Goal: Task Accomplishment & Management: Complete application form

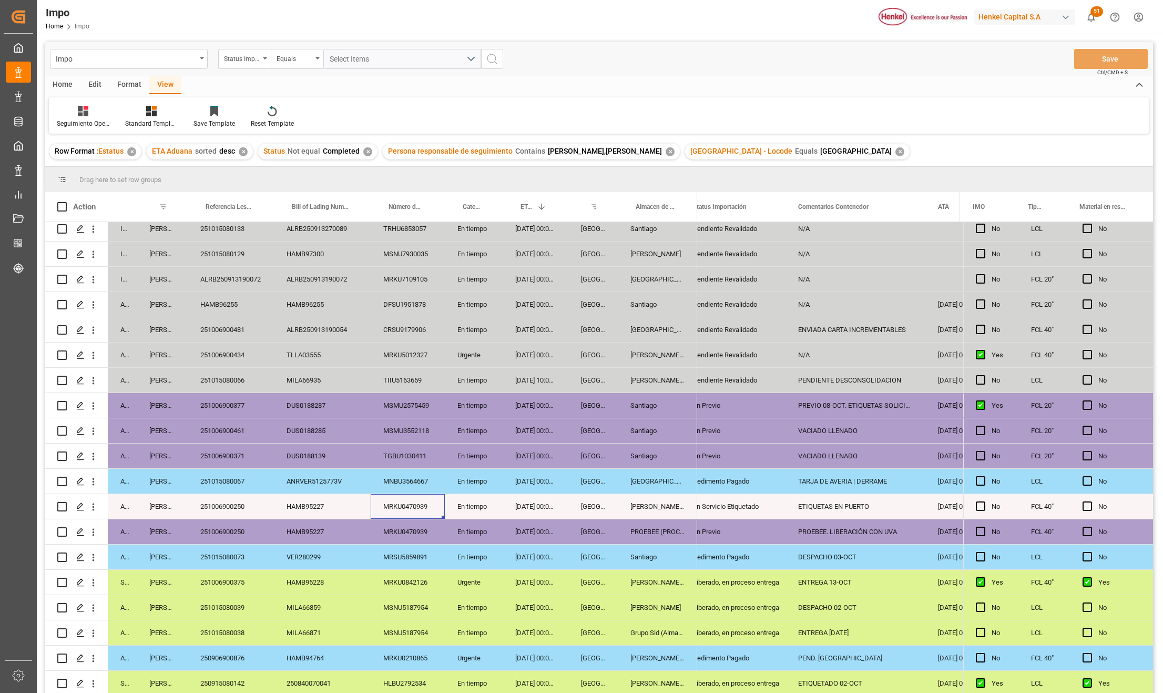
scroll to position [0, 17]
click at [402, 457] on div "TGBU1030411" at bounding box center [408, 455] width 74 height 25
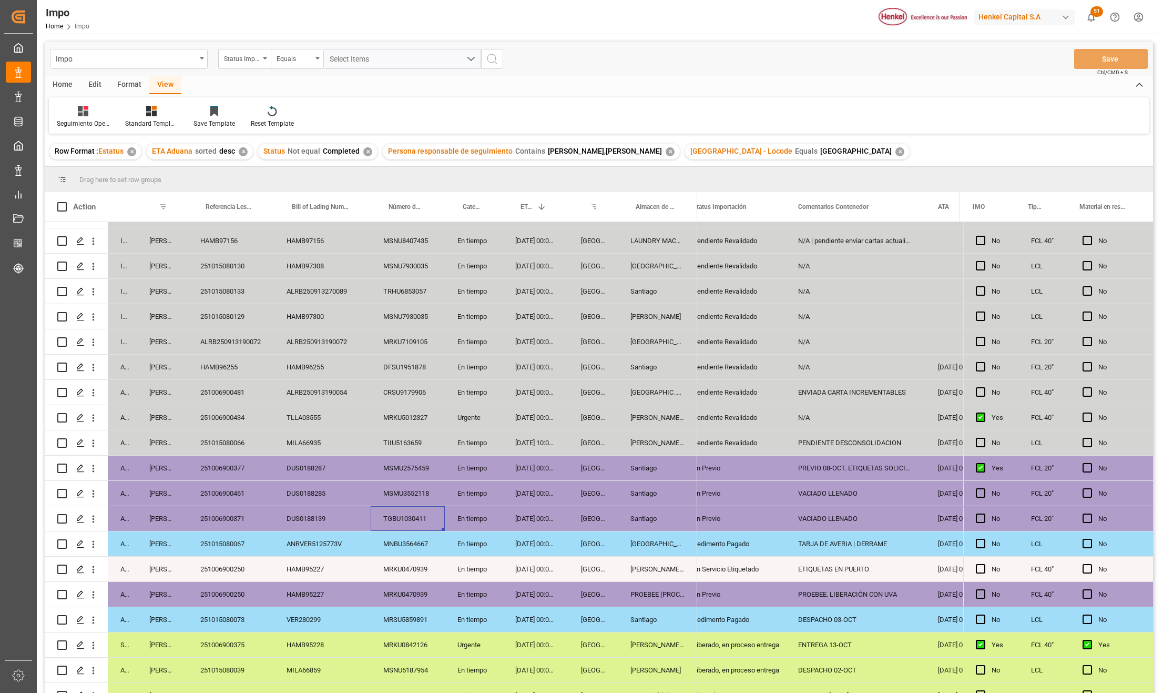
scroll to position [135, 0]
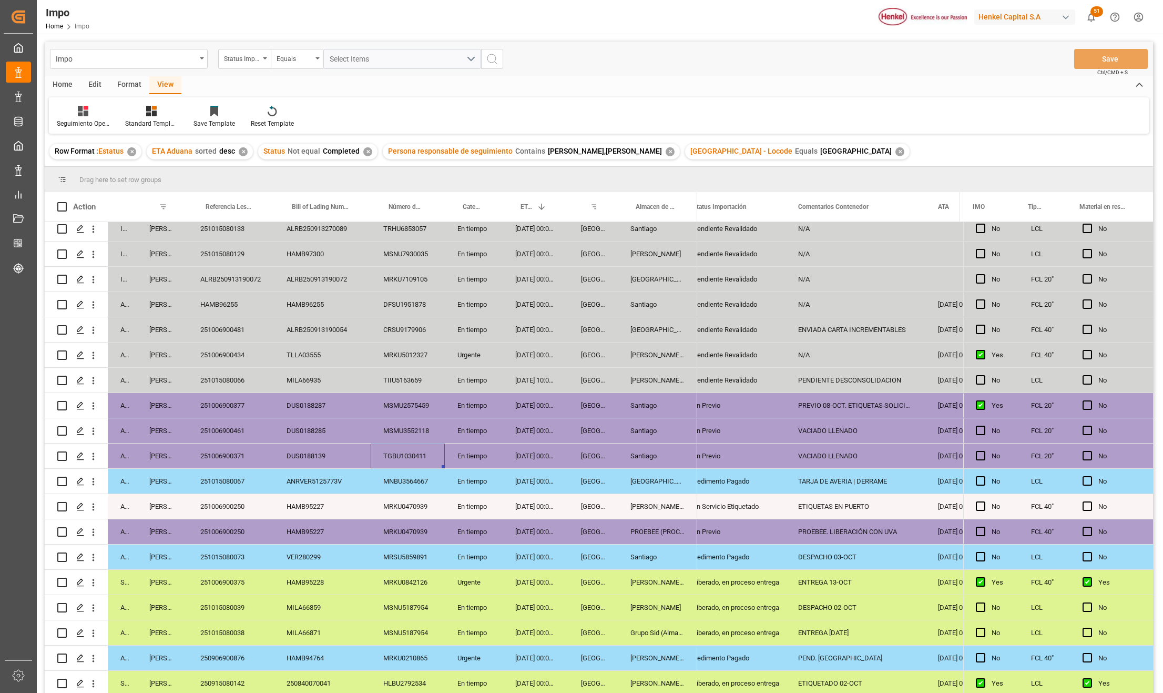
click at [409, 482] on div "MNBU3564667" at bounding box center [408, 481] width 74 height 25
click at [413, 455] on div "TGBU1030411" at bounding box center [408, 455] width 74 height 25
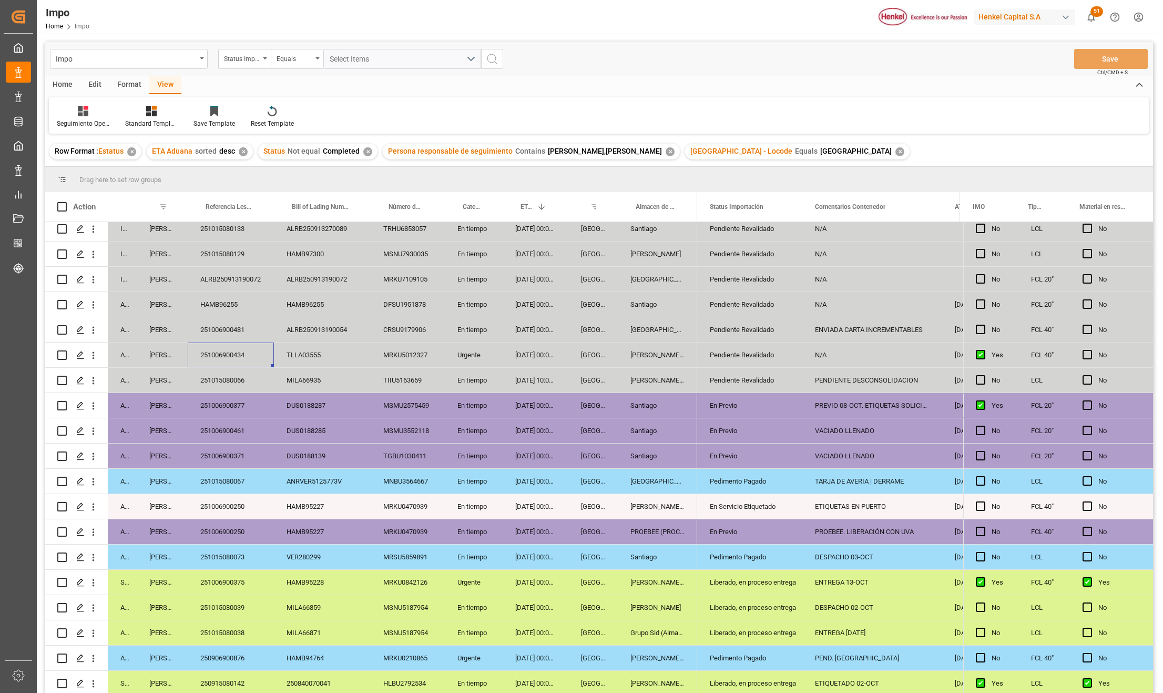
drag, startPoint x: 404, startPoint y: 362, endPoint x: 503, endPoint y: 521, distance: 187.4
click at [404, 362] on div "MRKU5012327" at bounding box center [408, 354] width 74 height 25
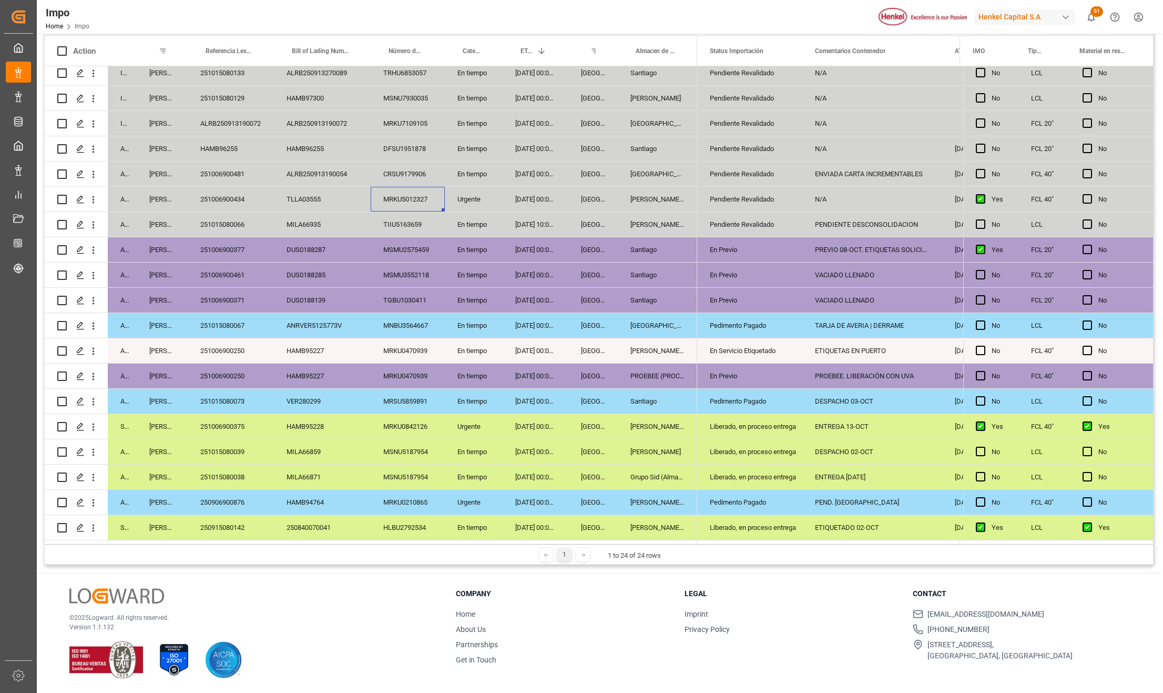
drag, startPoint x: 249, startPoint y: 198, endPoint x: 266, endPoint y: 206, distance: 18.6
click at [249, 198] on div "251006900434" at bounding box center [231, 199] width 86 height 25
click at [218, 169] on div "251006900481" at bounding box center [231, 173] width 86 height 25
click at [213, 118] on div "ALRB250913190072" at bounding box center [231, 123] width 86 height 25
click at [390, 116] on div "MRKU7109105" at bounding box center [408, 123] width 74 height 25
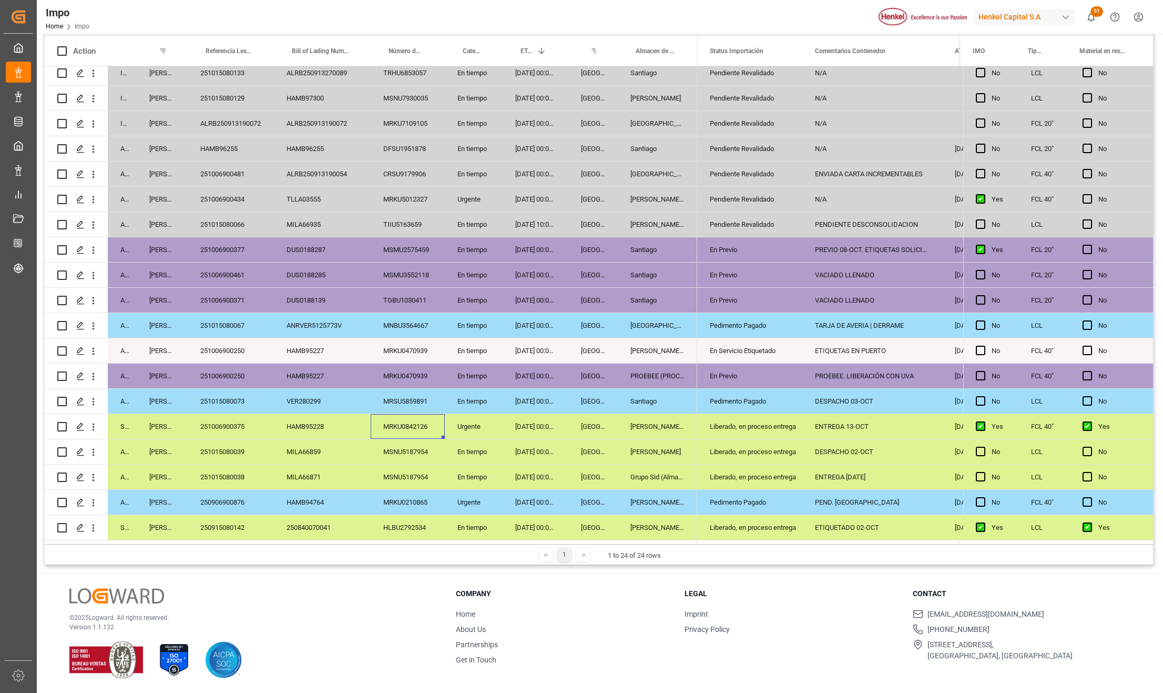
click at [433, 414] on div "MRKU0842126" at bounding box center [408, 426] width 74 height 25
click at [222, 434] on div "251006900375" at bounding box center [231, 426] width 86 height 25
click at [224, 415] on div "251006900375" at bounding box center [231, 426] width 86 height 25
click at [224, 442] on div "251015080039" at bounding box center [231, 451] width 86 height 25
click at [230, 426] on div "251006900375" at bounding box center [231, 426] width 86 height 25
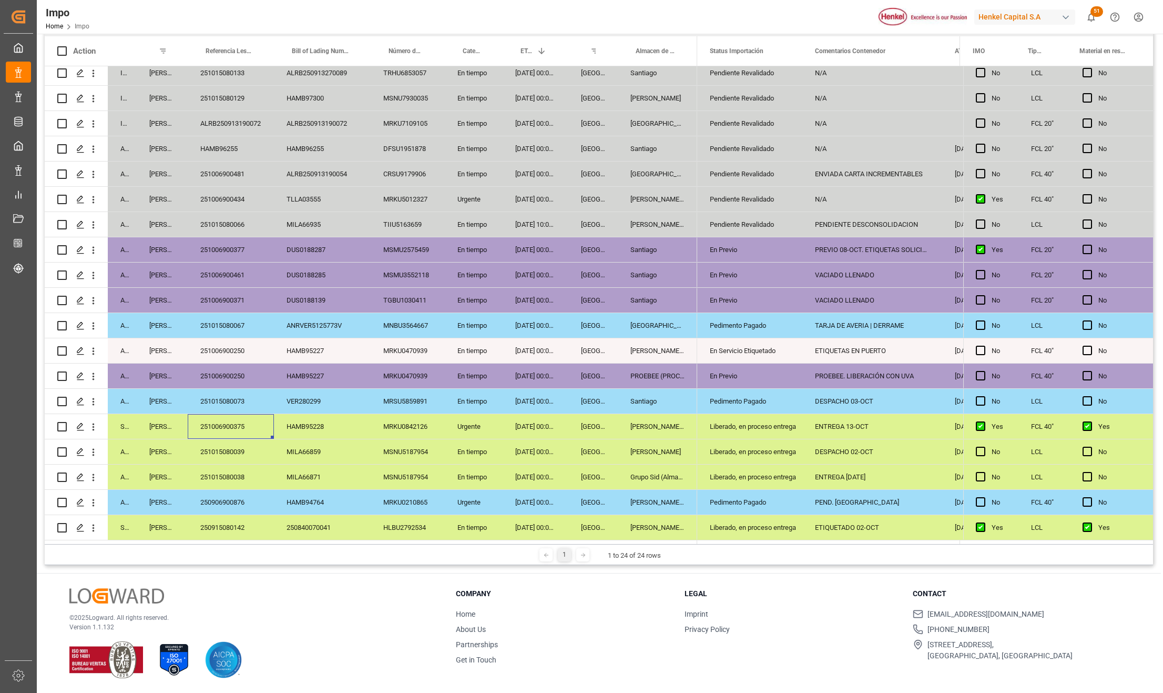
click at [767, 422] on div "Liberado, en proceso entrega" at bounding box center [750, 426] width 80 height 24
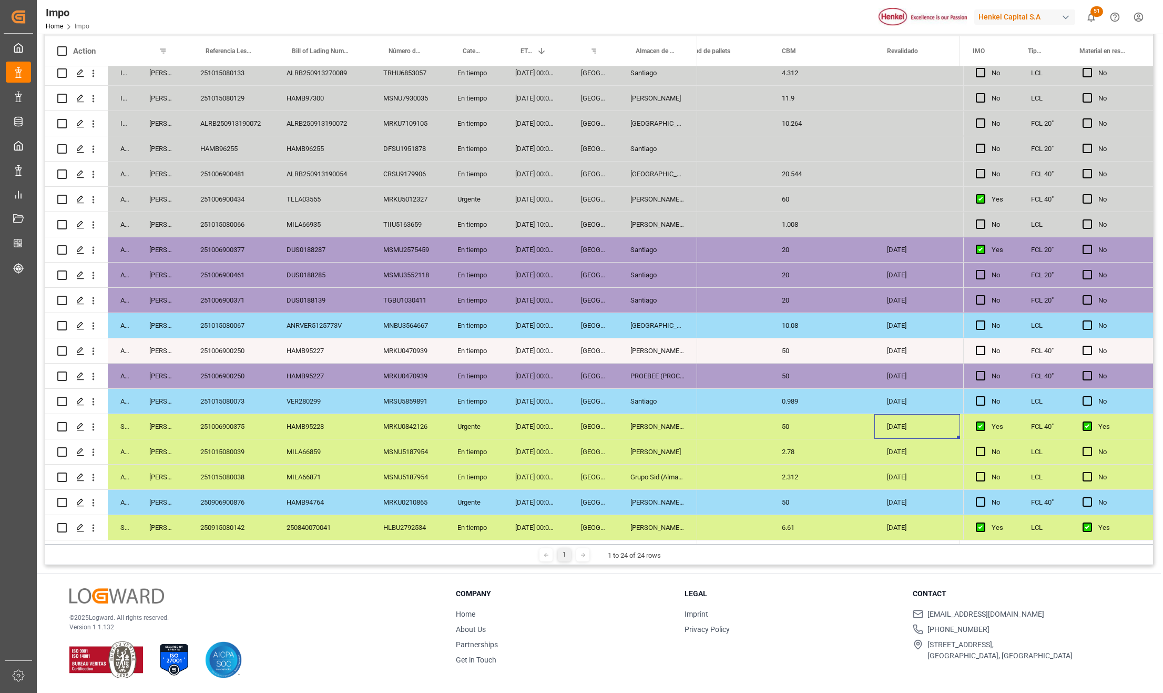
scroll to position [0, 1623]
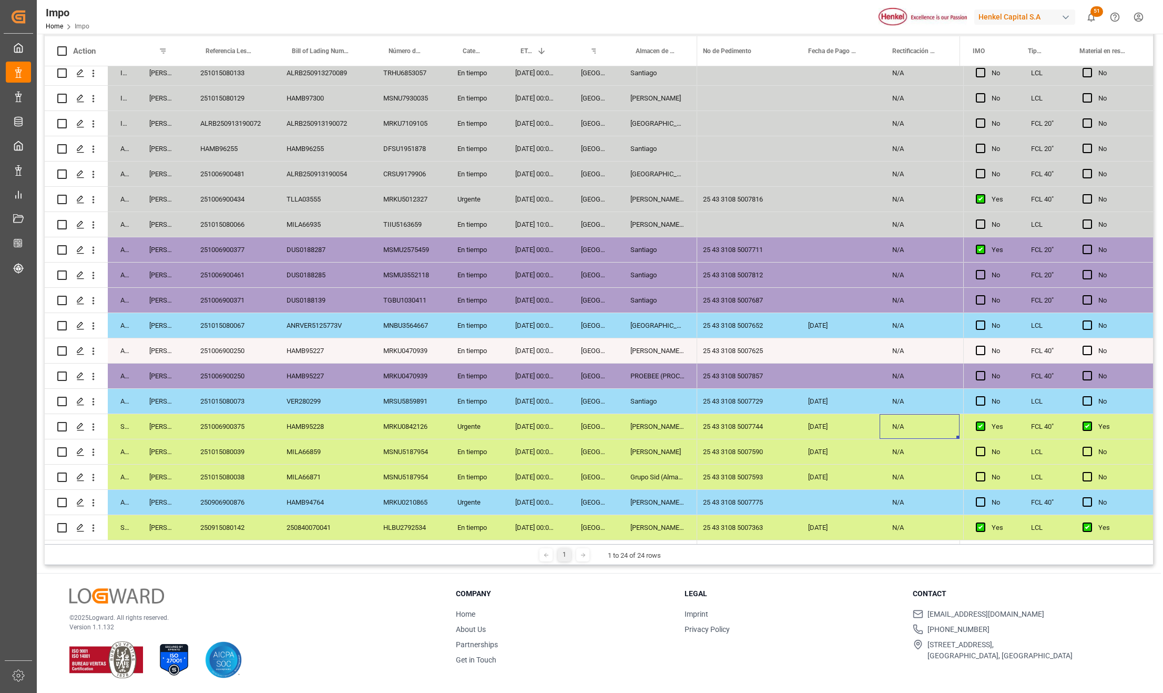
click at [856, 468] on div "[DATE]" at bounding box center [838, 476] width 84 height 25
click at [742, 422] on div "25 43 3108 5007744" at bounding box center [743, 426] width 105 height 25
click at [758, 426] on input "25 43 3108 5007744" at bounding box center [743, 432] width 88 height 20
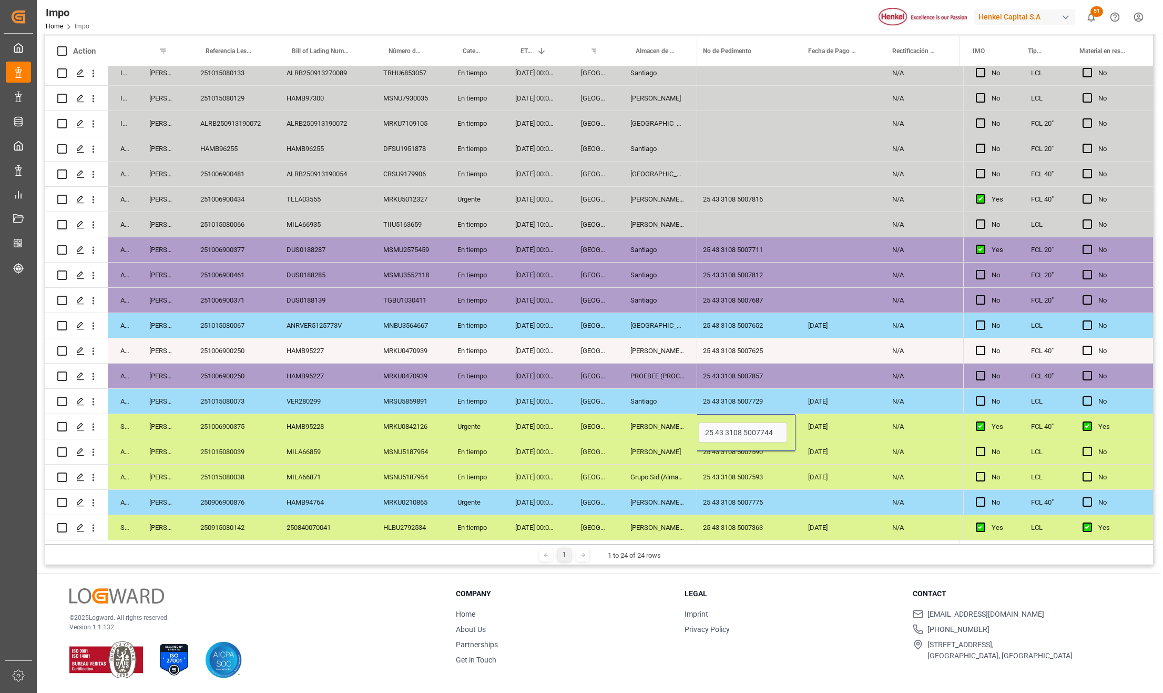
click at [241, 424] on div "251006900375" at bounding box center [231, 426] width 86 height 25
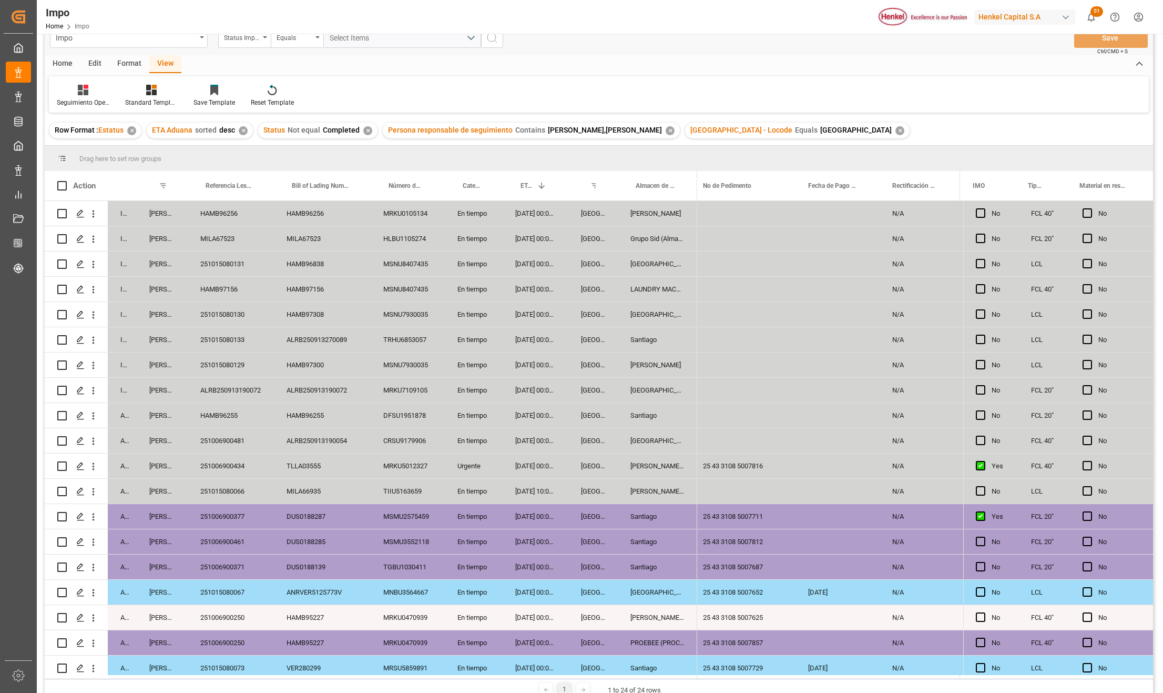
scroll to position [15, 0]
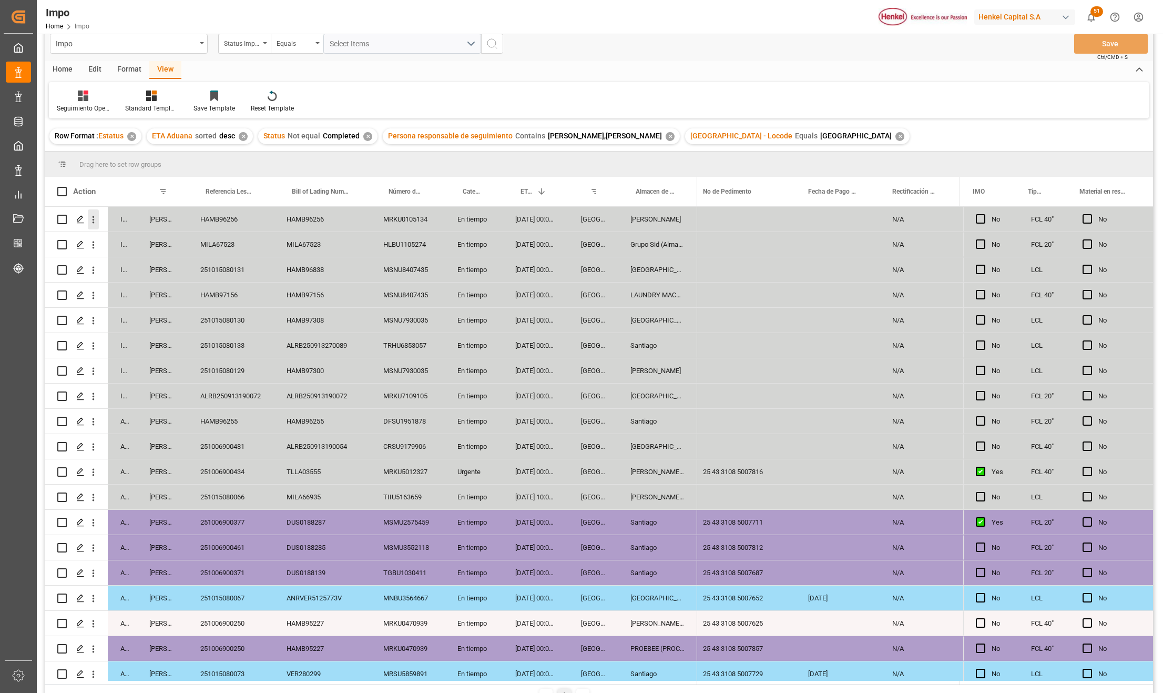
click at [95, 221] on icon "open menu" at bounding box center [93, 219] width 11 height 11
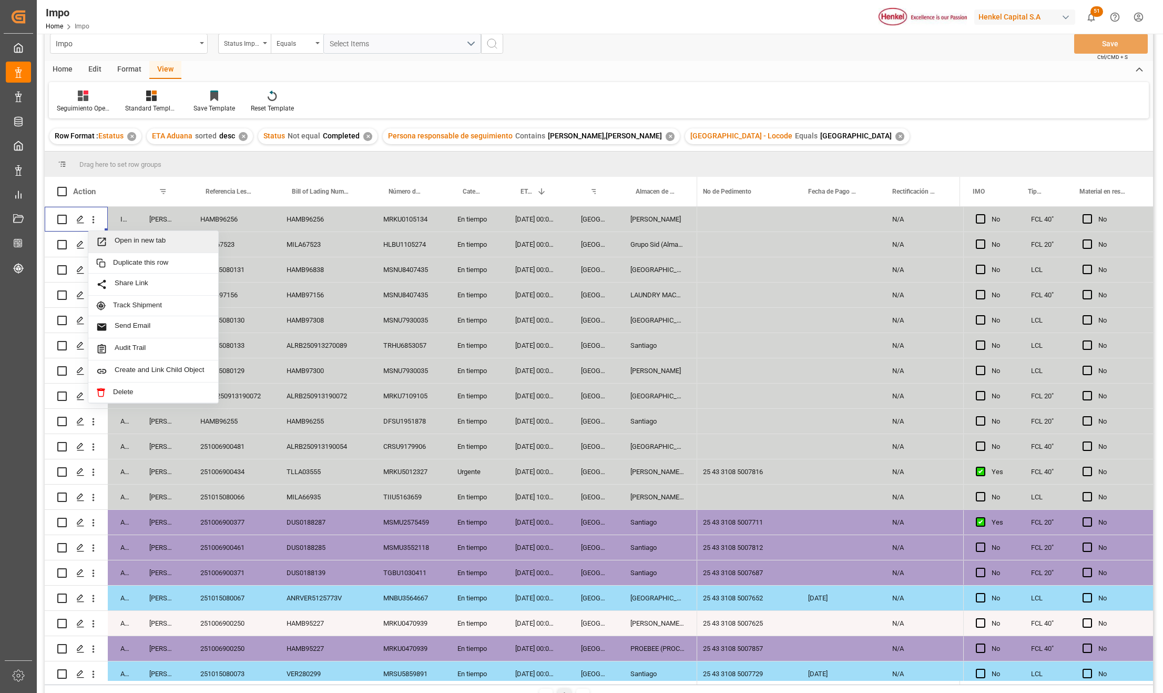
click at [110, 240] on span "Press SPACE to select this row." at bounding box center [105, 241] width 18 height 11
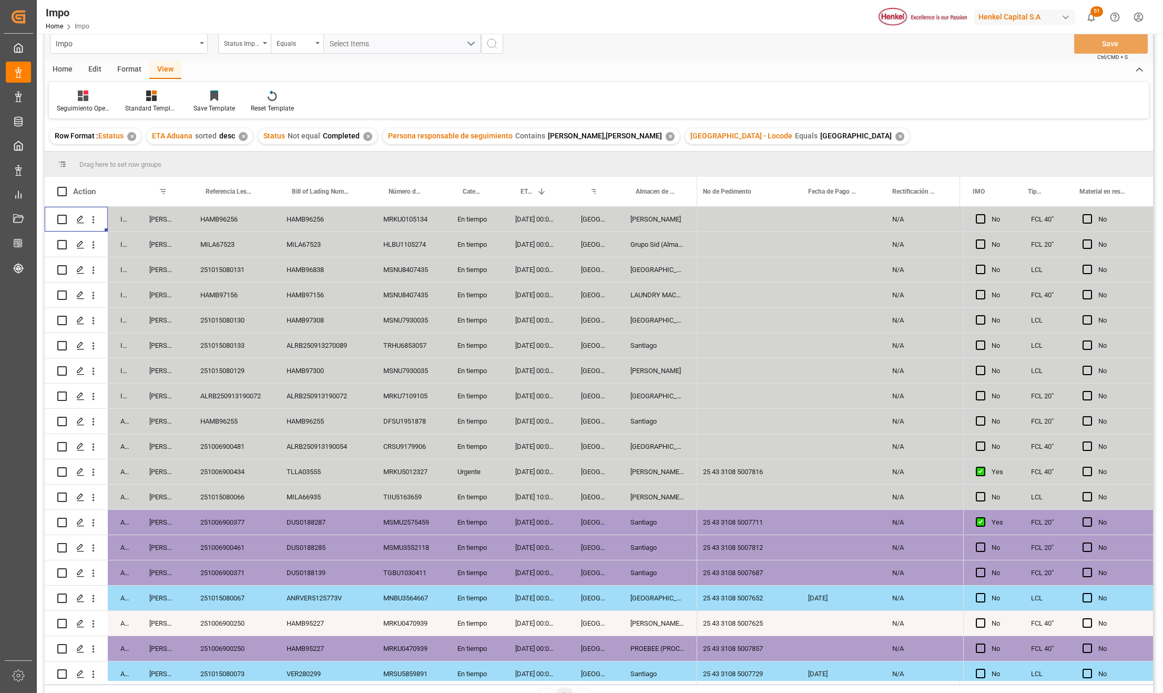
scroll to position [0, 0]
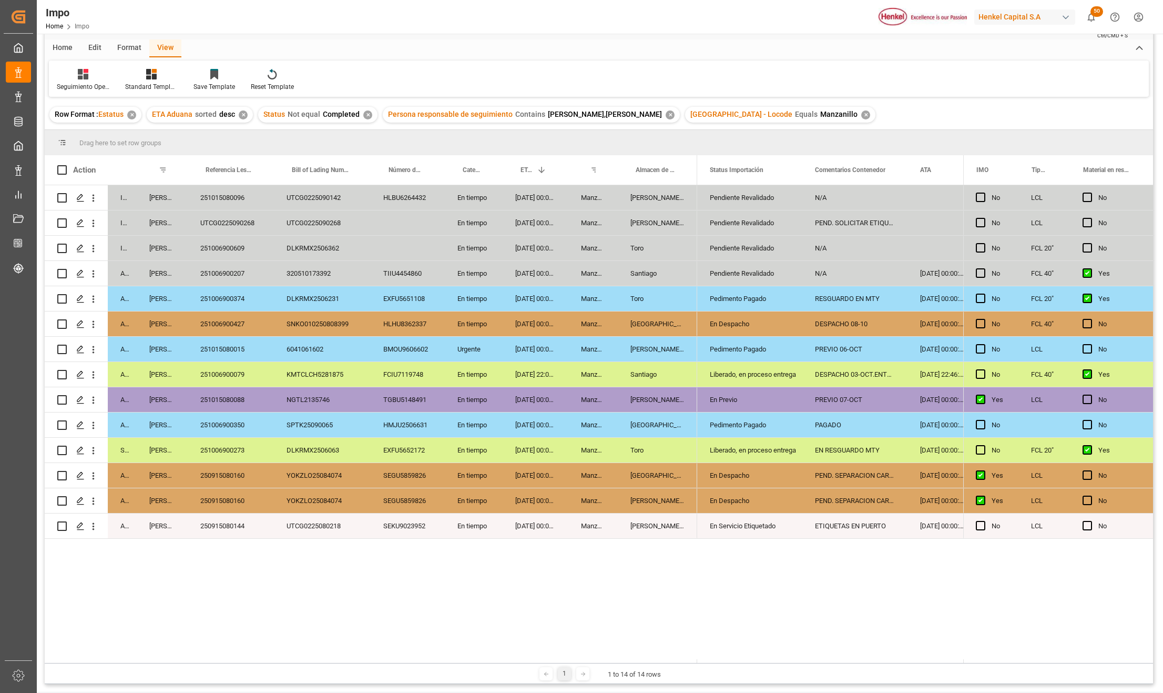
scroll to position [70, 0]
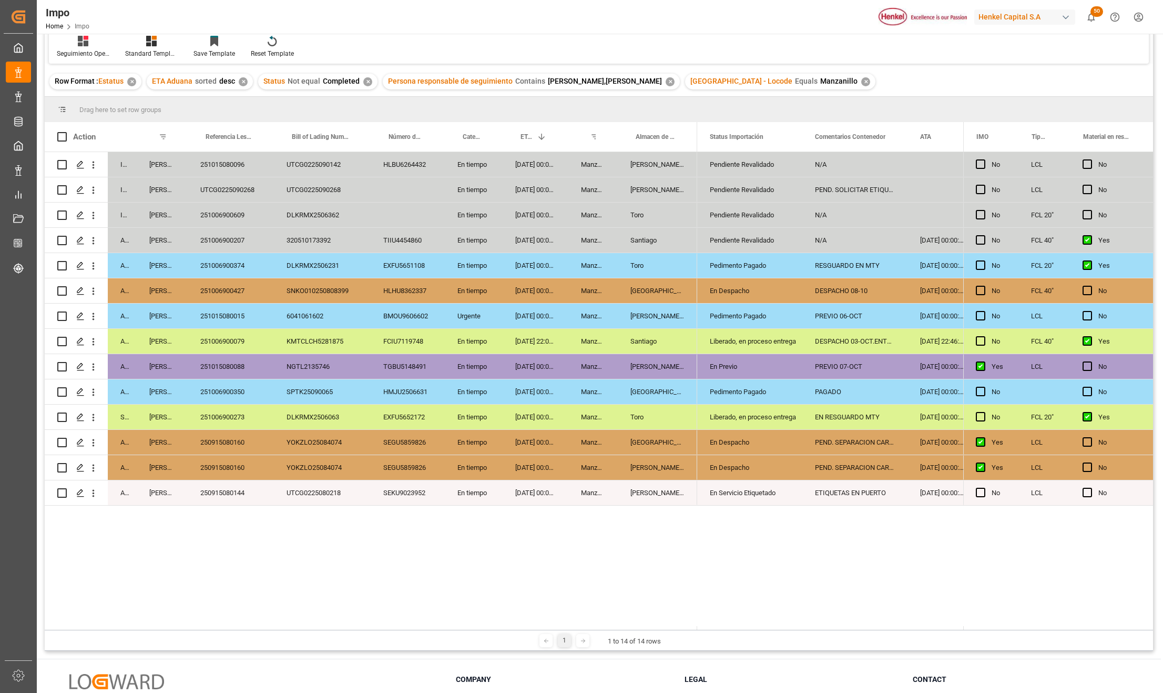
click at [232, 467] on div "250915080160" at bounding box center [231, 467] width 86 height 25
click at [230, 423] on div "251006900273" at bounding box center [231, 416] width 86 height 25
click at [230, 377] on div "251015080088" at bounding box center [231, 366] width 86 height 25
click at [245, 355] on div "251015080088" at bounding box center [231, 366] width 86 height 25
click at [242, 312] on div "251015080015" at bounding box center [231, 315] width 86 height 25
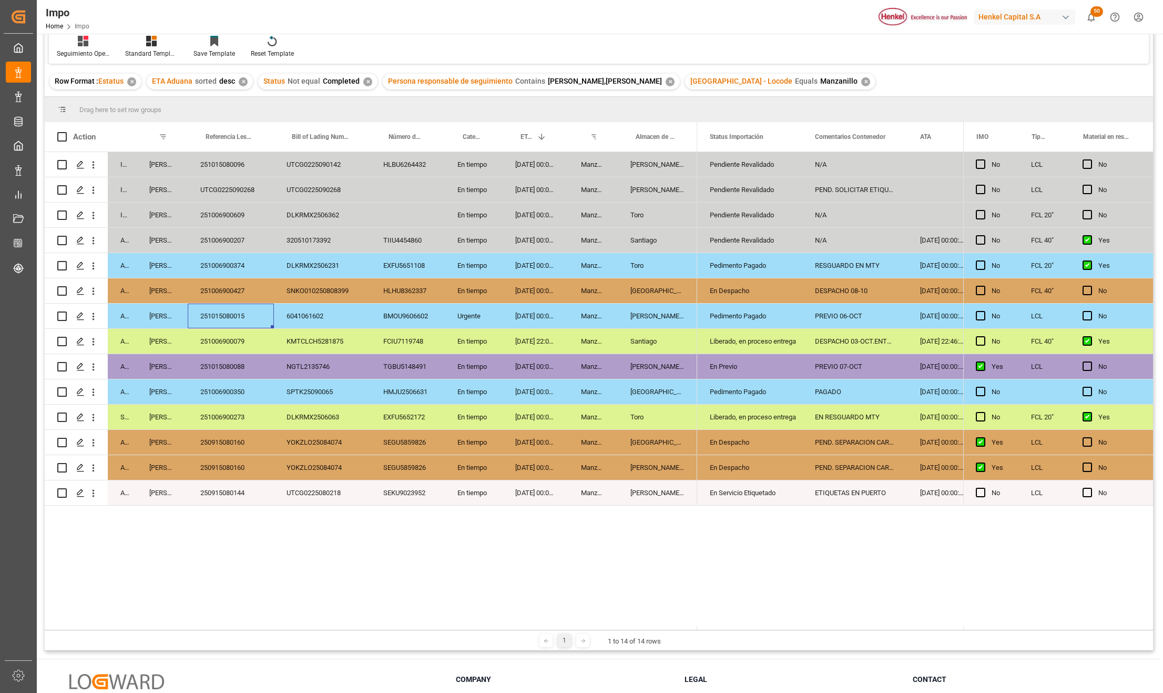
click at [763, 323] on div "Pedimento Pagado" at bounding box center [750, 316] width 80 height 24
click at [1084, 315] on span "Press SPACE to select this row." at bounding box center [1087, 315] width 9 height 9
click at [1091, 311] on input "Press SPACE to select this row." at bounding box center [1091, 311] width 0 height 0
click at [241, 320] on div "251015080015" at bounding box center [231, 315] width 86 height 25
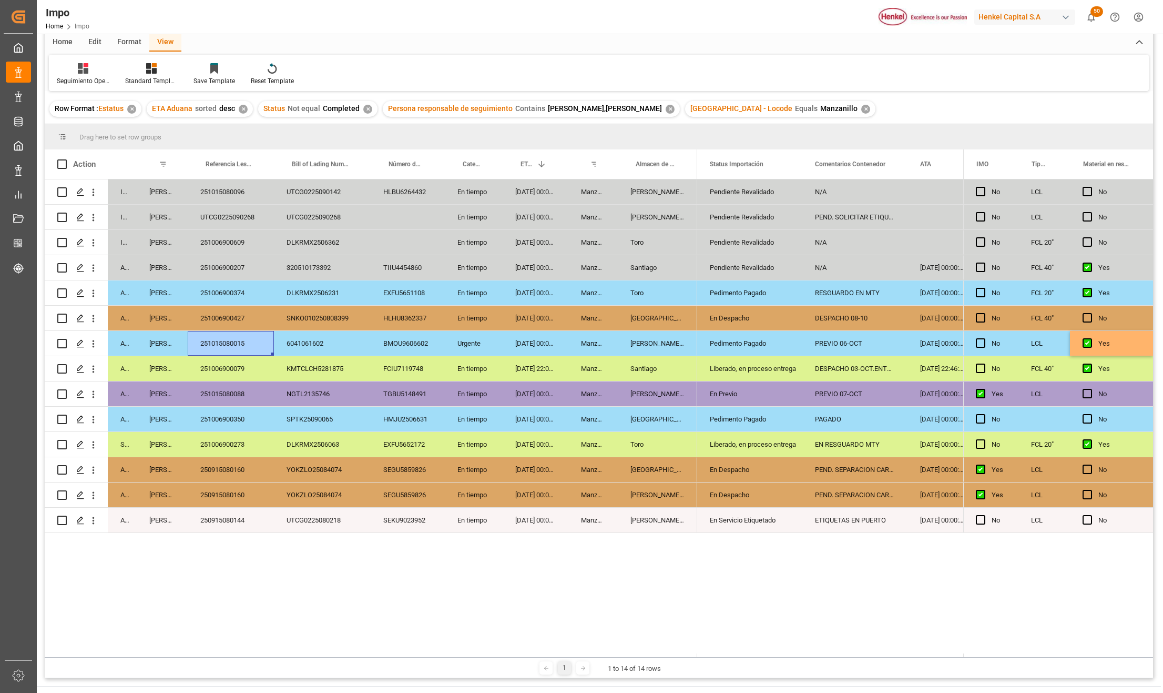
scroll to position [0, 0]
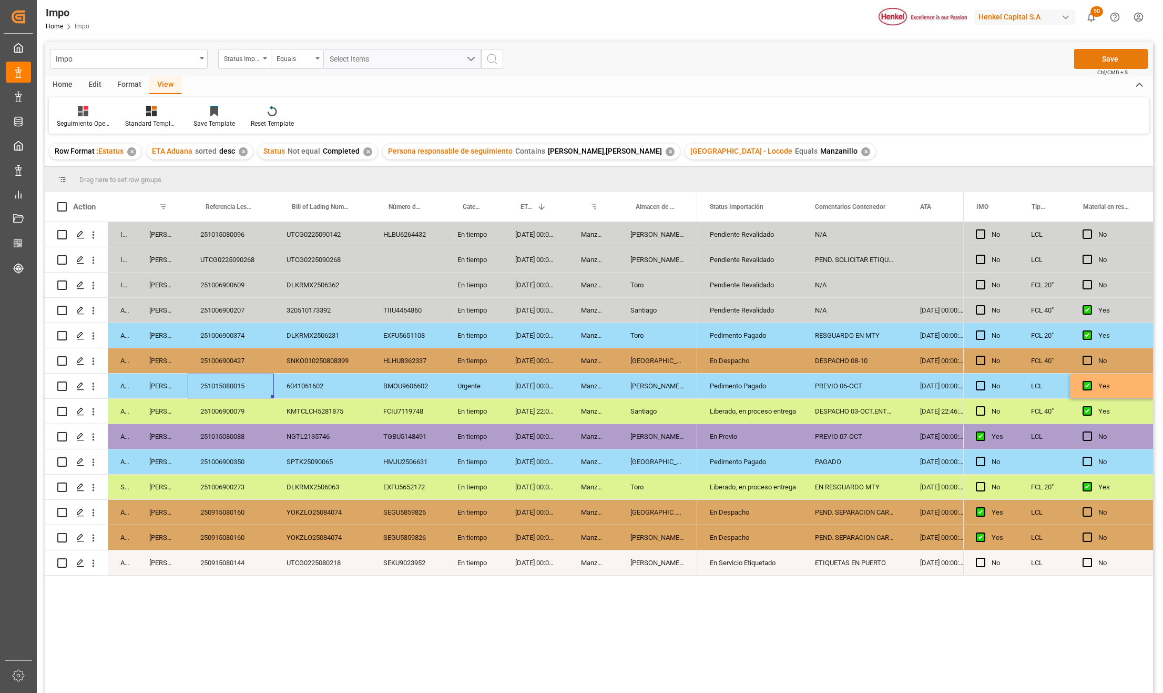
click at [1122, 55] on button "Save" at bounding box center [1112, 59] width 74 height 20
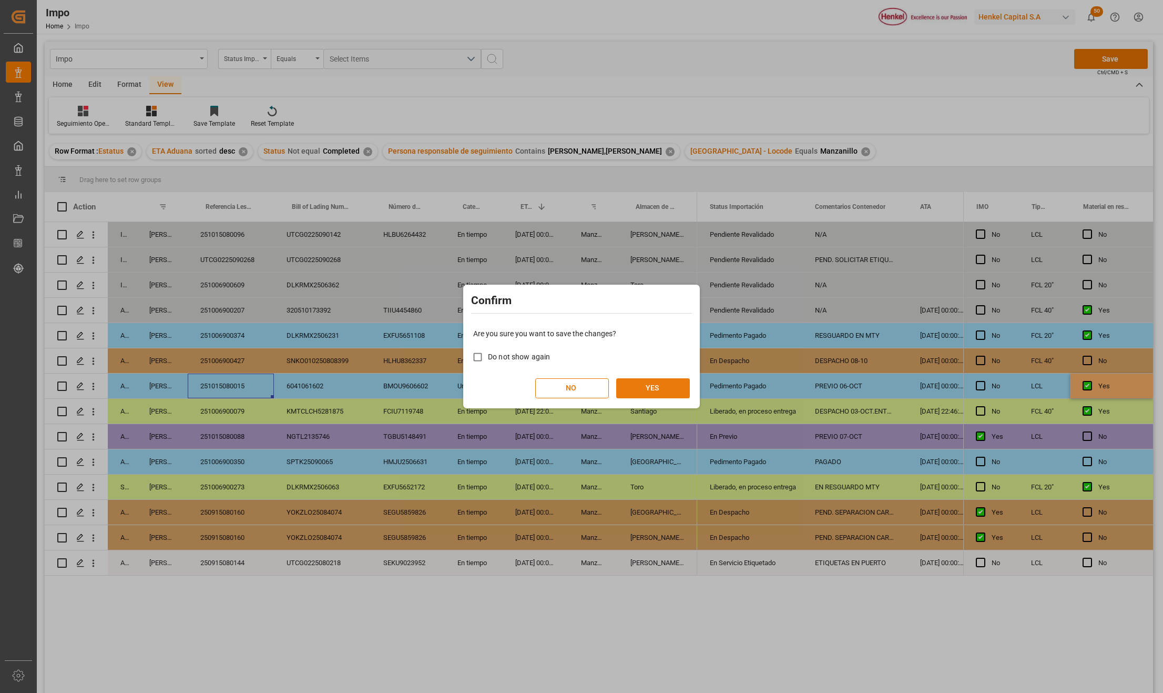
click at [659, 385] on button "YES" at bounding box center [653, 388] width 74 height 20
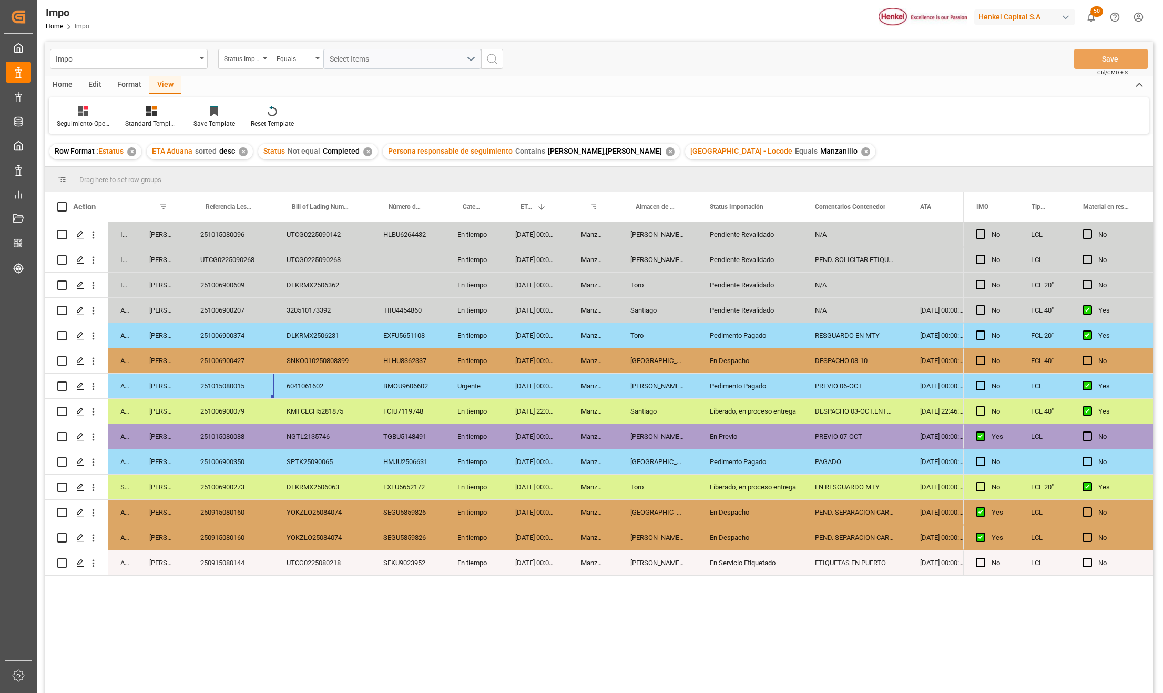
click at [401, 642] on div "In progress Karla Chavez 251015080096 UTCG0225090142 HLBU6264432 En tiempo 18-1…" at bounding box center [599, 459] width 1109 height 474
click at [312, 384] on div "6041061602" at bounding box center [322, 385] width 97 height 25
click at [258, 381] on div "251015080015" at bounding box center [231, 385] width 86 height 25
click at [384, 423] on div "FCIU7119748" at bounding box center [408, 411] width 74 height 25
click at [204, 382] on div "251015080015" at bounding box center [231, 385] width 86 height 25
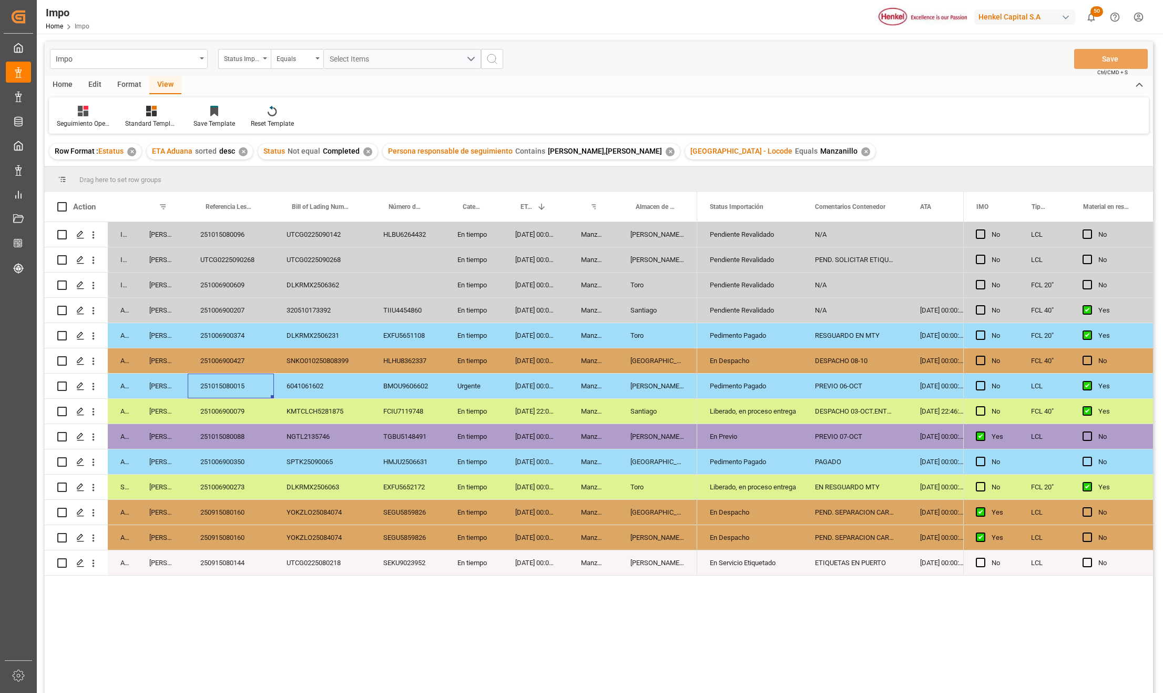
click at [526, 628] on div "In progress Karla Chavez 251015080096 UTCG0225090142 HLBU6264432 En tiempo 18-1…" at bounding box center [599, 459] width 1109 height 474
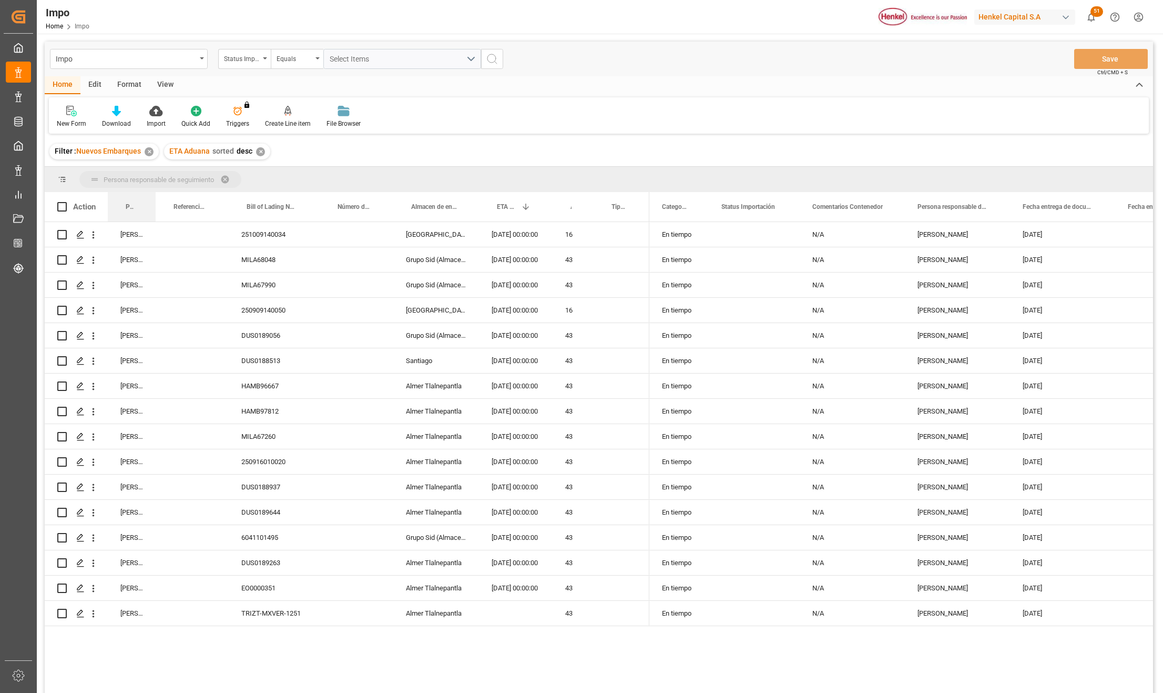
drag, startPoint x: 135, startPoint y: 198, endPoint x: 133, endPoint y: 186, distance: 12.3
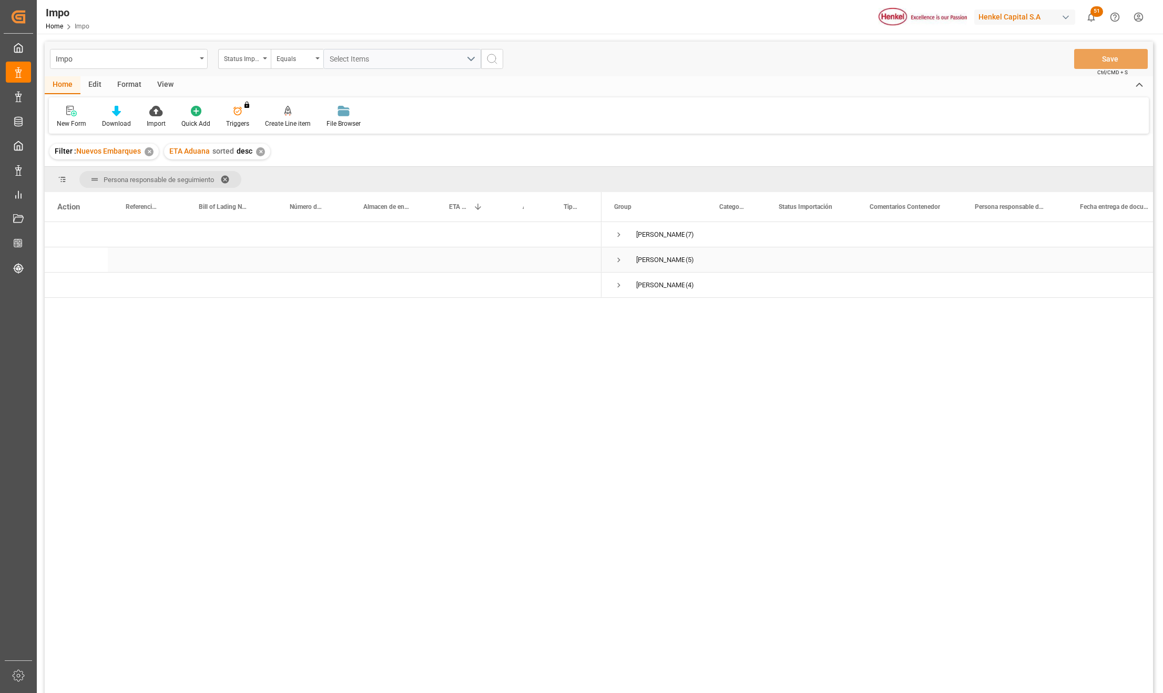
click at [616, 258] on span "Press SPACE to select this row." at bounding box center [618, 259] width 9 height 9
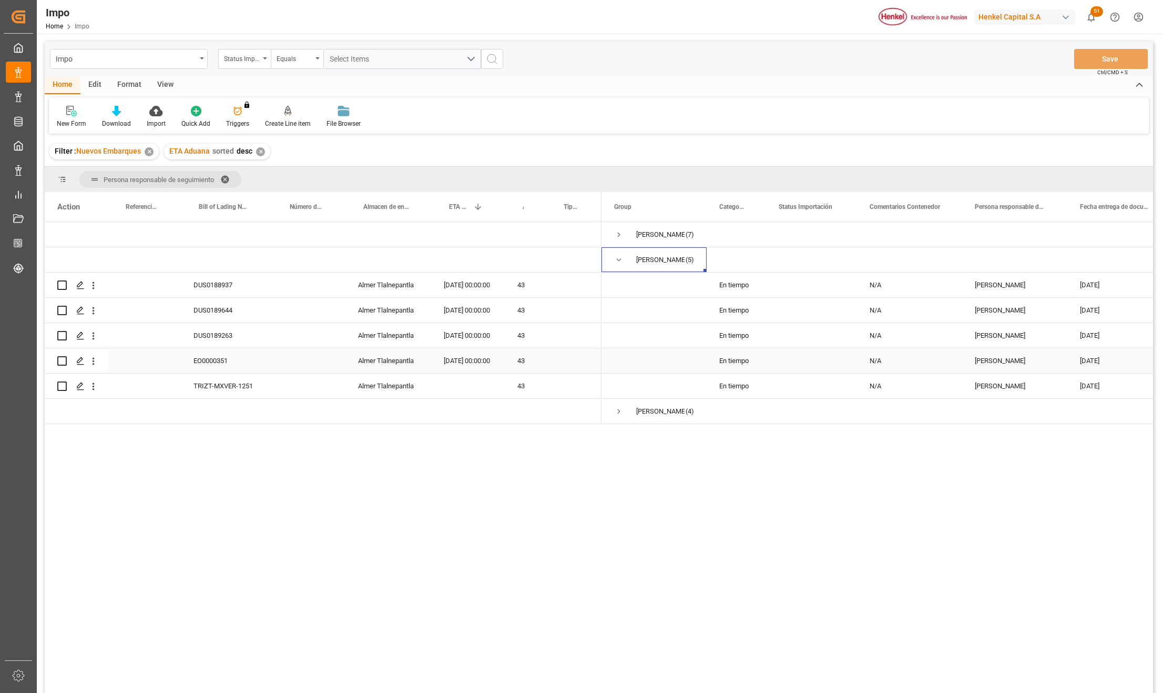
click at [471, 359] on div "[DATE] 00:00:00" at bounding box center [468, 360] width 74 height 25
click at [240, 365] on div "EO0000351" at bounding box center [226, 360] width 91 height 25
click at [622, 231] on span "Press SPACE to select this row." at bounding box center [618, 234] width 9 height 9
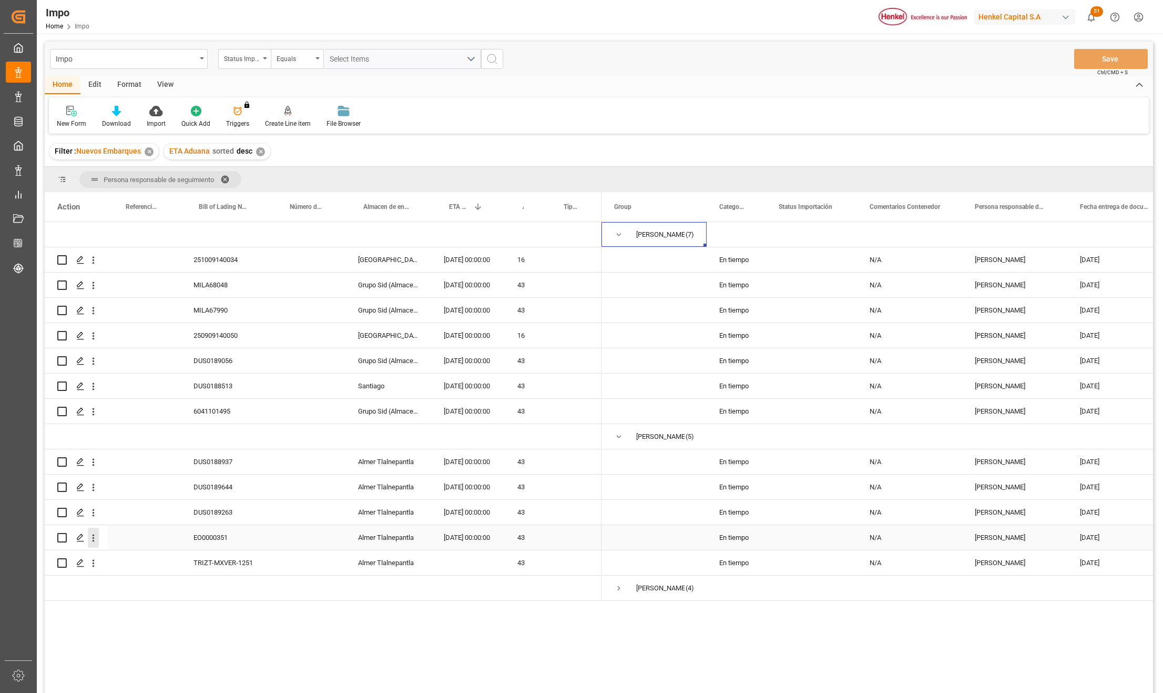
click at [97, 539] on icon "open menu" at bounding box center [93, 537] width 11 height 11
click at [120, 558] on span "Open in new tab" at bounding box center [163, 559] width 96 height 11
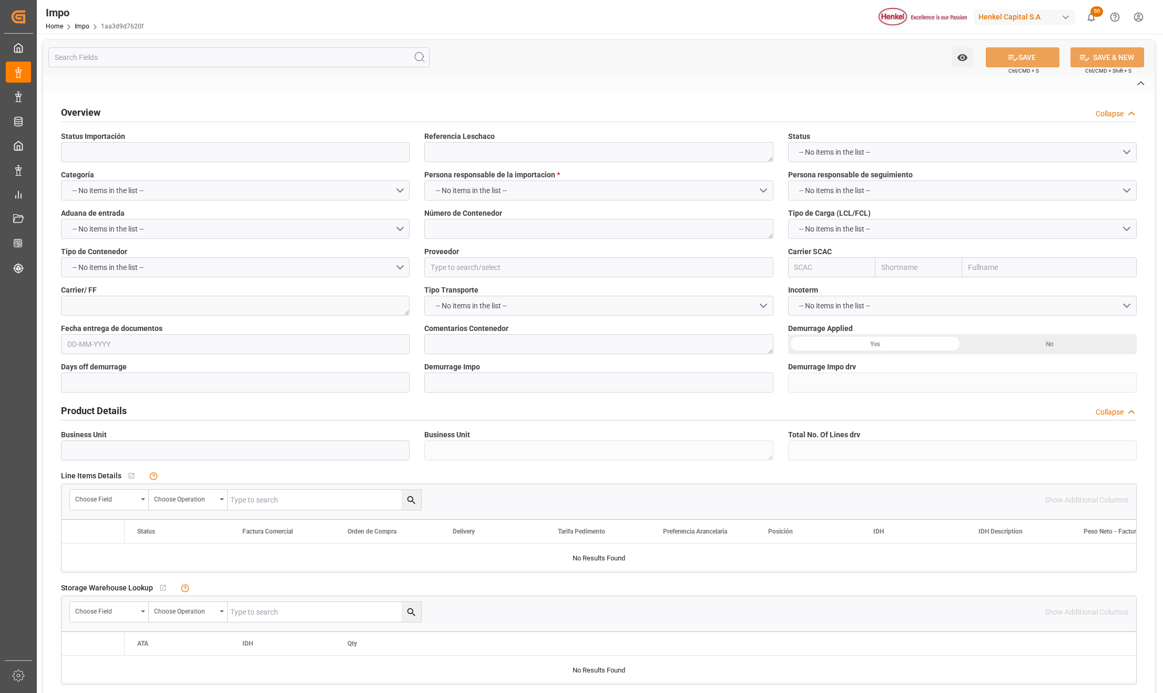
type input "Pendiente Revalidado"
type textarea "HAMB96256"
type textarea "MRKU0105134"
type input "HENKEL GLOBAL SUPPLY CHAIN B.V."
type input "MAEU"
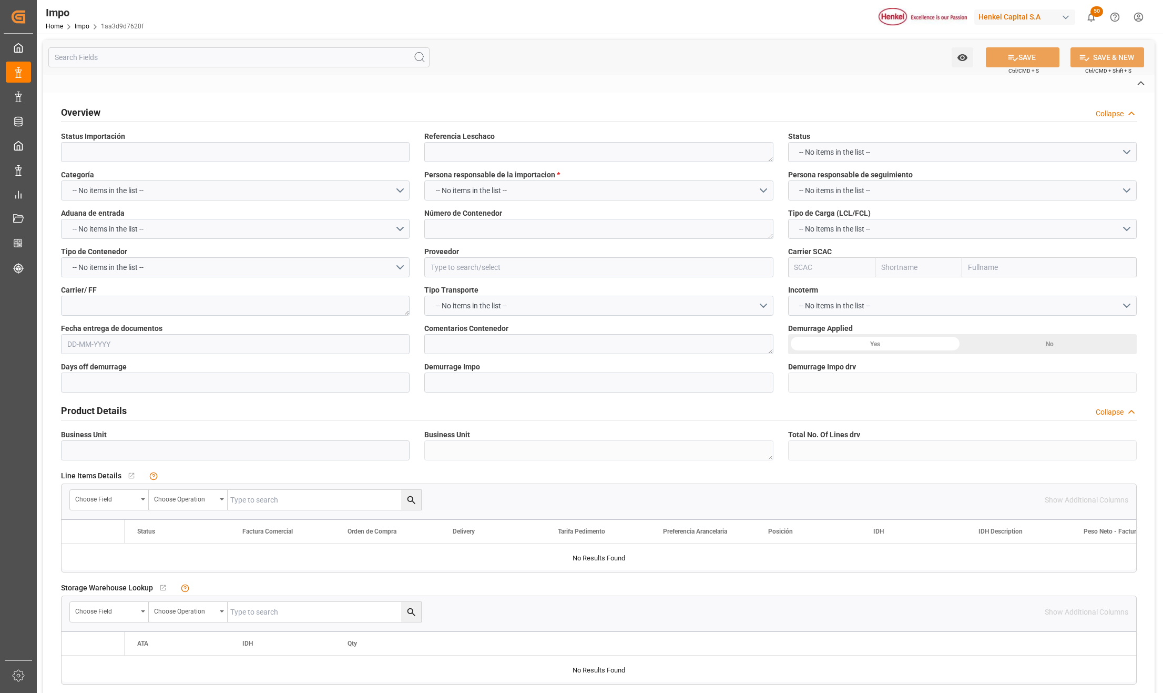
type textarea "DHL"
type textarea "N/A"
type input "AA"
type textarea "AA"
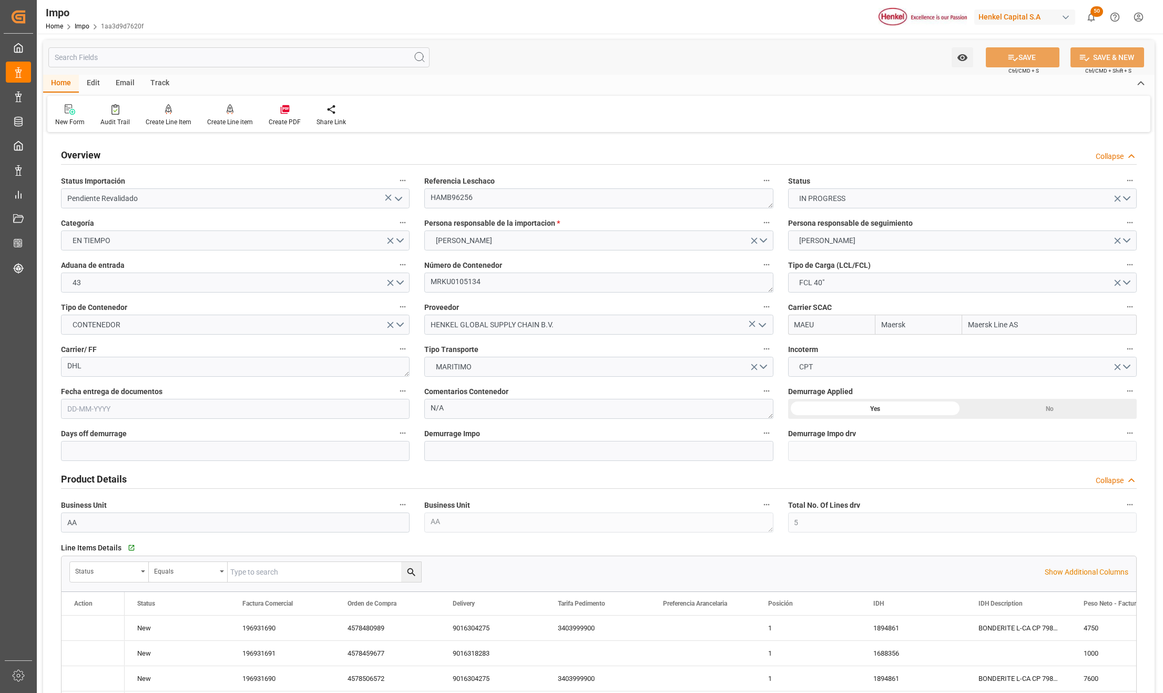
type input "Maersk"
type input "Maersk Line AS"
type input "5"
type input "50"
type input "19"
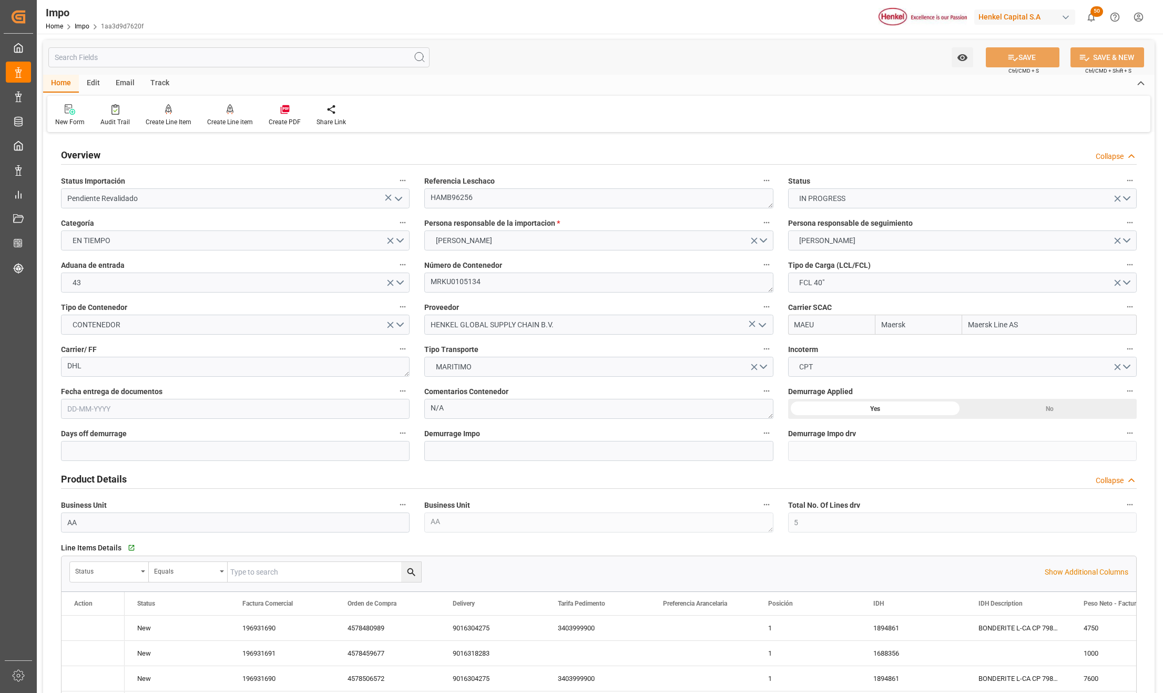
type input "30-09-2025"
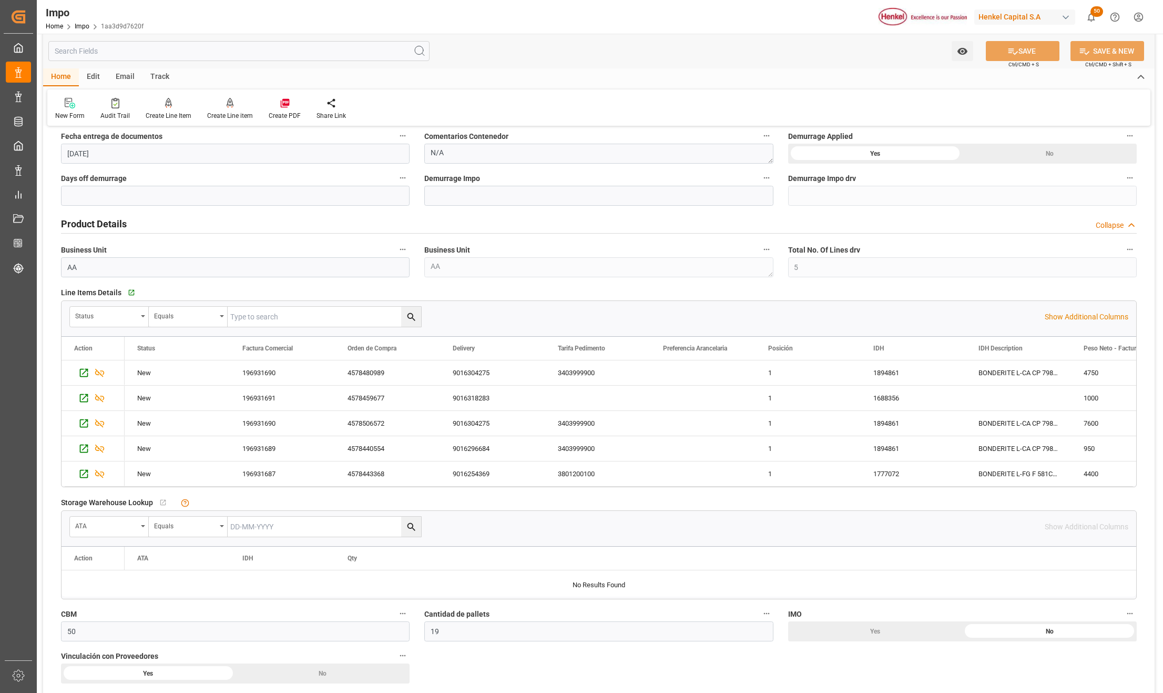
scroll to position [280, 0]
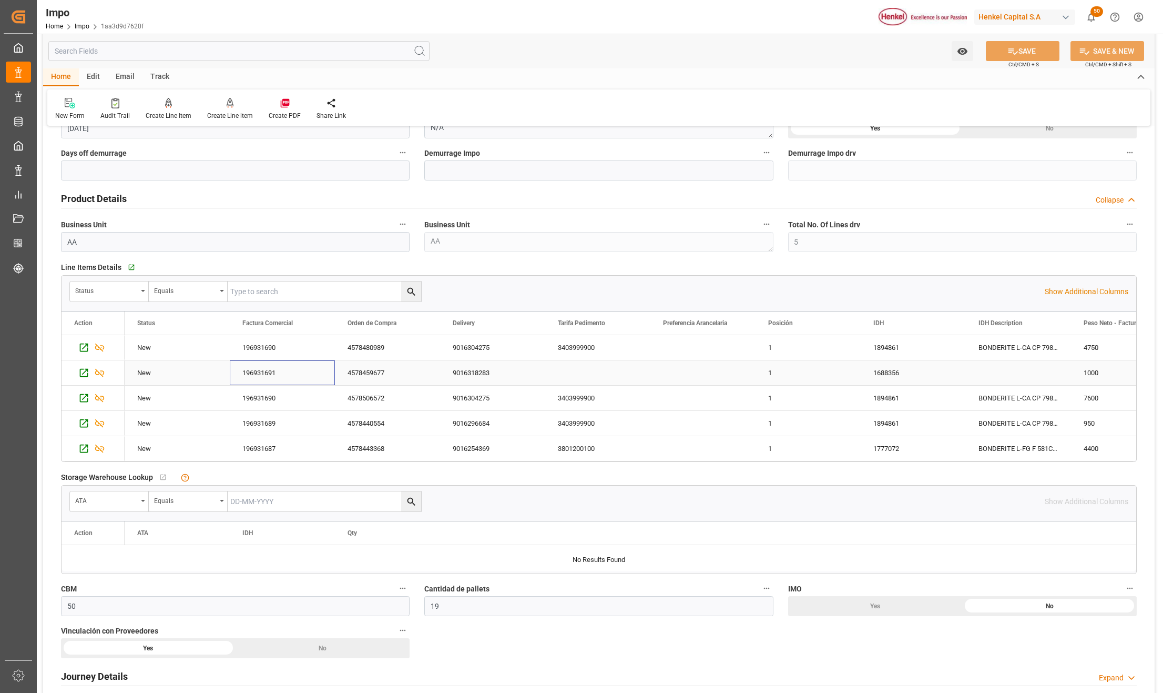
click at [256, 373] on div "196931691" at bounding box center [282, 372] width 105 height 25
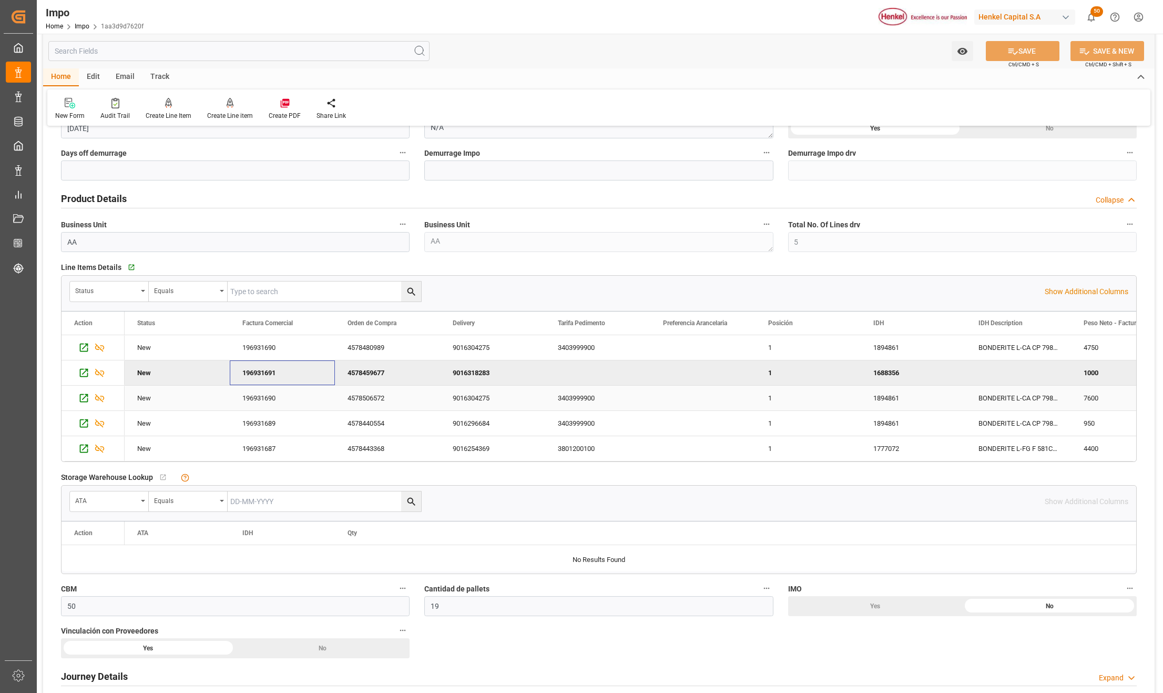
click at [370, 386] on div "4578506572" at bounding box center [387, 398] width 105 height 25
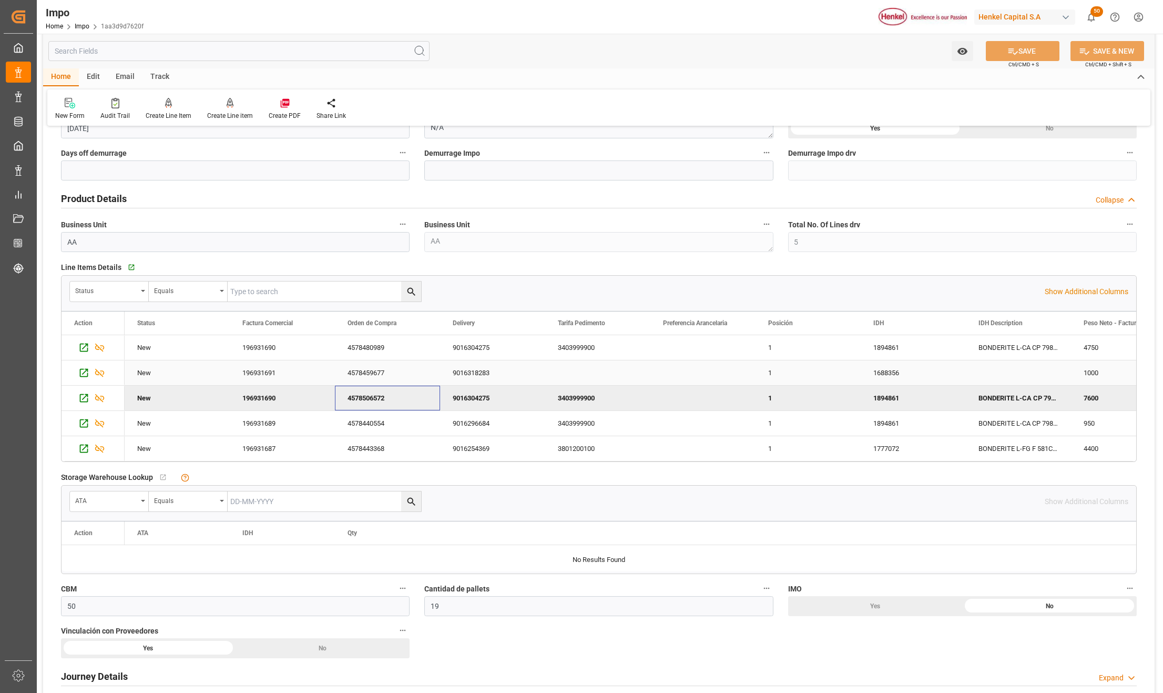
click at [905, 376] on div "1688356" at bounding box center [913, 372] width 105 height 25
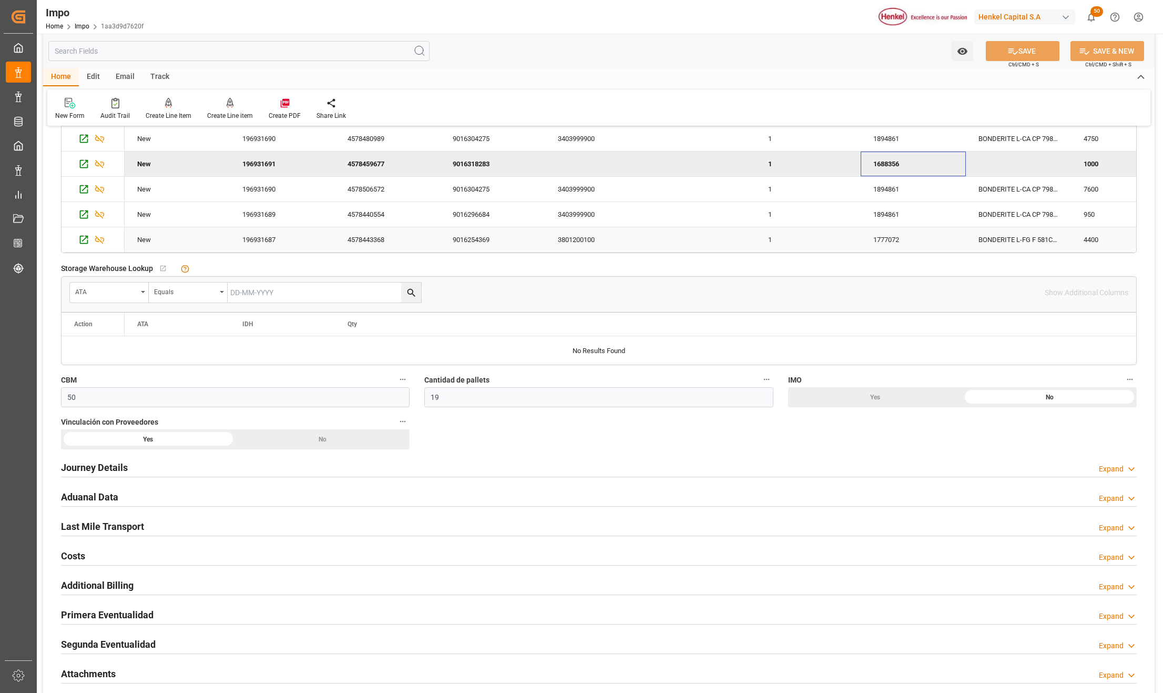
scroll to position [491, 0]
click at [280, 442] on div "No" at bounding box center [323, 438] width 175 height 20
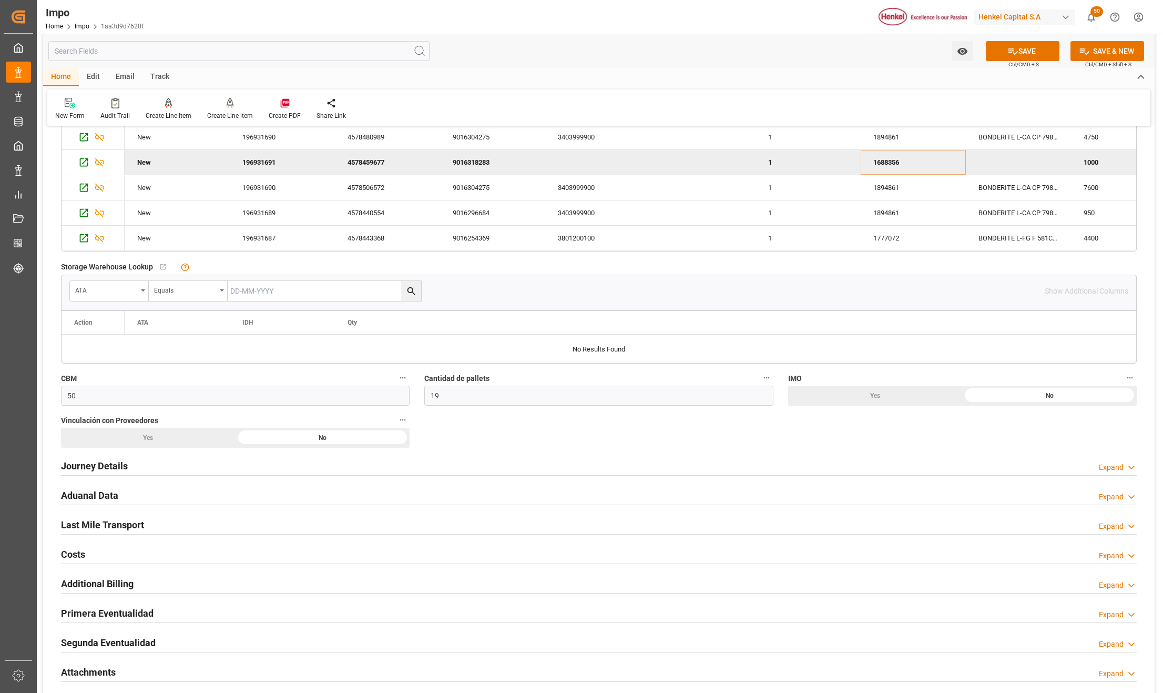
click at [207, 432] on div "Yes" at bounding box center [148, 438] width 175 height 20
click at [110, 466] on h2 "Journey Details" at bounding box center [94, 466] width 67 height 14
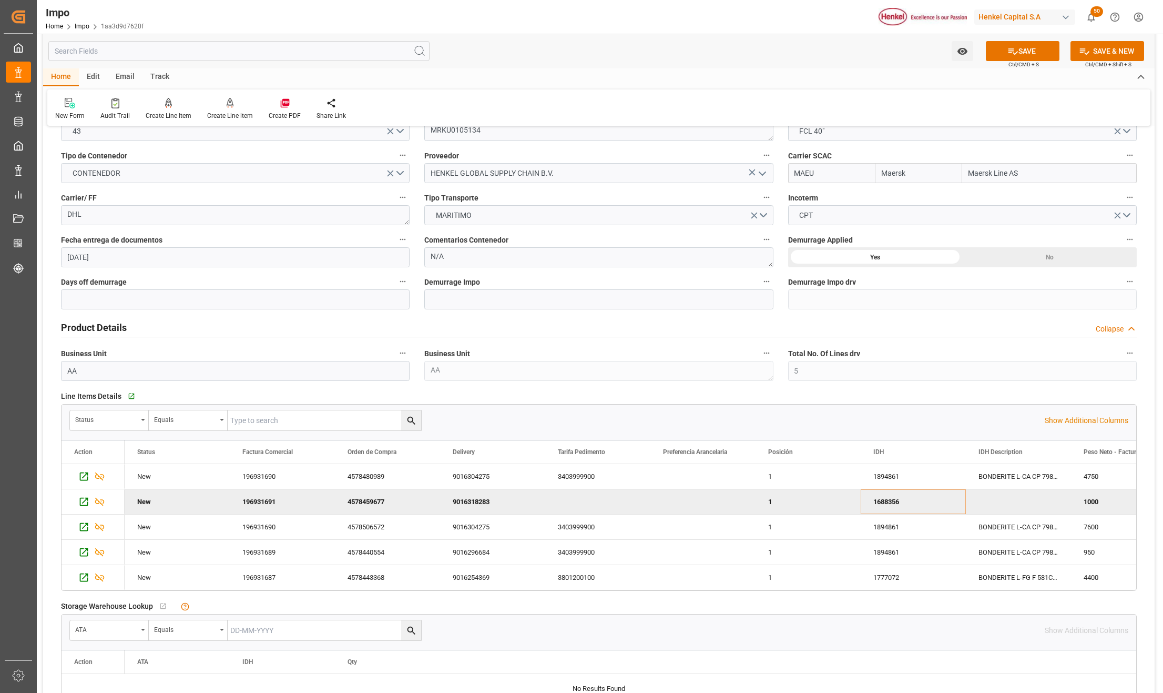
scroll to position [0, 0]
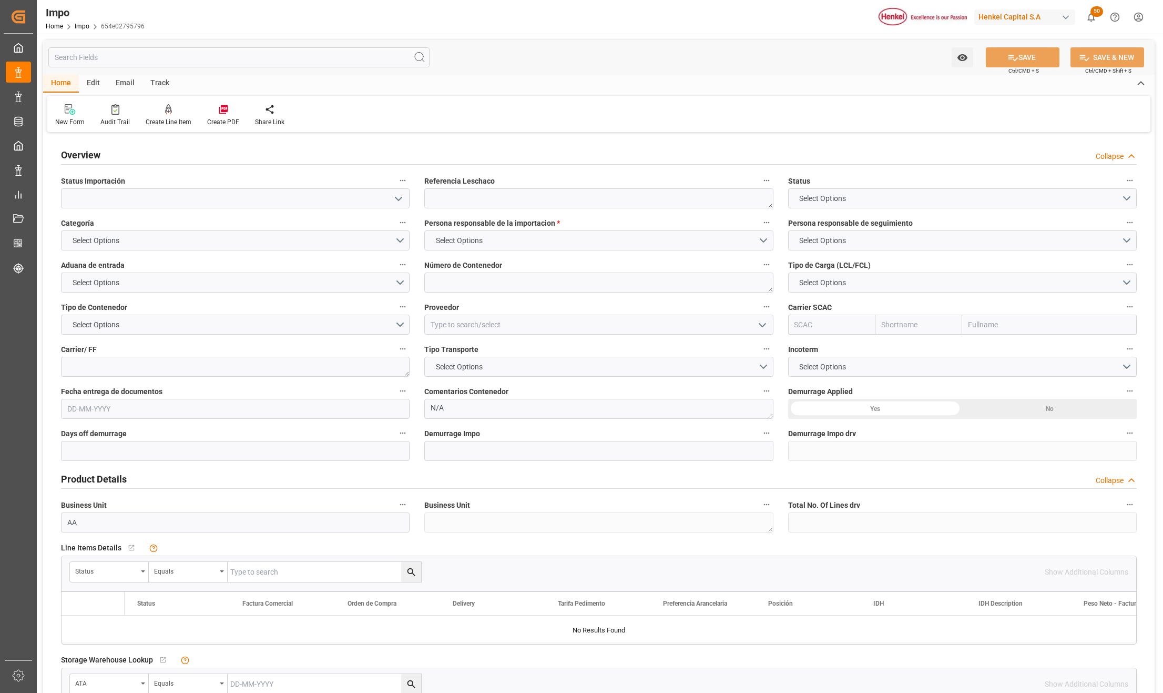
type textarea "N/A"
type input "AA"
type input "01-10-2025"
click at [467, 211] on div "Referencia Leschaco" at bounding box center [598, 191] width 363 height 42
click at [468, 200] on textarea at bounding box center [598, 198] width 349 height 20
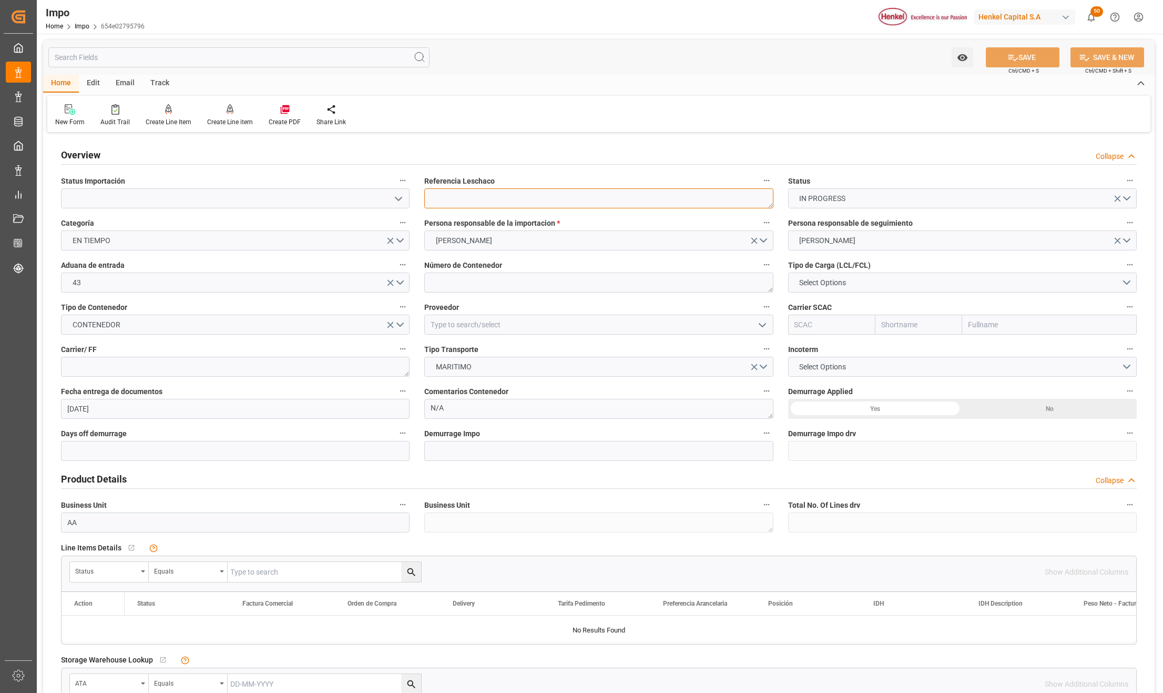
paste textarea "EO0000351"
click at [453, 190] on textarea "EO0000351" at bounding box center [598, 198] width 349 height 20
type textarea "EO0000351"
click at [400, 197] on icon "open menu" at bounding box center [398, 199] width 13 height 13
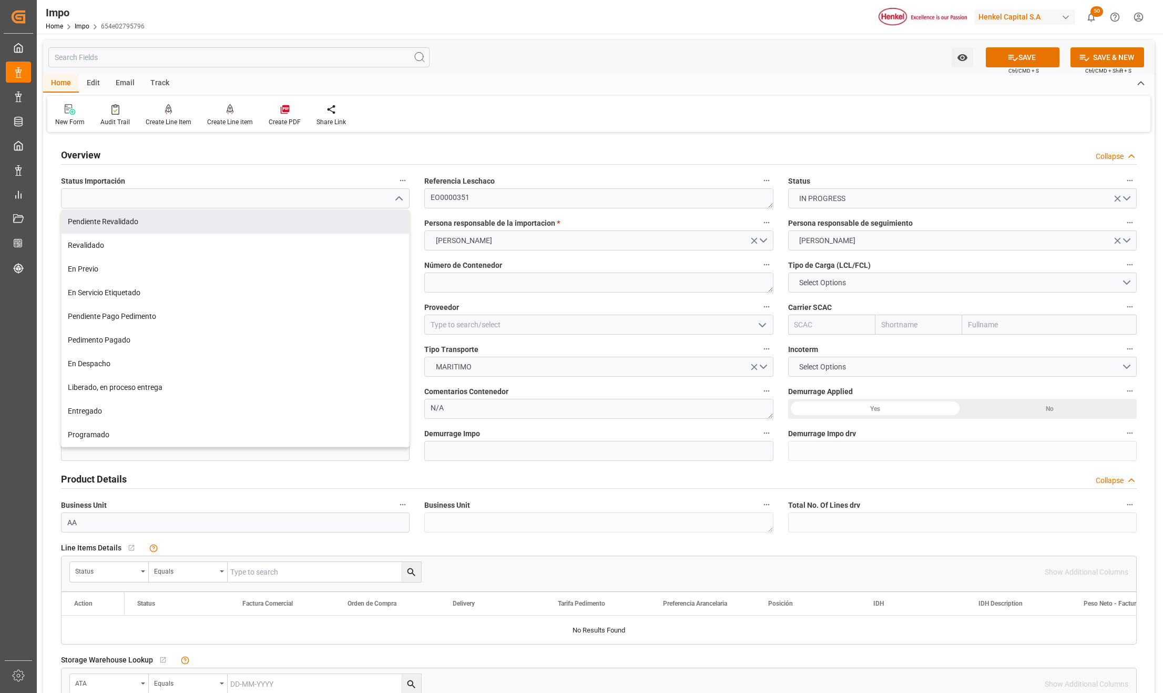
click at [103, 219] on div "Pendiente Revalidado" at bounding box center [236, 222] width 348 height 24
type input "Pendiente Revalidado"
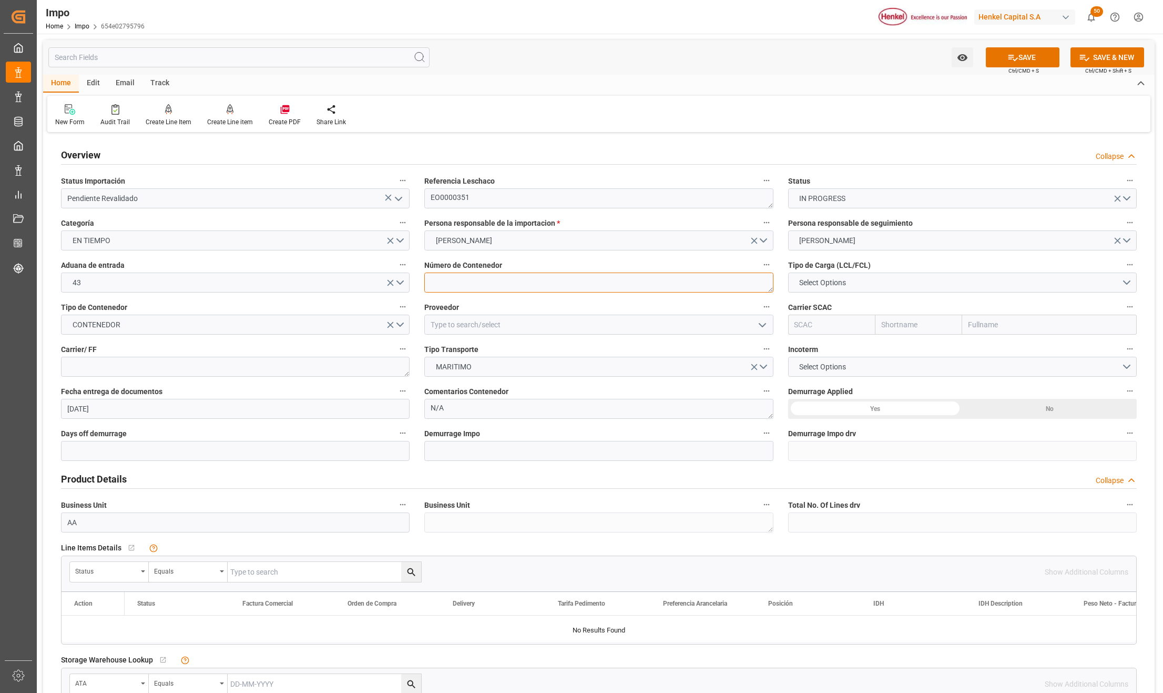
click at [447, 281] on textarea at bounding box center [598, 282] width 349 height 20
paste textarea "ZMOU8910580"
type textarea "ZMOU8910580"
click at [855, 280] on button "Select Options" at bounding box center [962, 282] width 349 height 20
click at [827, 326] on div "FCL 40"" at bounding box center [963, 329] width 348 height 22
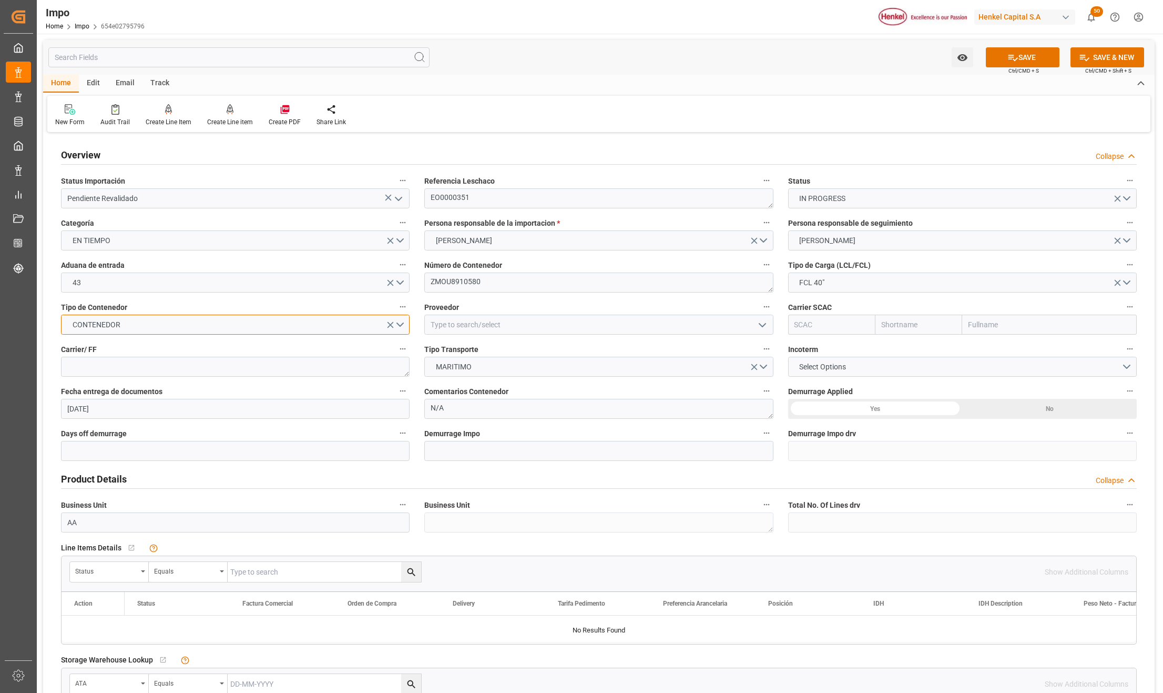
click at [398, 326] on button "CONTENEDOR" at bounding box center [235, 325] width 349 height 20
click at [94, 365] on div "REEFER" at bounding box center [236, 371] width 348 height 22
click at [448, 325] on input at bounding box center [598, 325] width 349 height 20
click at [537, 316] on input at bounding box center [598, 325] width 349 height 20
type input "H"
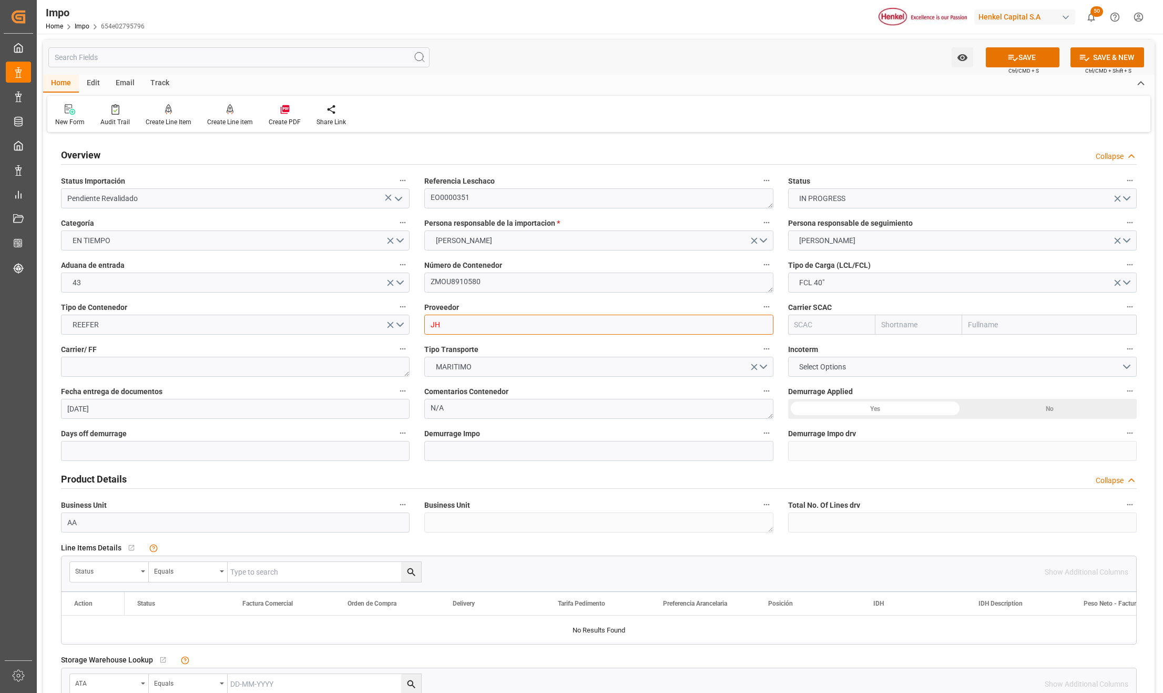
type input "J"
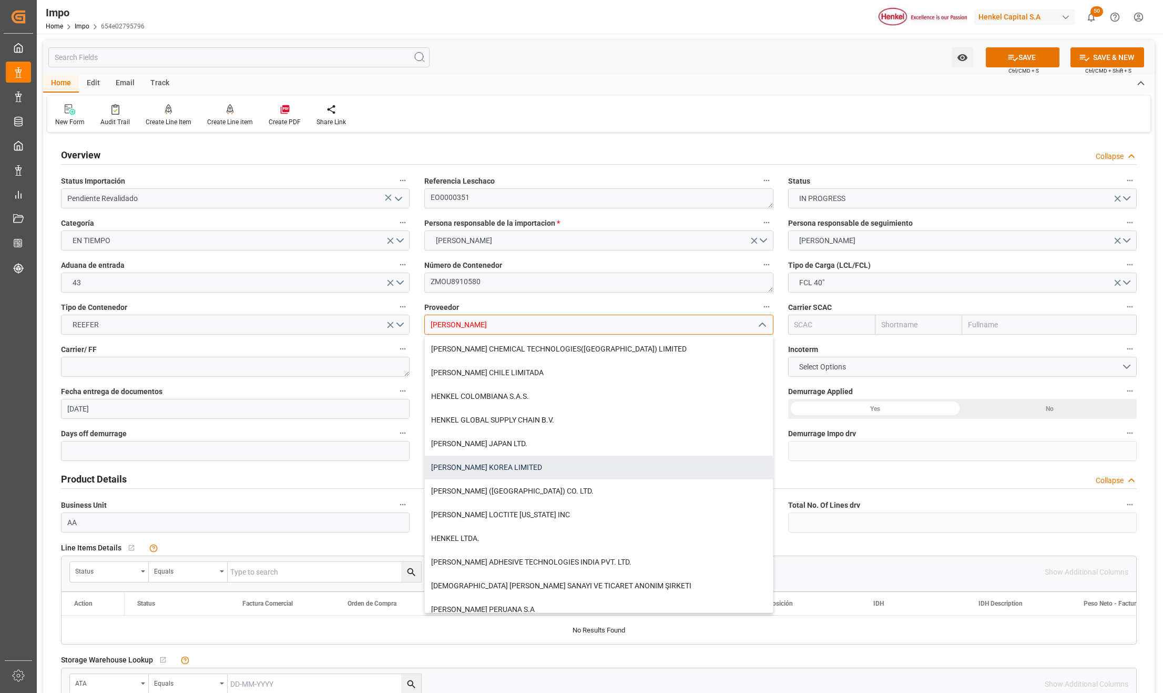
scroll to position [79, 0]
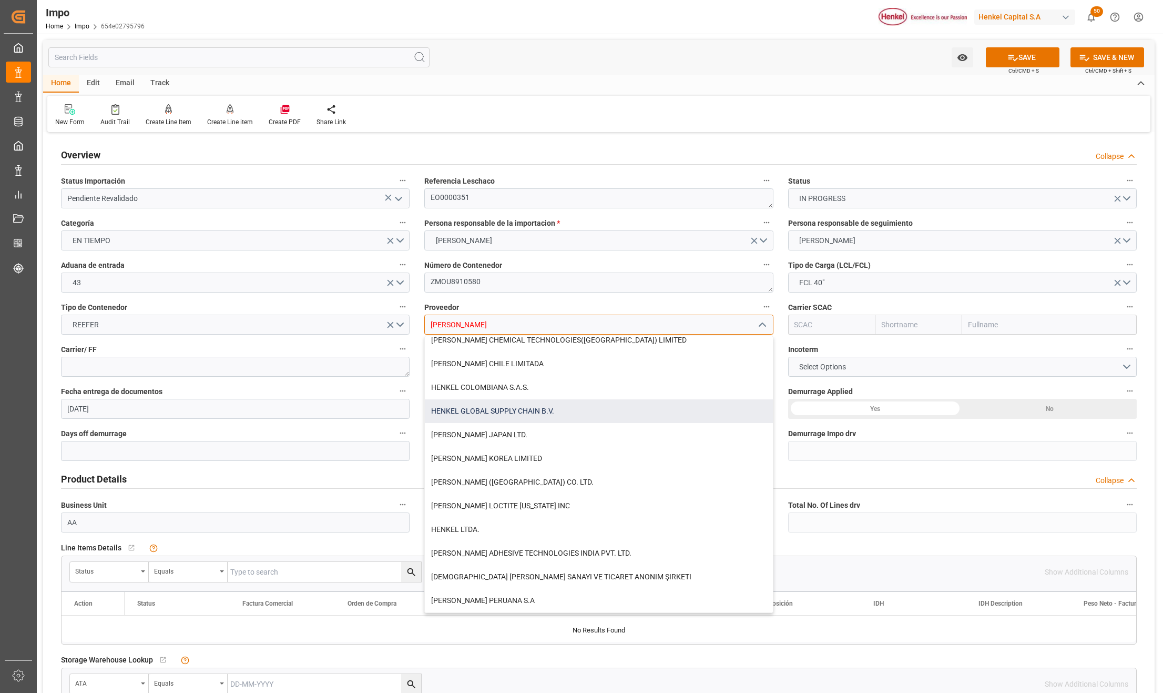
click at [511, 410] on div "HENKEL GLOBAL SUPPLY CHAIN B.V." at bounding box center [599, 411] width 348 height 24
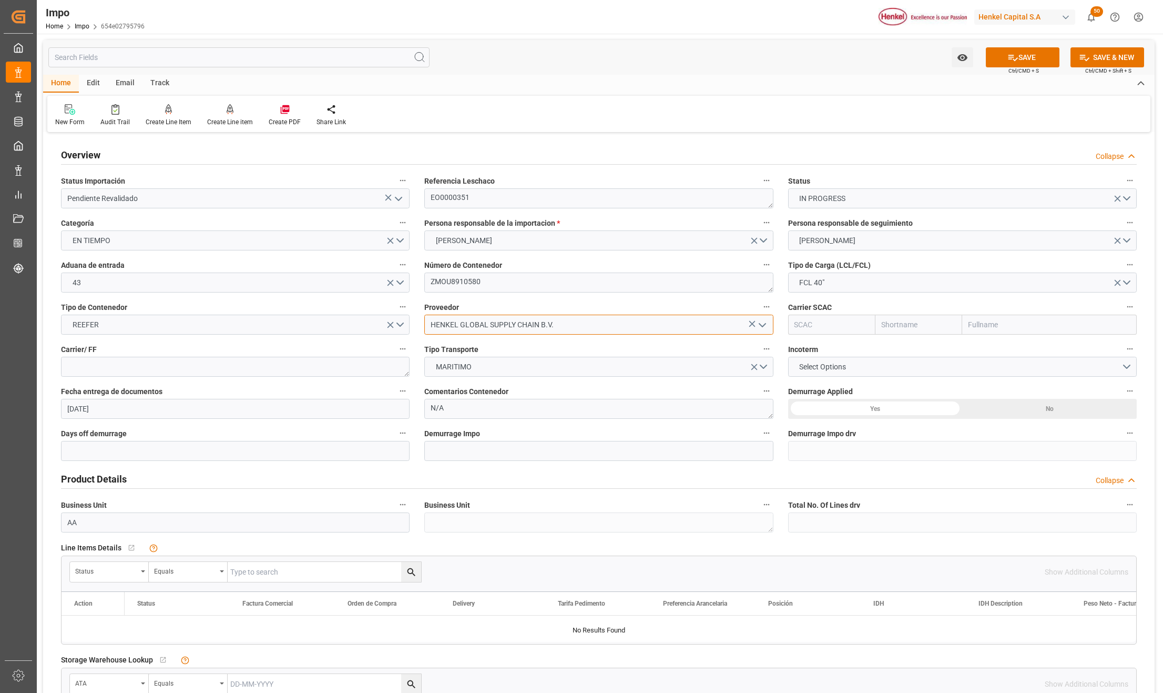
type input "HENKEL GLOBAL SUPPLY CHAIN B.V."
click at [986, 325] on input "text" at bounding box center [1050, 325] width 175 height 20
click at [1007, 324] on input "text" at bounding box center [1050, 325] width 175 height 20
click at [1008, 323] on input "ZIM" at bounding box center [1050, 325] width 175 height 20
type input "ZIM"
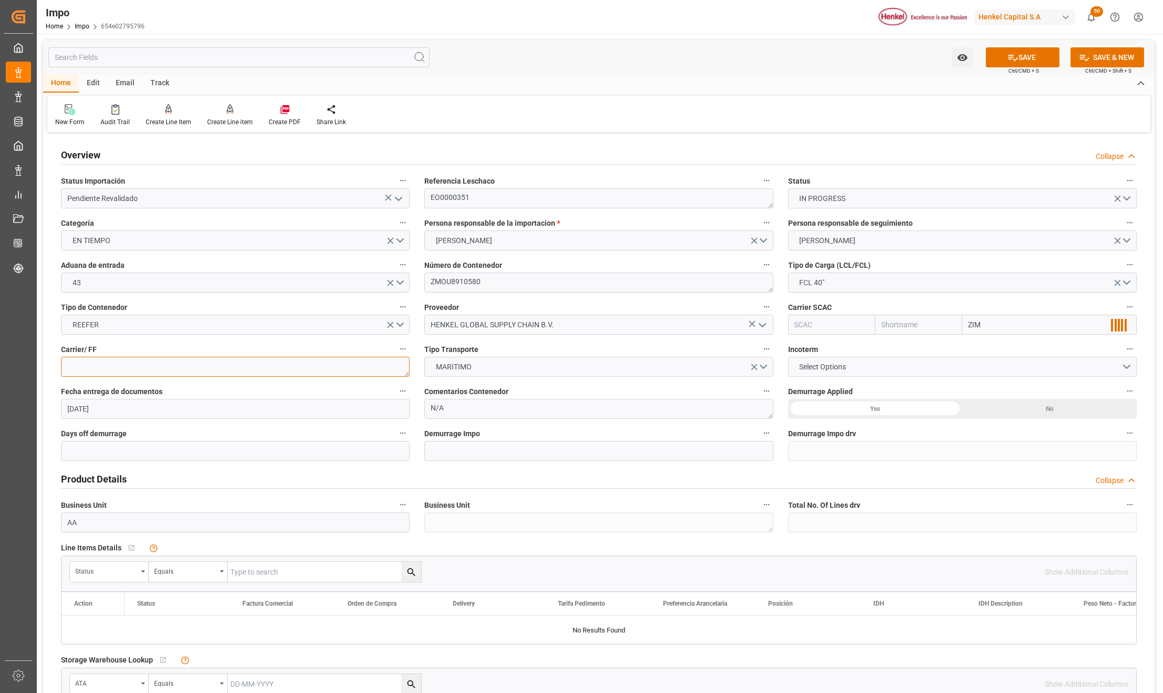
click at [137, 364] on textarea at bounding box center [235, 367] width 349 height 20
type textarea "LESCHACO"
click at [839, 365] on span "Select Options" at bounding box center [822, 366] width 57 height 11
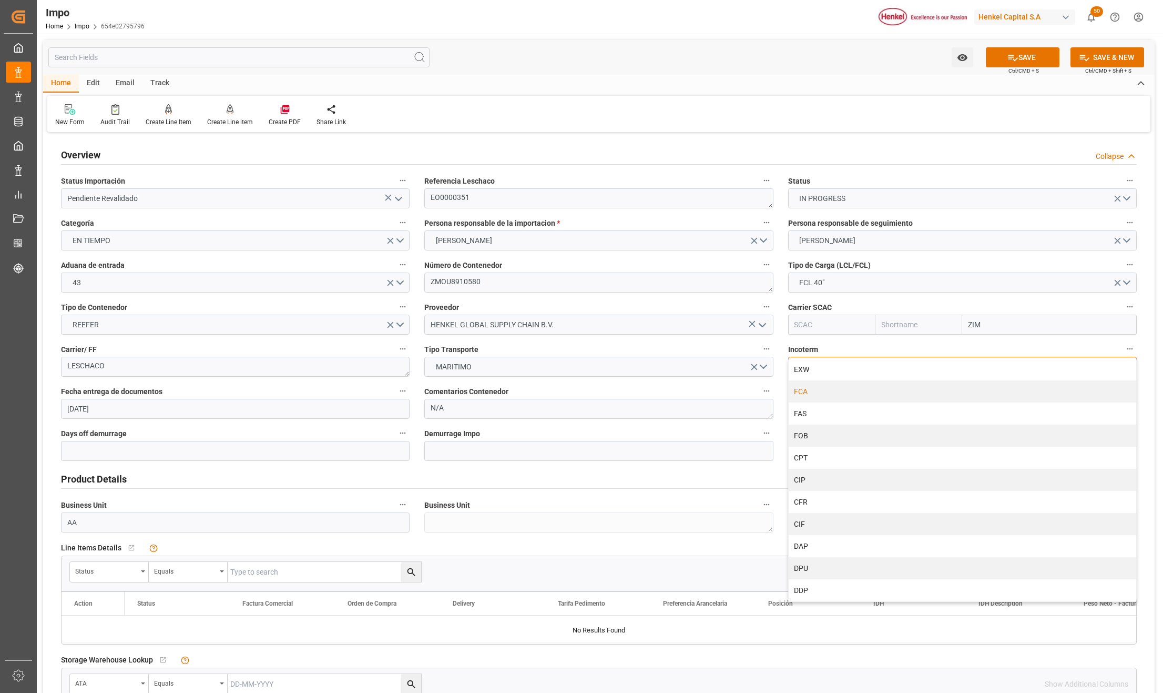
click at [807, 392] on div "FCA" at bounding box center [963, 391] width 348 height 22
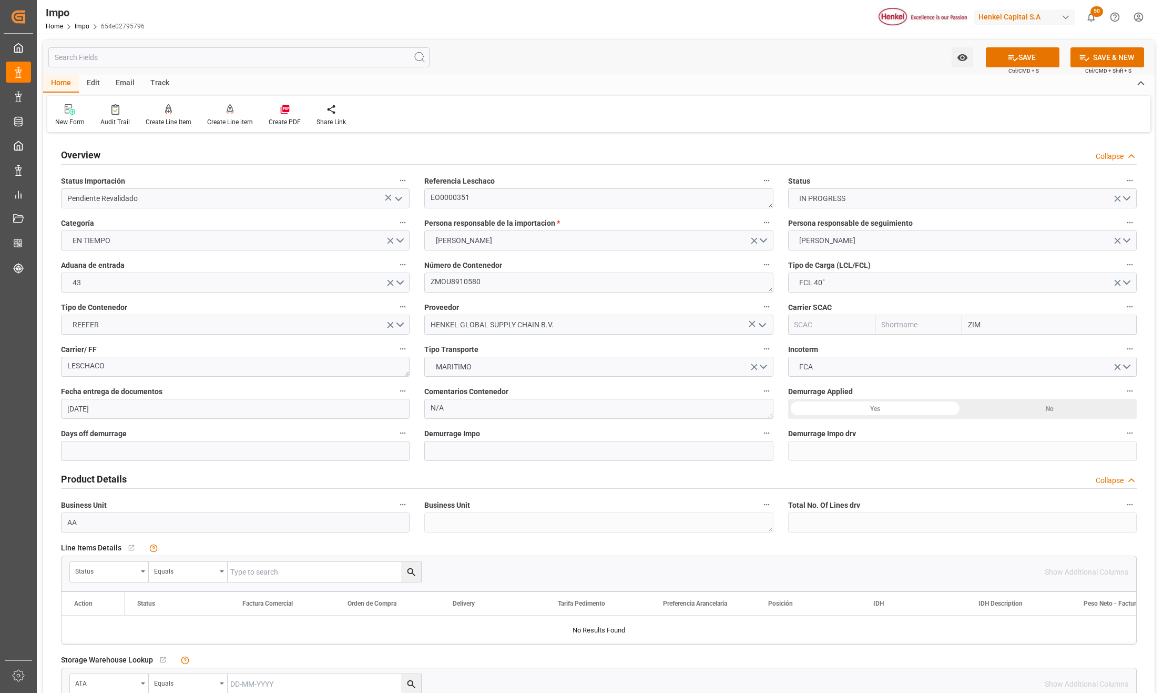
click at [896, 402] on div "Yes" at bounding box center [875, 409] width 175 height 20
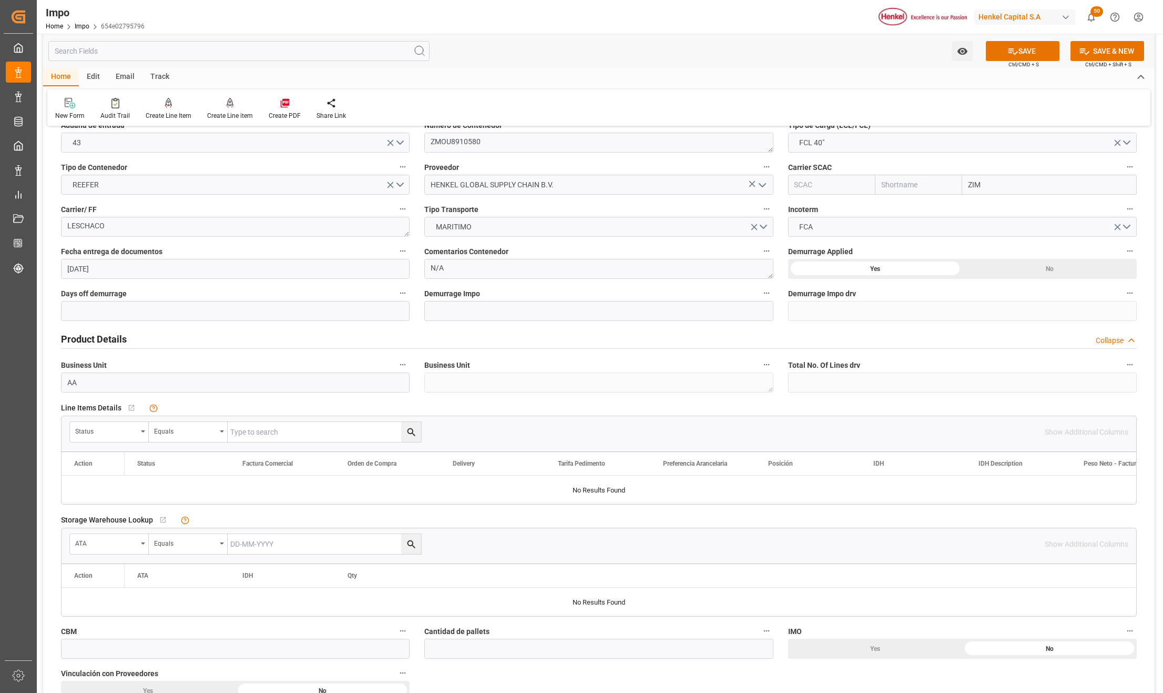
click at [139, 434] on div "Status" at bounding box center [109, 432] width 79 height 20
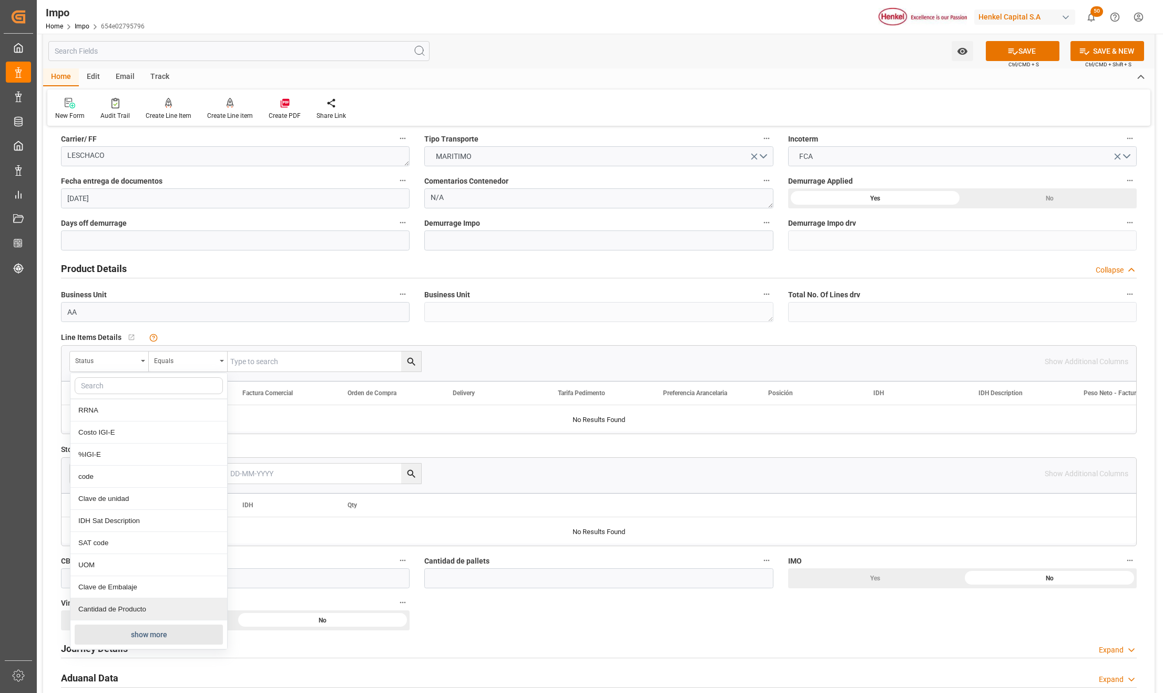
click at [144, 628] on button "show more" at bounding box center [149, 634] width 148 height 20
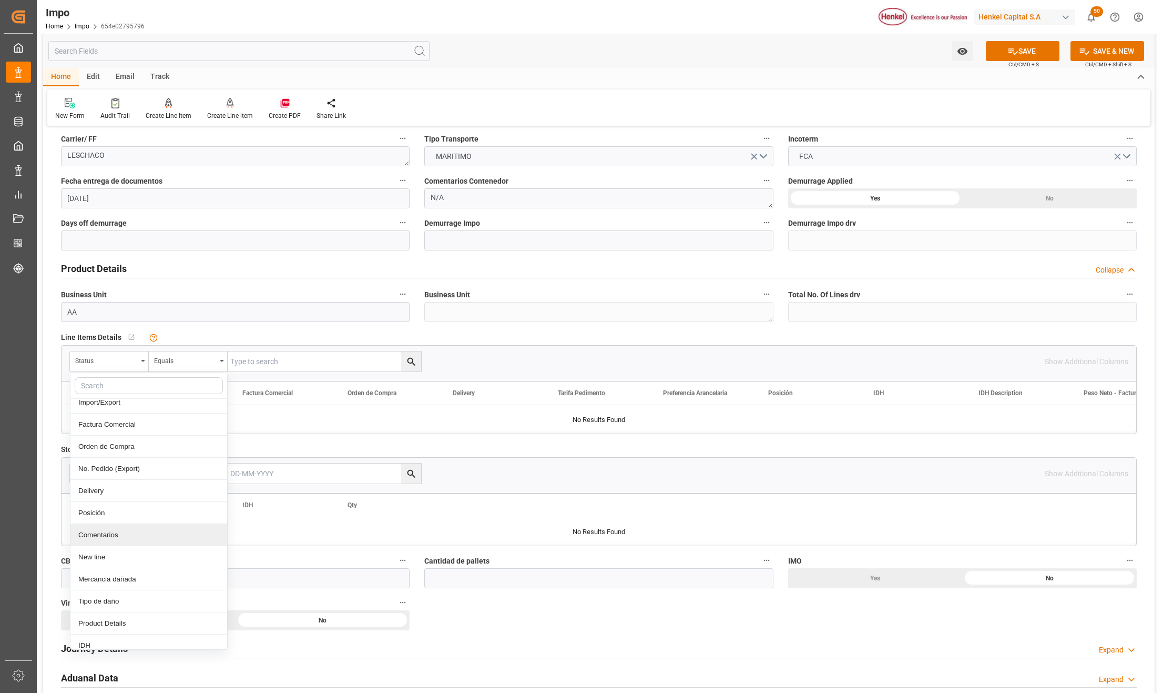
click at [127, 533] on div "Comentarios" at bounding box center [148, 535] width 157 height 22
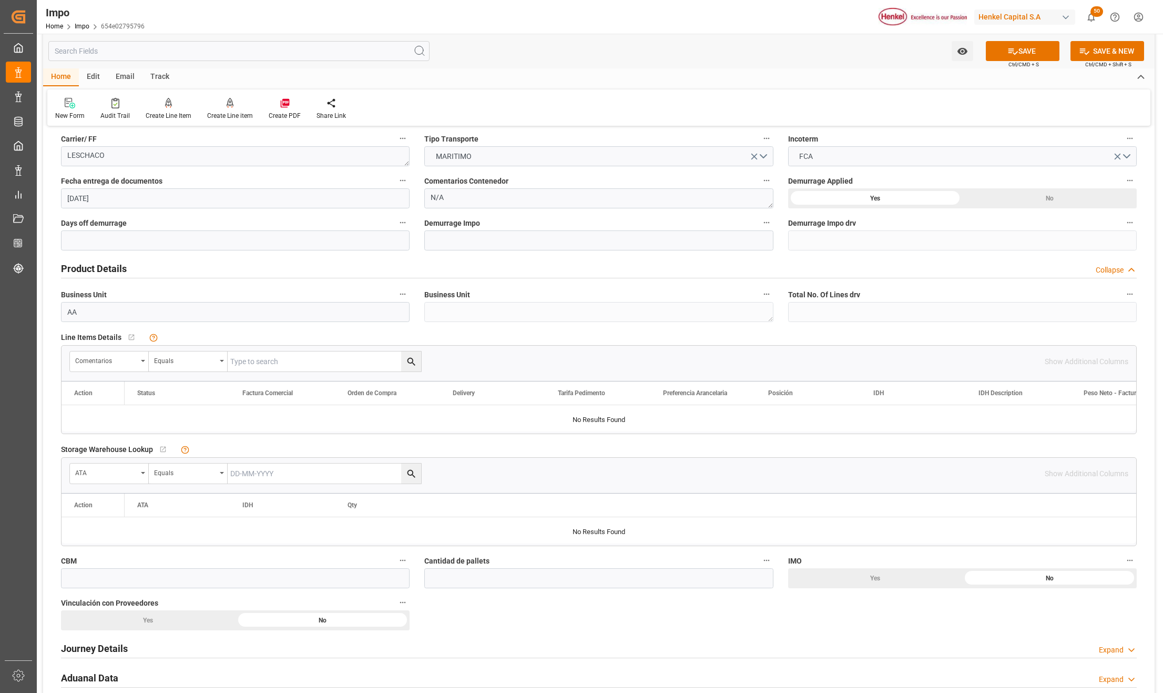
scroll to position [0, 0]
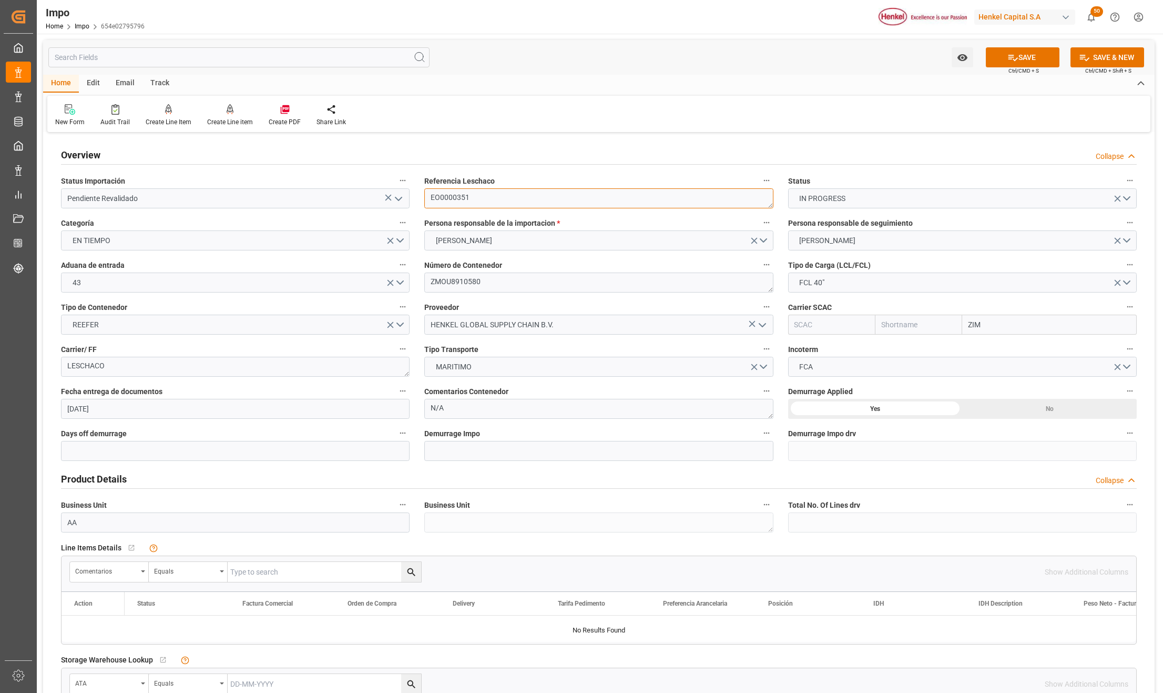
click at [438, 202] on textarea "EO0000351" at bounding box center [598, 198] width 349 height 20
click at [276, 567] on input "text" at bounding box center [325, 572] width 194 height 20
paste input "EO0000351"
type input "EO0000351"
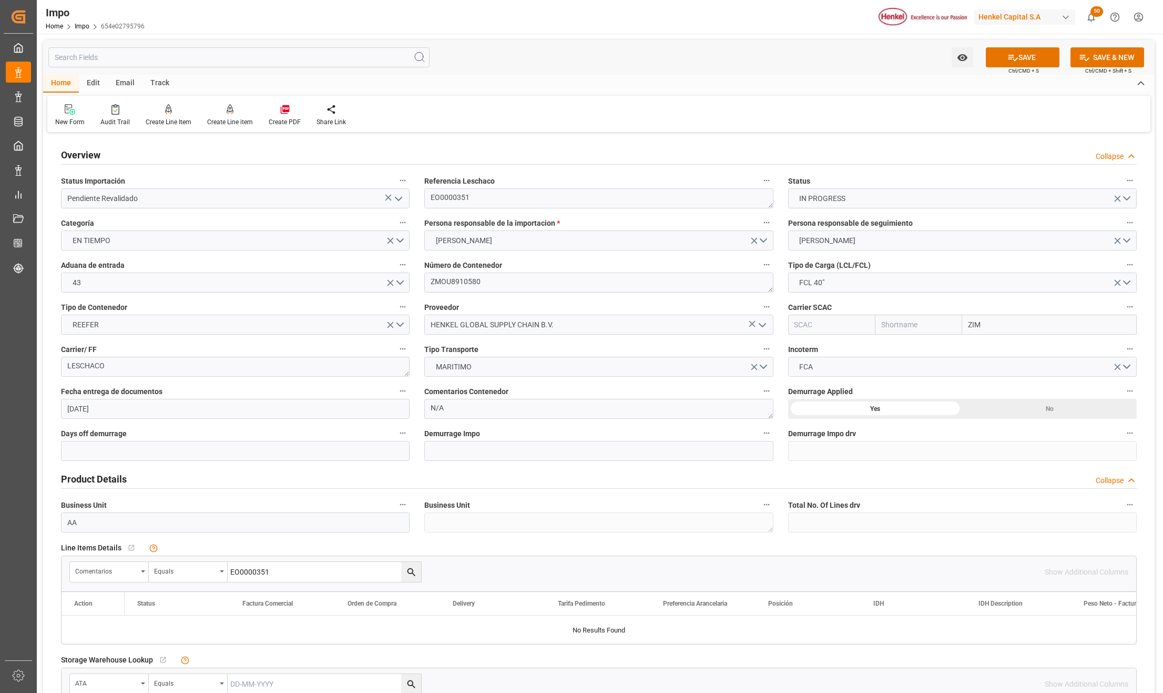
click at [413, 571] on icon "search button" at bounding box center [411, 571] width 11 height 11
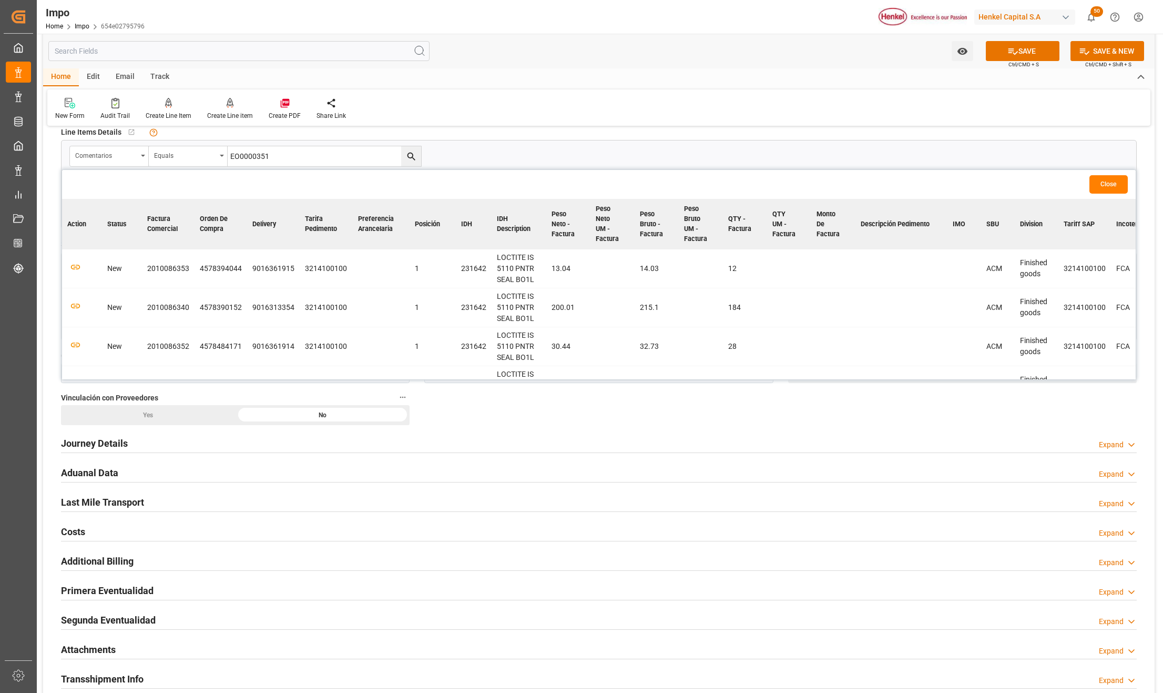
scroll to position [421, 0]
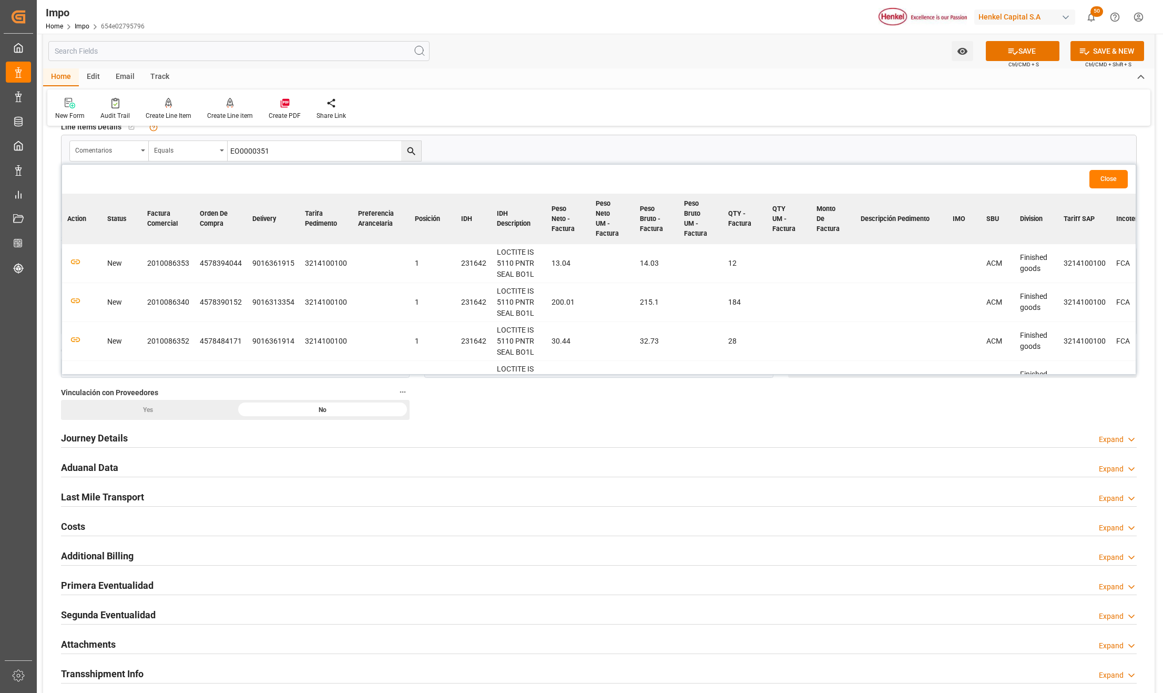
click at [81, 257] on td at bounding box center [82, 263] width 40 height 39
click at [77, 260] on icon "button" at bounding box center [75, 262] width 11 height 6
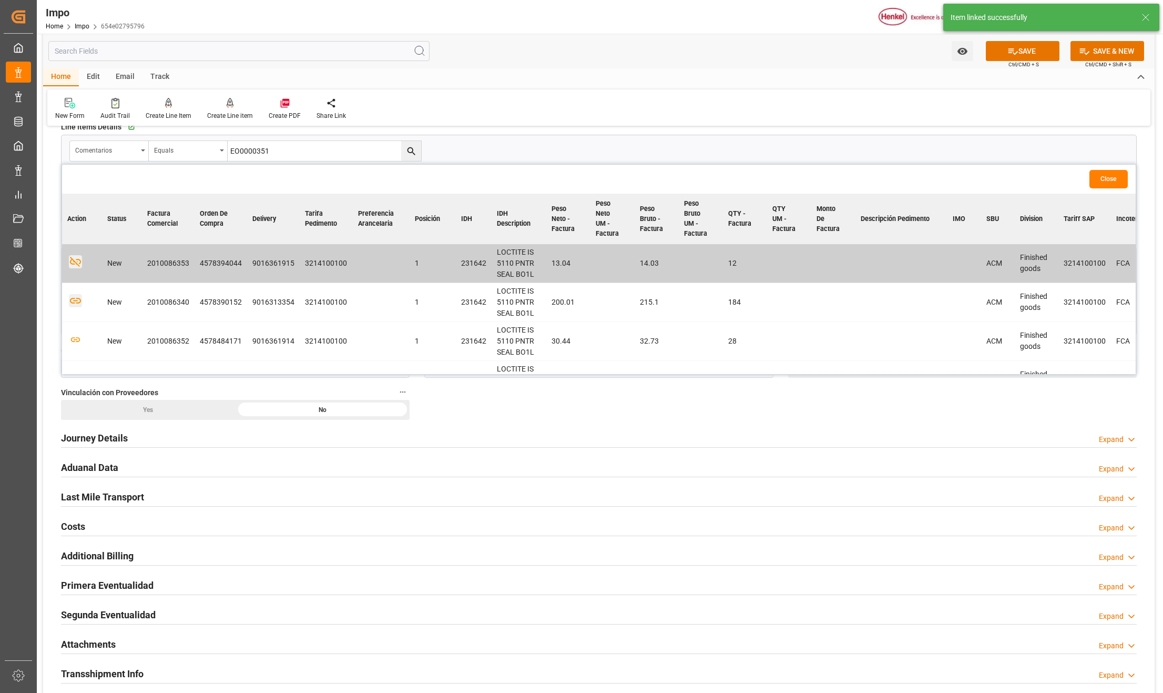
click at [75, 299] on icon "button" at bounding box center [75, 301] width 11 height 6
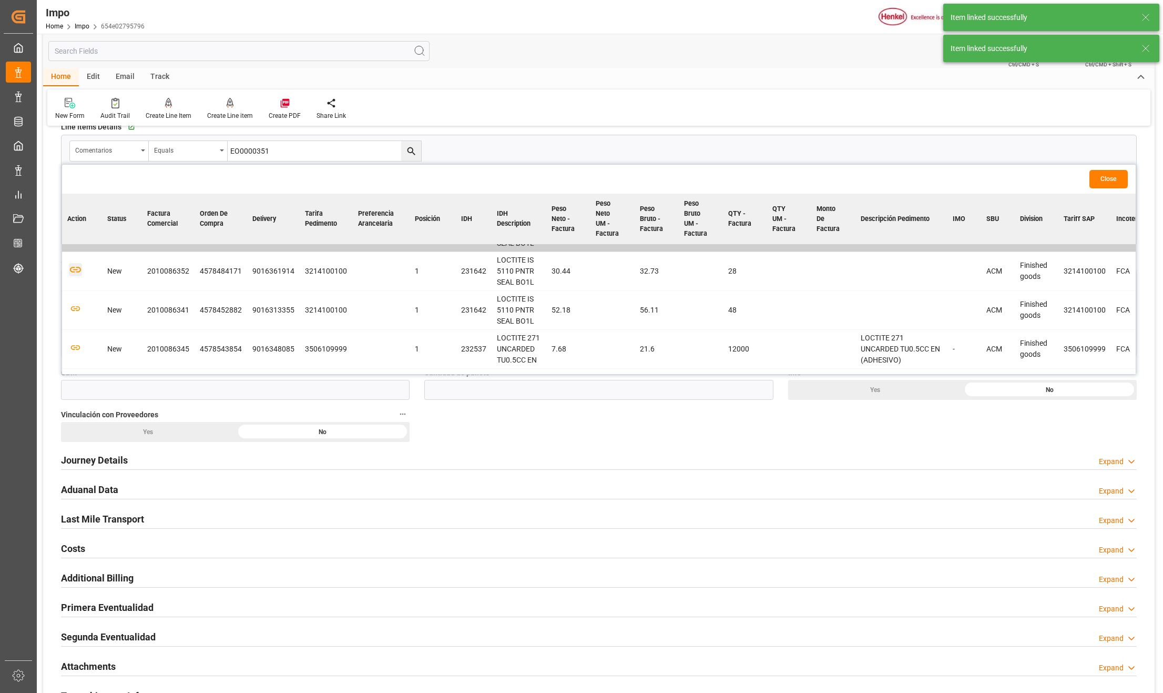
click at [75, 275] on icon "button" at bounding box center [75, 269] width 13 height 13
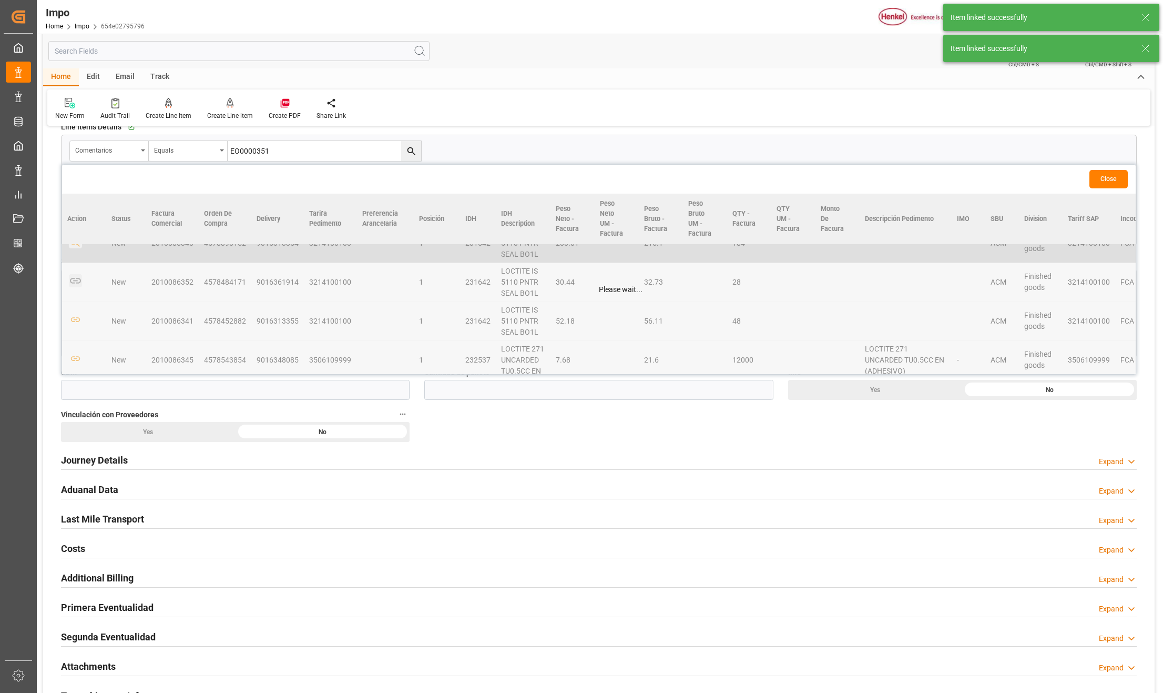
scroll to position [81, 0]
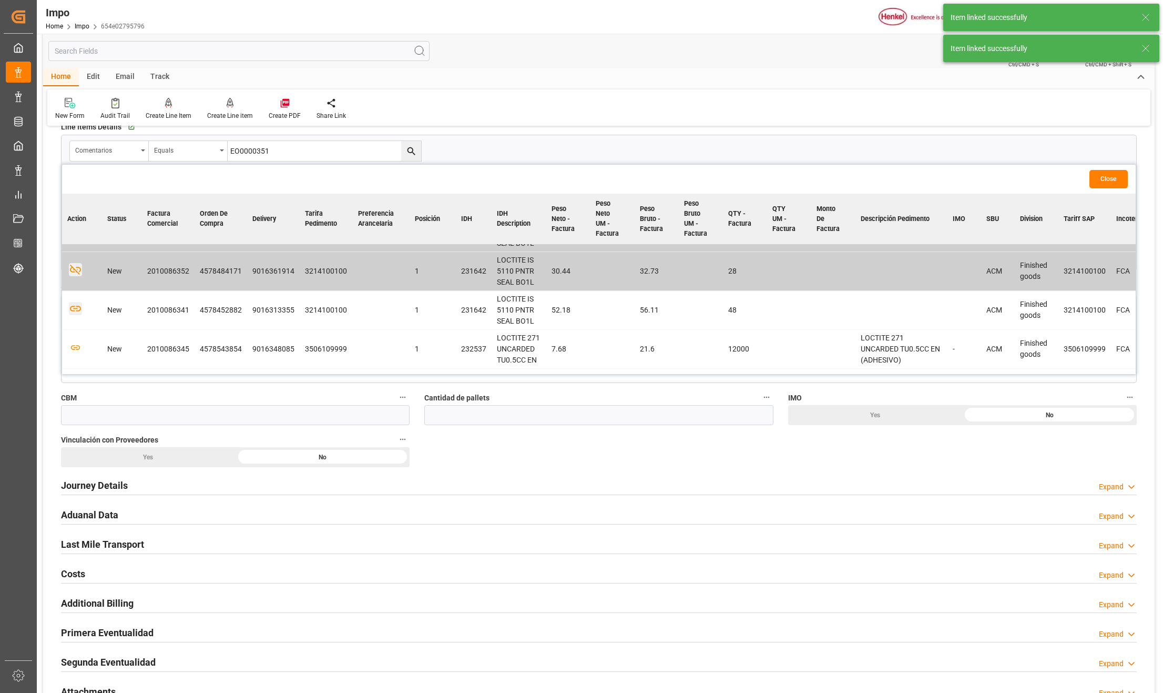
click at [76, 310] on icon "button" at bounding box center [75, 308] width 13 height 13
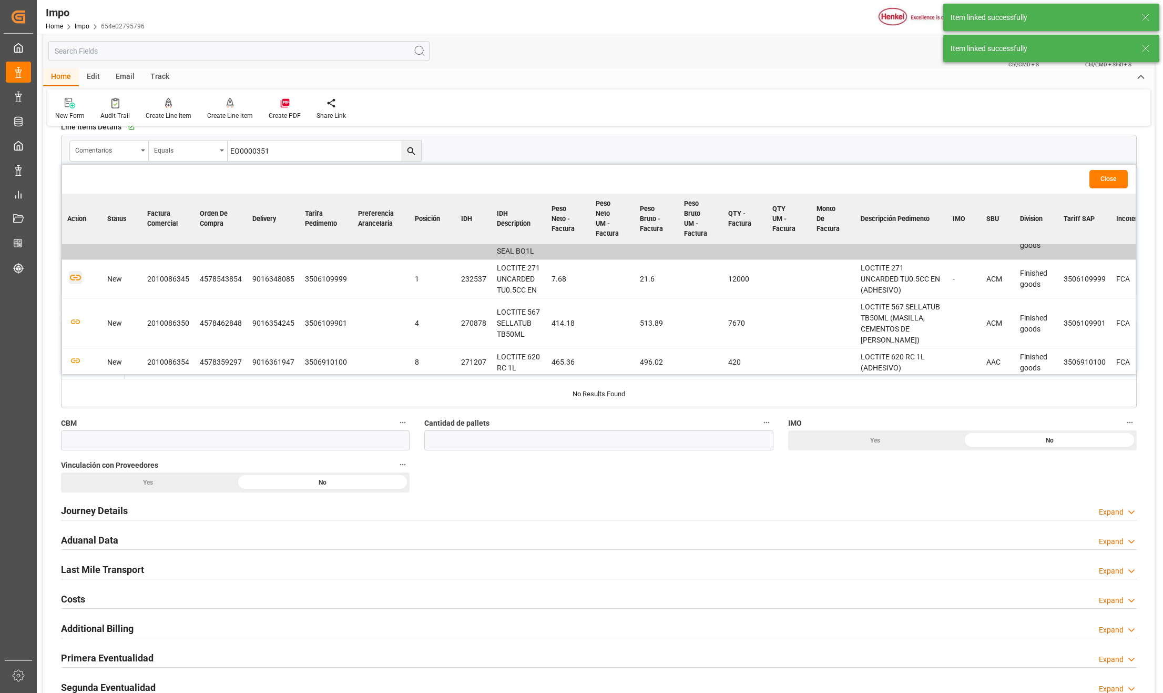
click at [75, 281] on icon "button" at bounding box center [75, 277] width 13 height 13
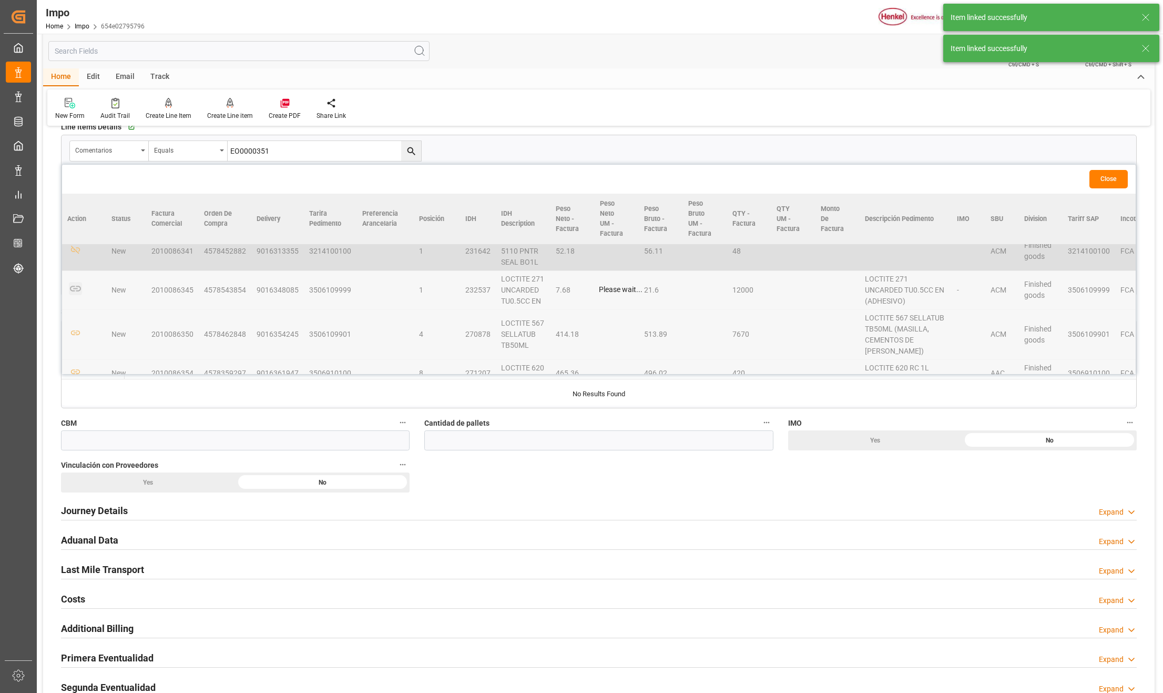
scroll to position [150, 0]
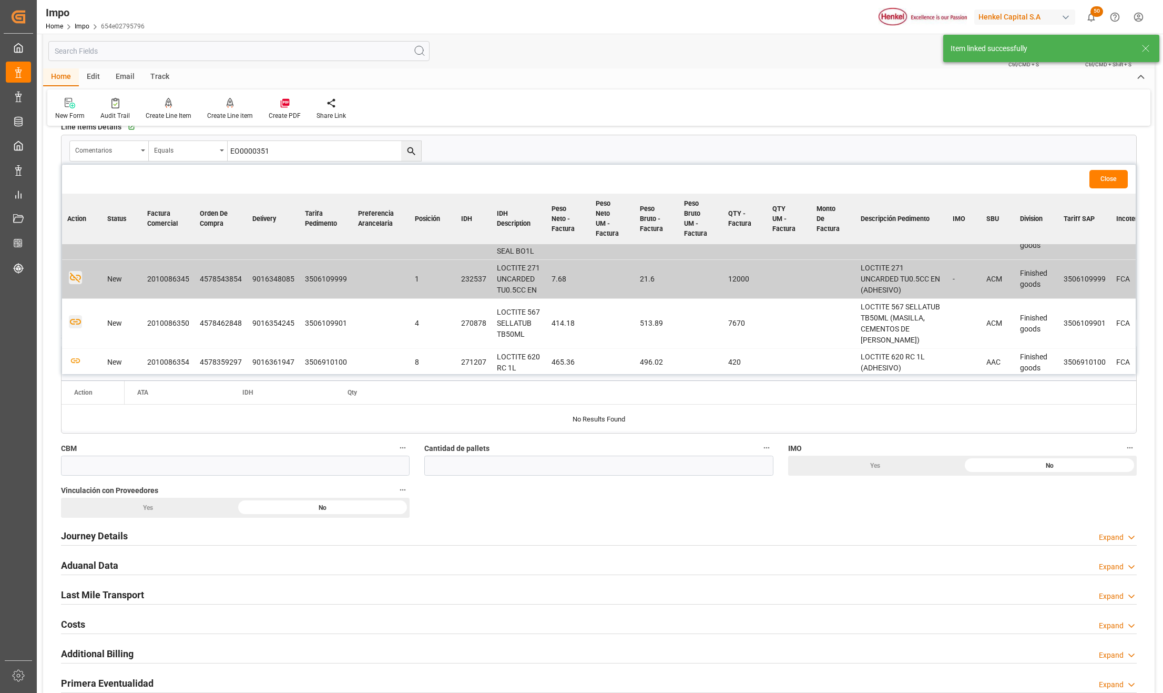
click at [76, 325] on icon "button" at bounding box center [75, 321] width 13 height 13
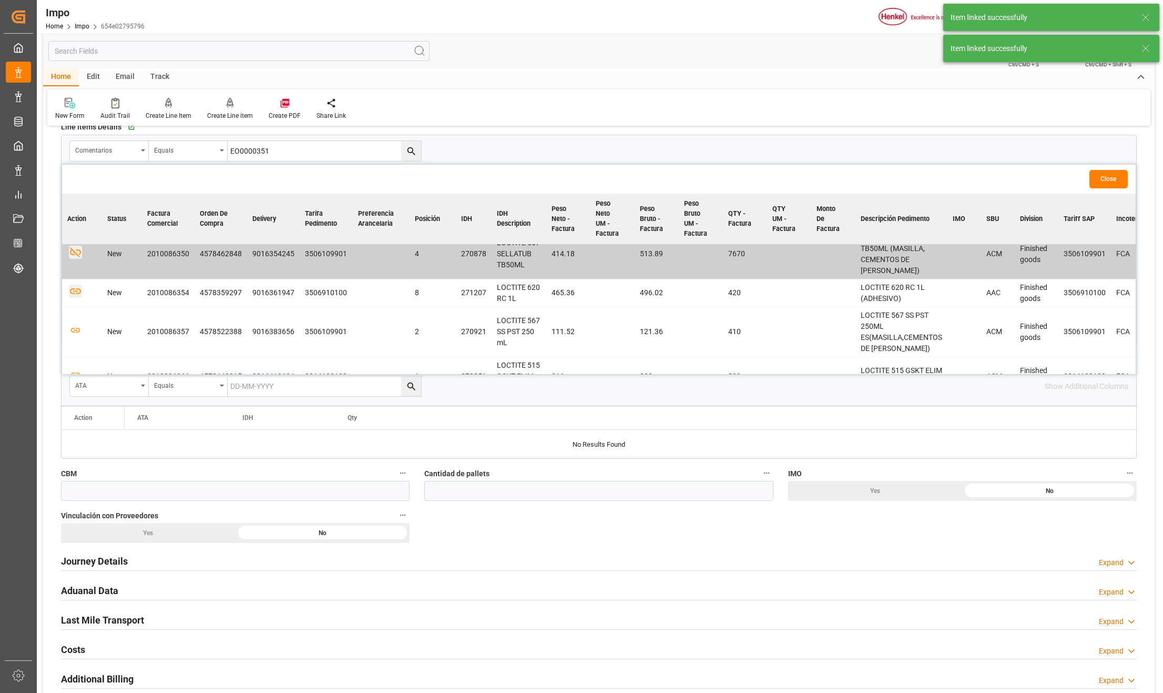
click at [78, 291] on icon "button" at bounding box center [75, 291] width 13 height 13
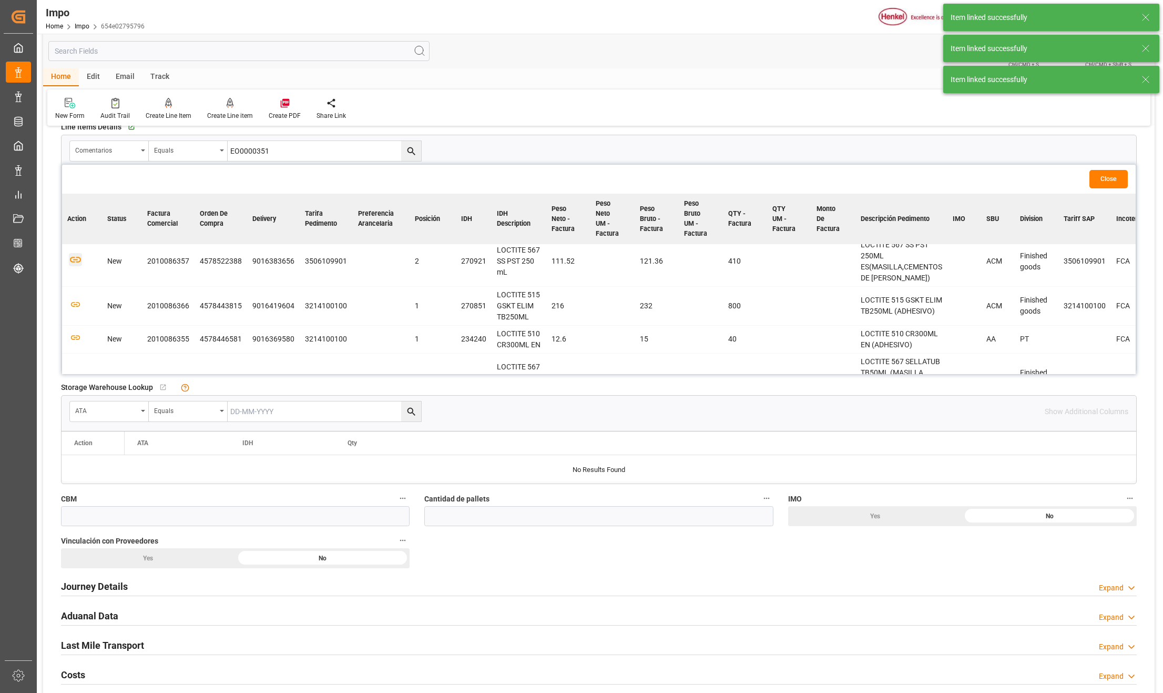
click at [74, 261] on icon "button" at bounding box center [75, 260] width 11 height 6
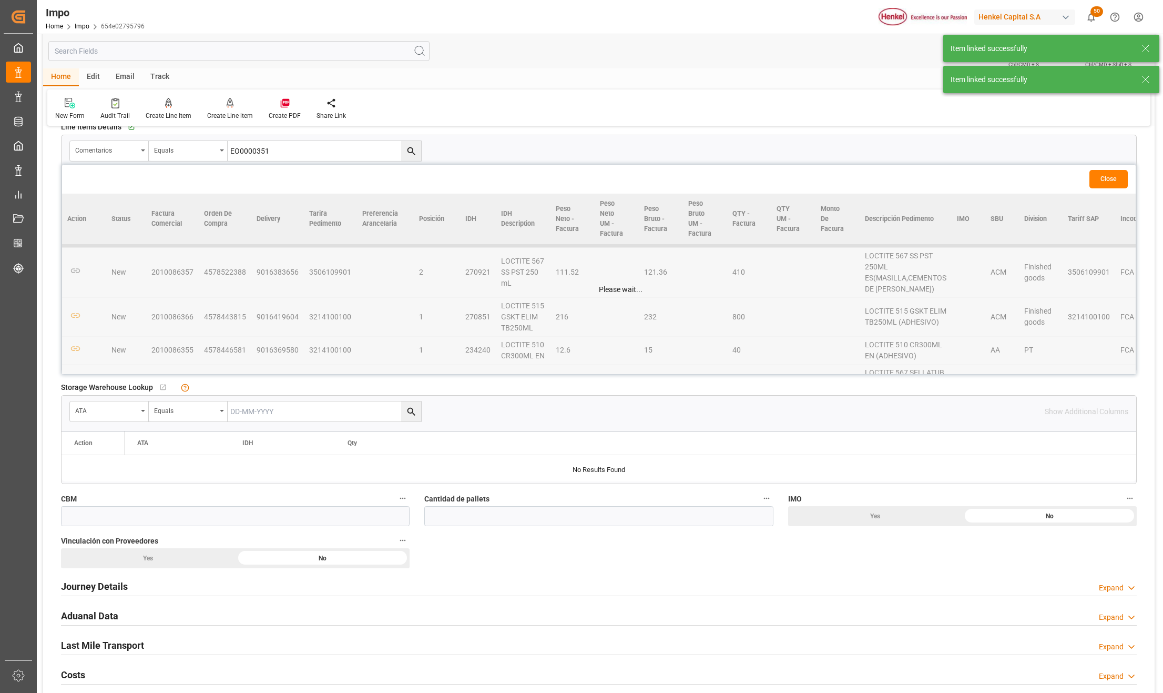
scroll to position [291, 0]
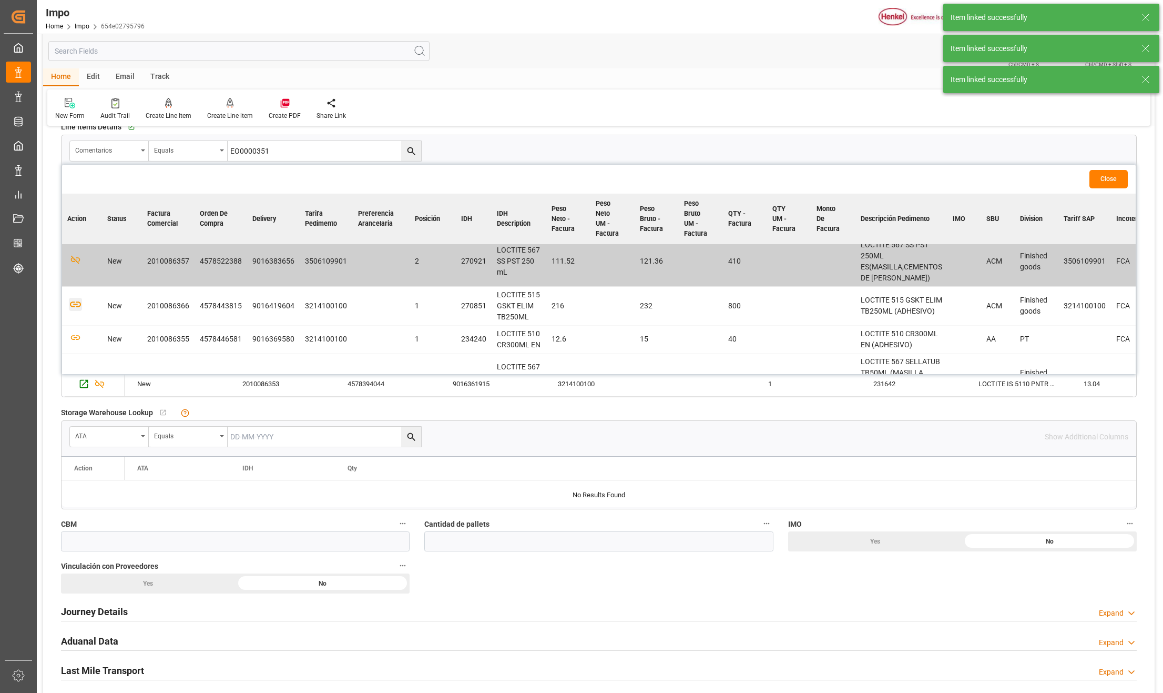
click at [78, 308] on icon "button" at bounding box center [75, 304] width 13 height 13
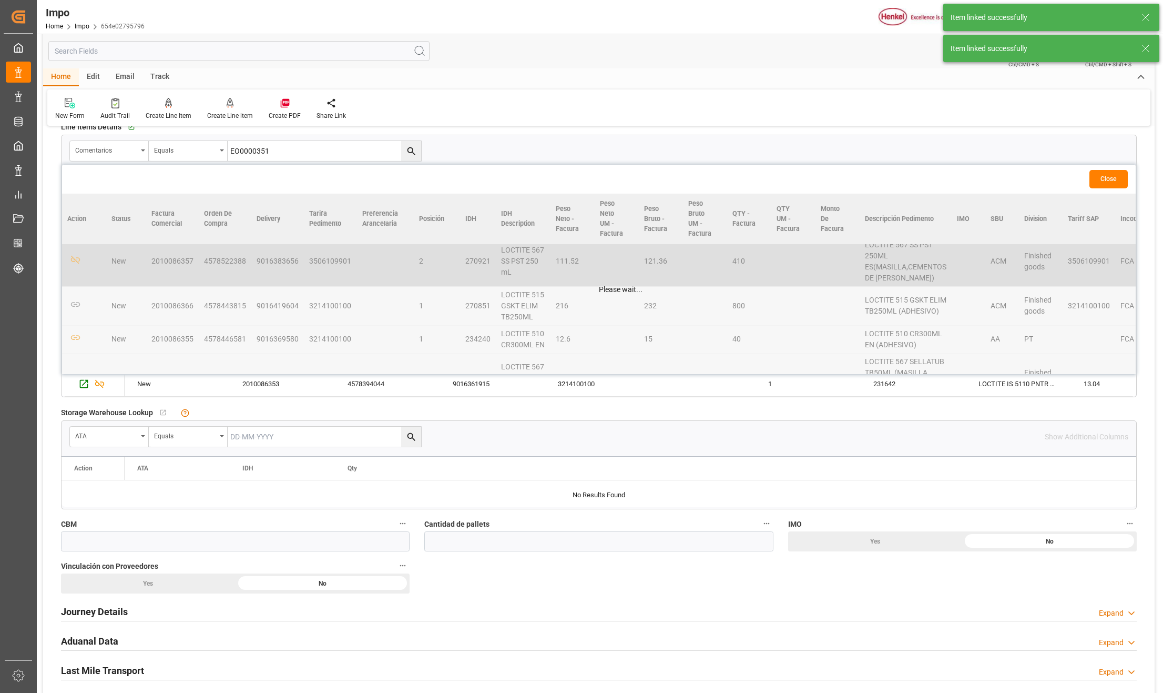
scroll to position [361, 0]
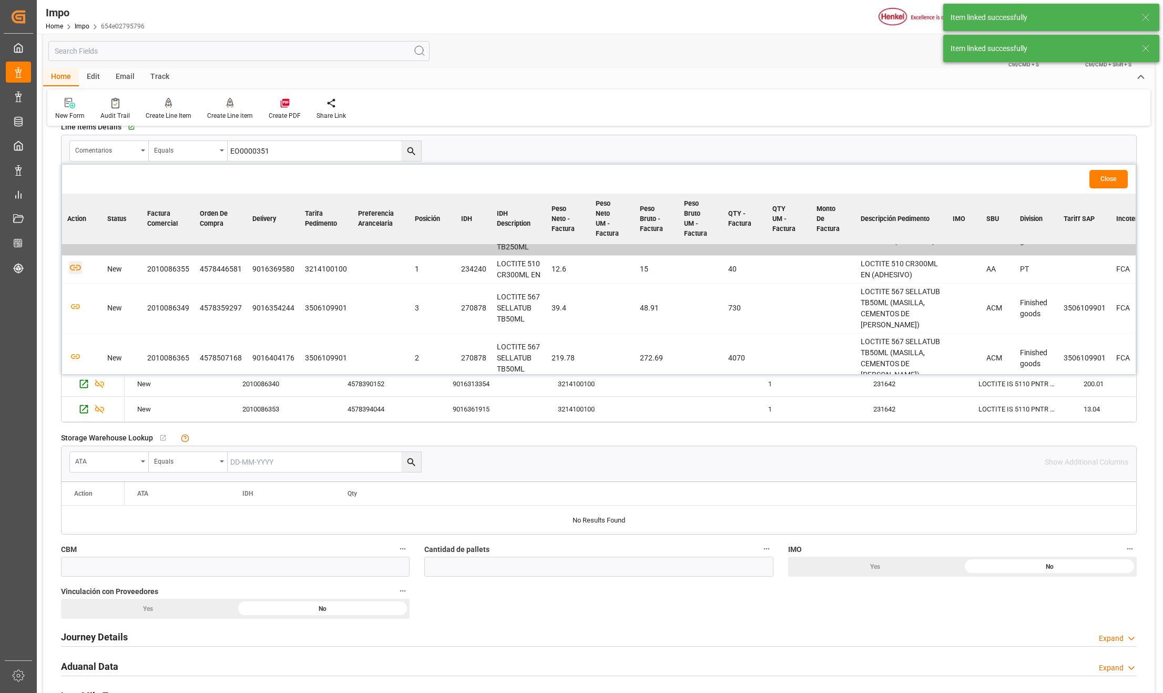
click at [75, 272] on icon "button" at bounding box center [75, 267] width 13 height 13
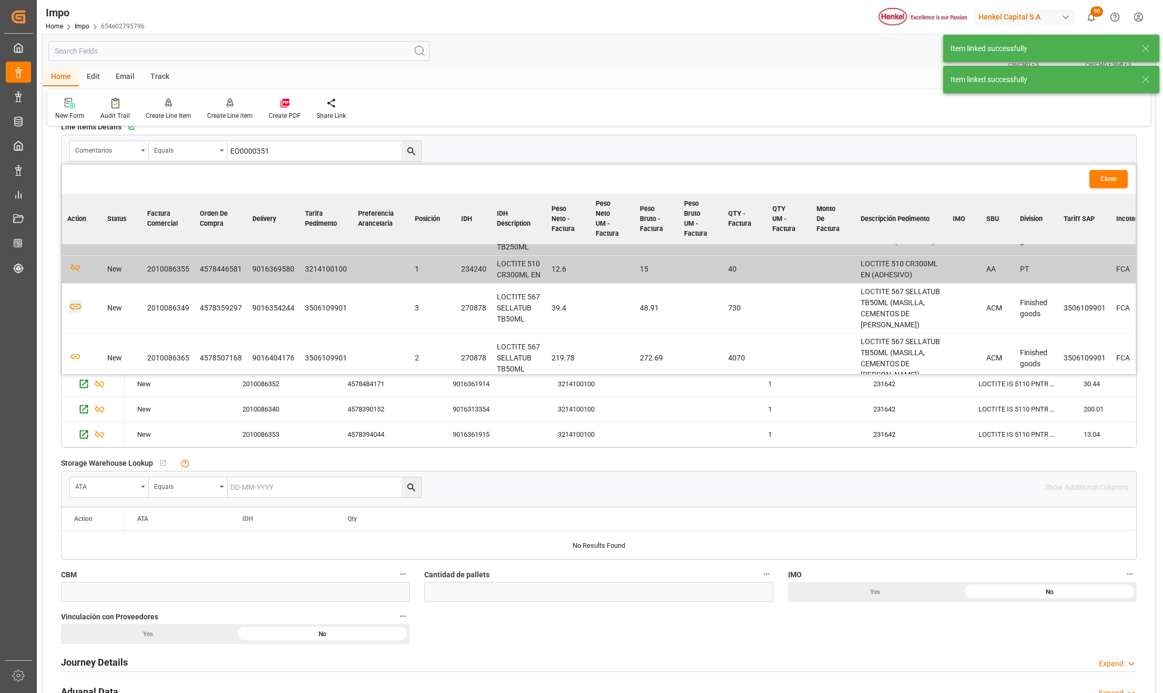
click at [75, 310] on icon "button" at bounding box center [75, 307] width 11 height 6
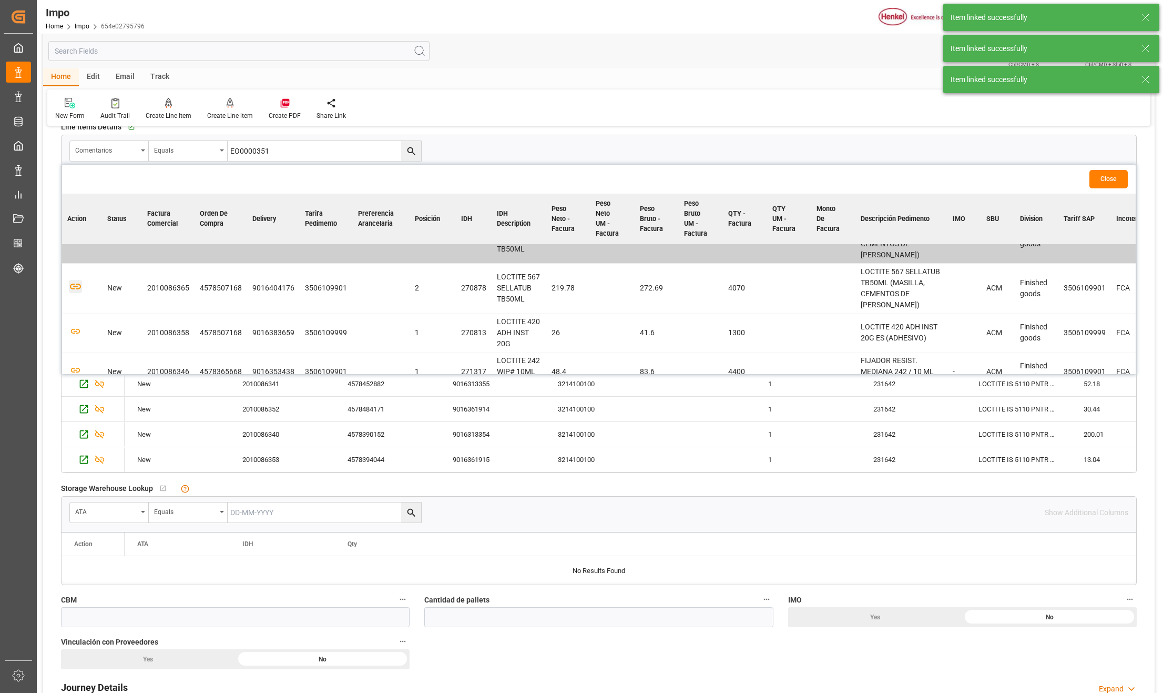
click at [74, 290] on icon "button" at bounding box center [75, 286] width 13 height 13
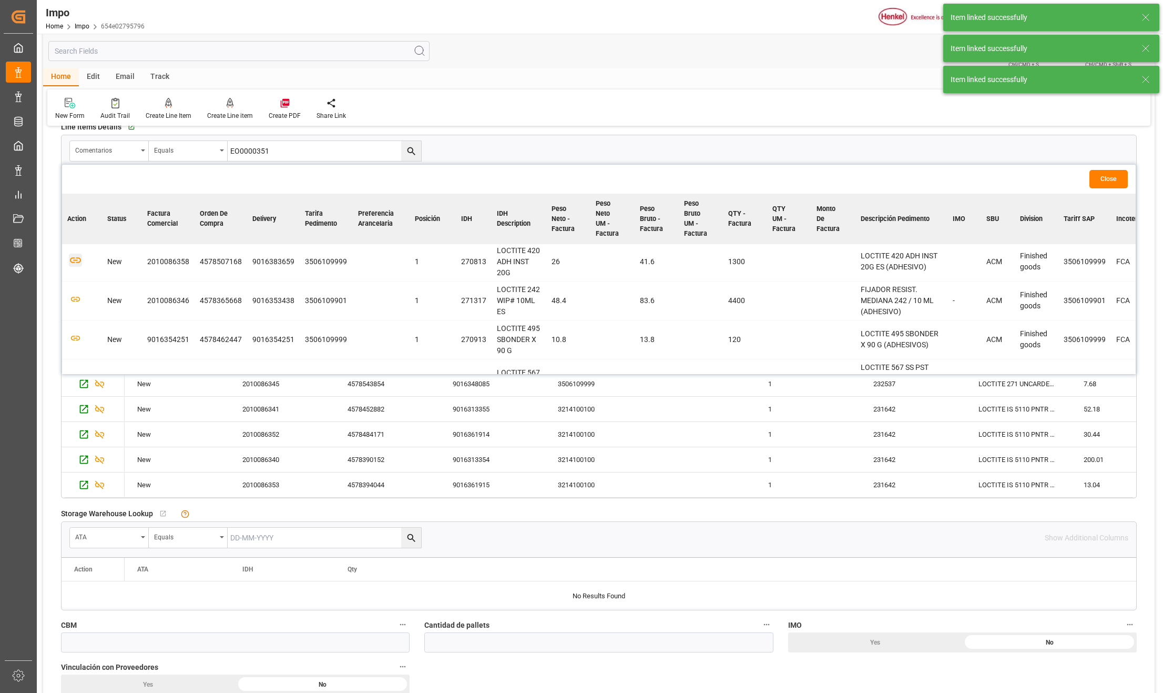
click at [75, 264] on icon "button" at bounding box center [75, 260] width 13 height 13
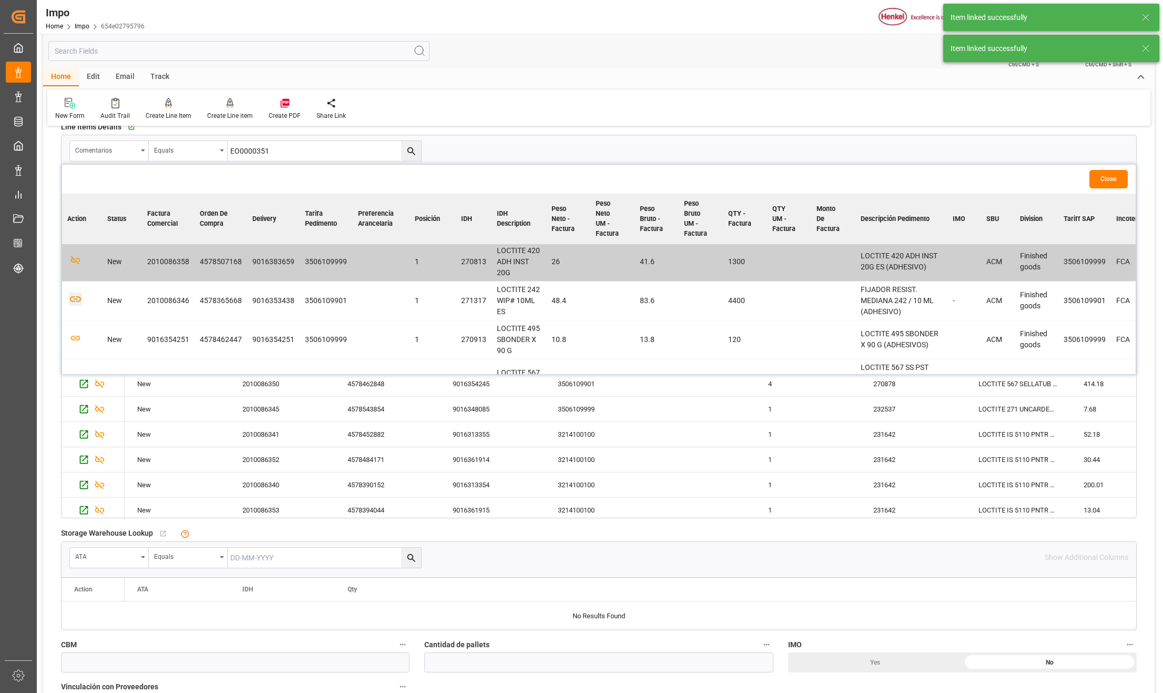
click at [77, 306] on icon "button" at bounding box center [75, 298] width 13 height 13
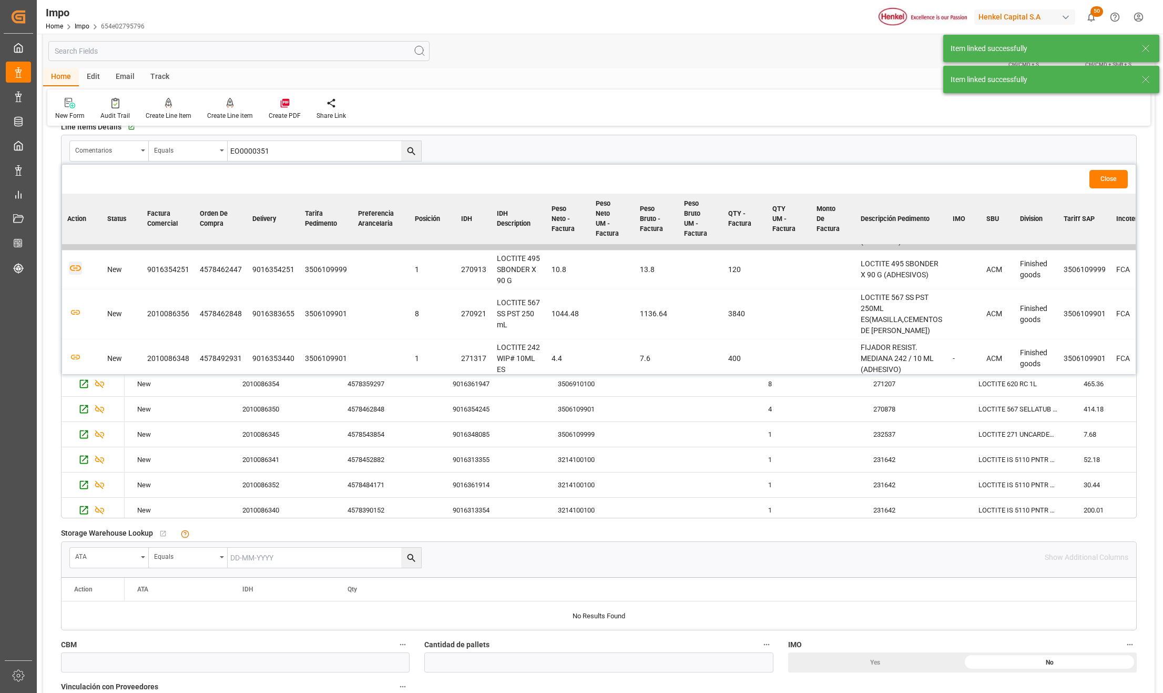
click at [74, 274] on icon "button" at bounding box center [75, 267] width 13 height 13
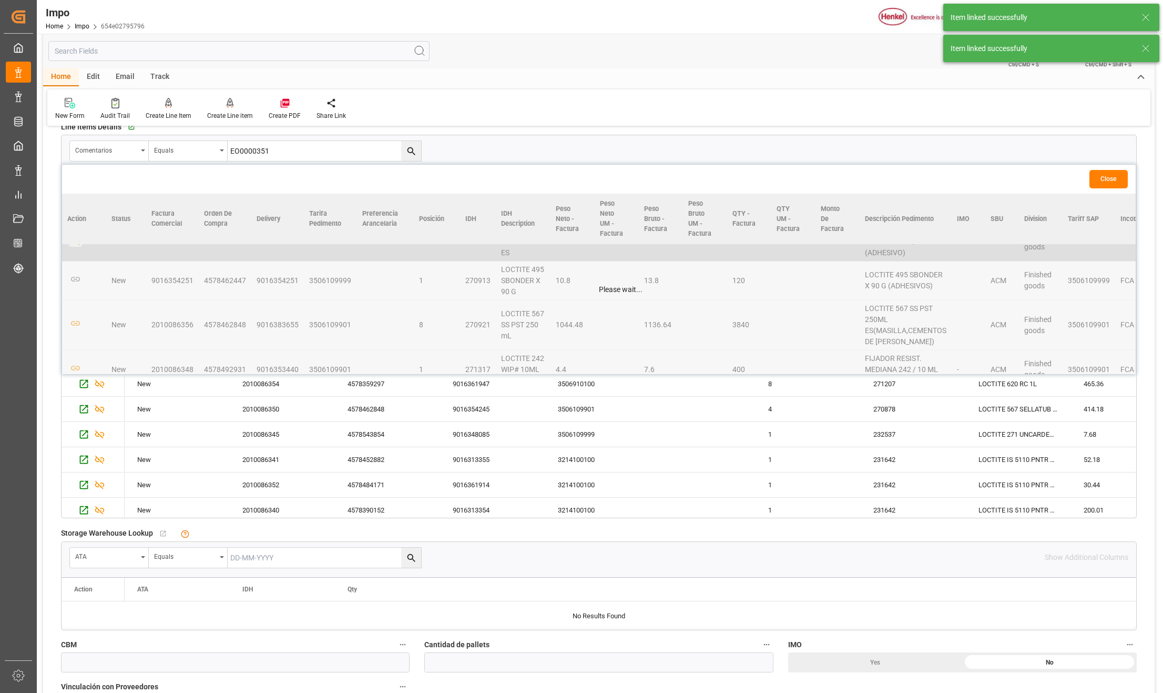
scroll to position [571, 0]
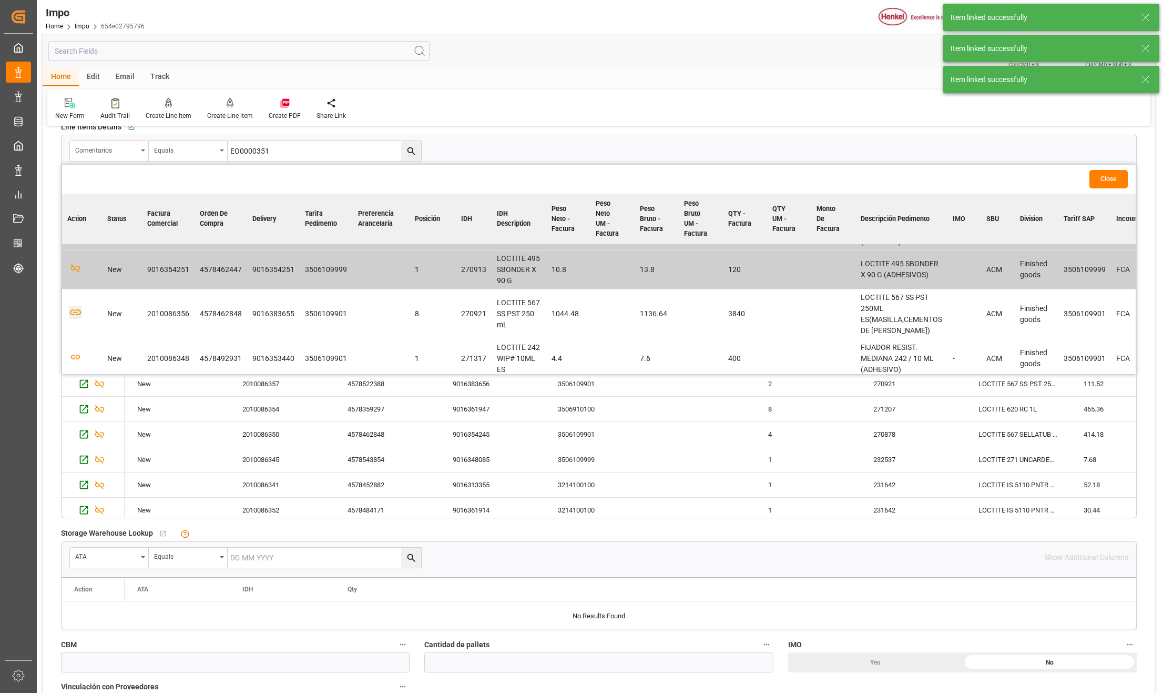
click at [70, 312] on icon "button" at bounding box center [75, 312] width 13 height 13
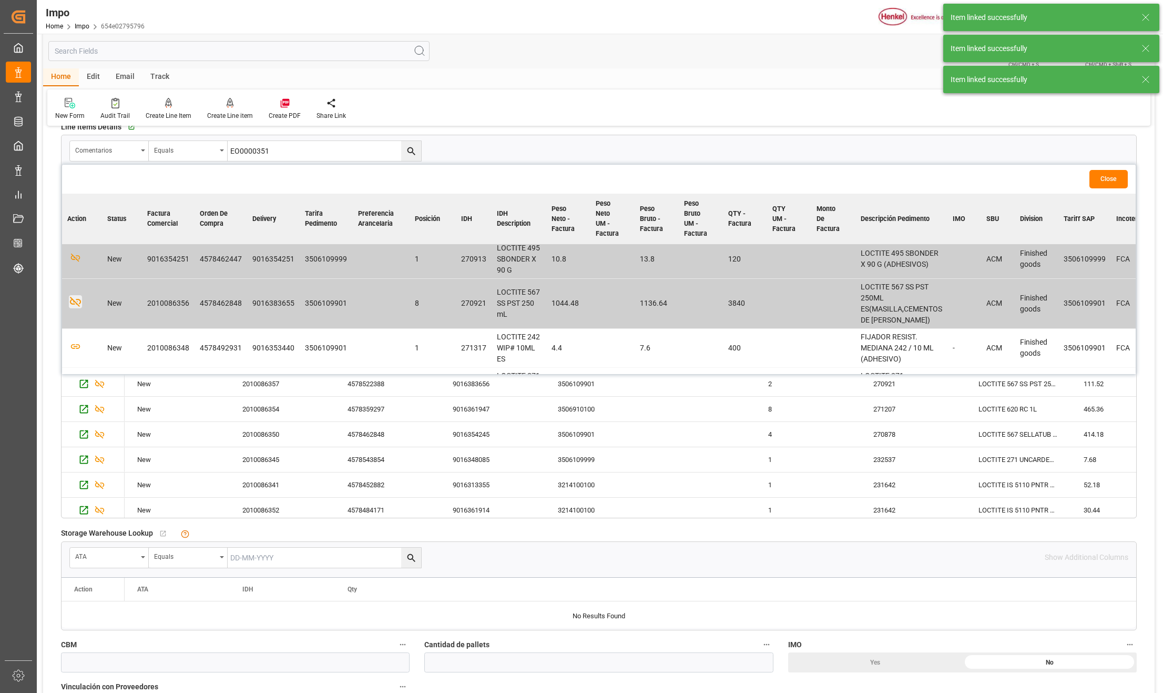
scroll to position [630, 0]
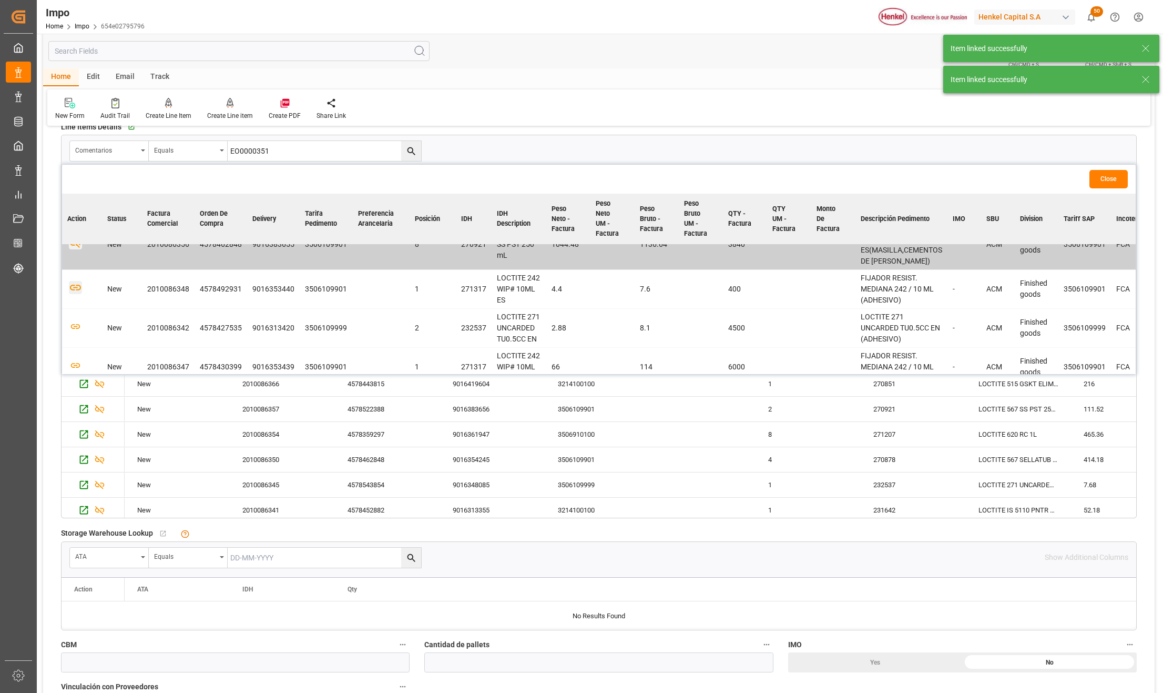
click at [76, 290] on icon "button" at bounding box center [75, 288] width 11 height 6
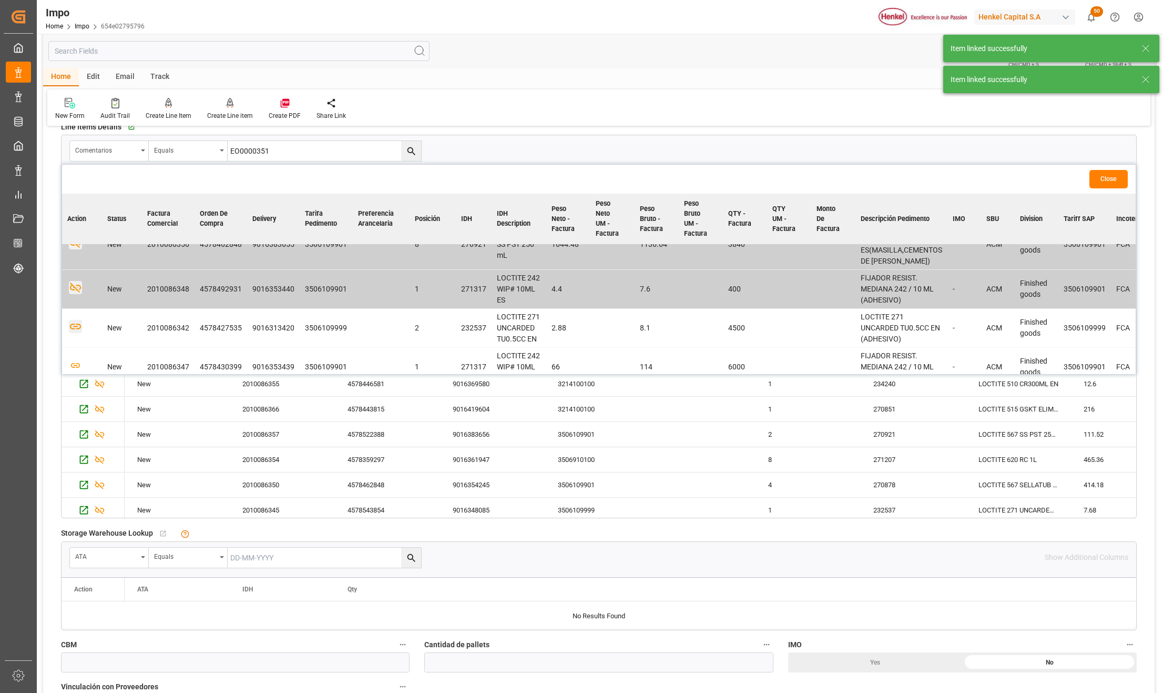
click at [78, 328] on icon "button" at bounding box center [75, 326] width 13 height 13
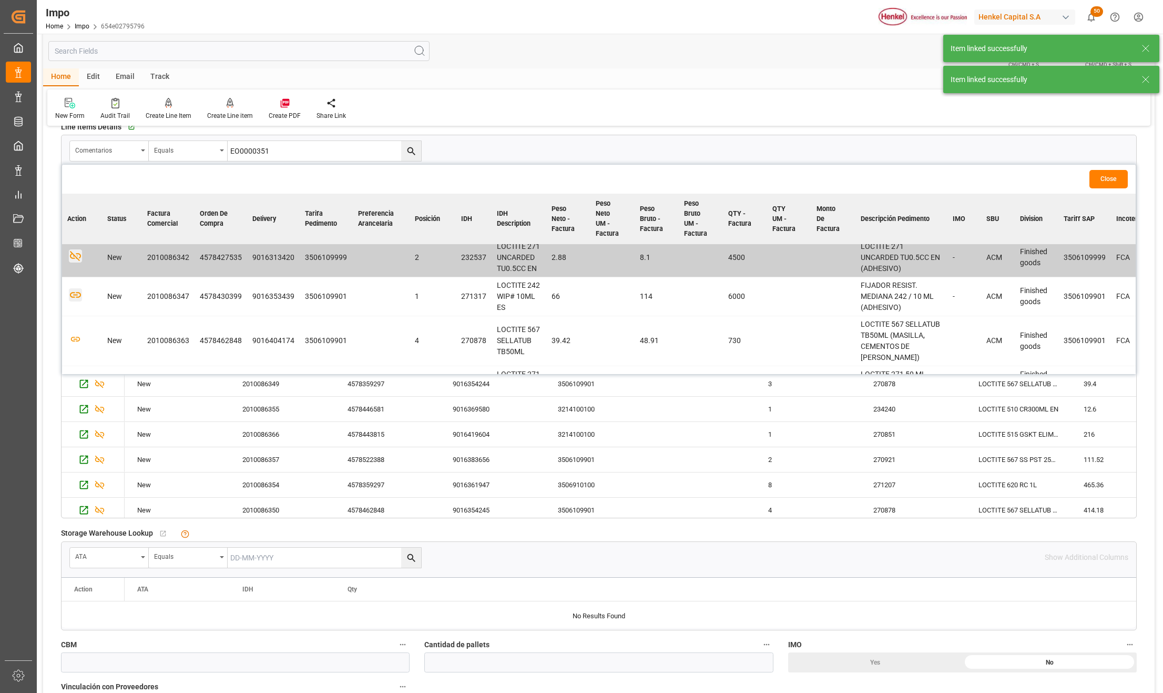
click at [75, 298] on icon "button" at bounding box center [75, 294] width 13 height 13
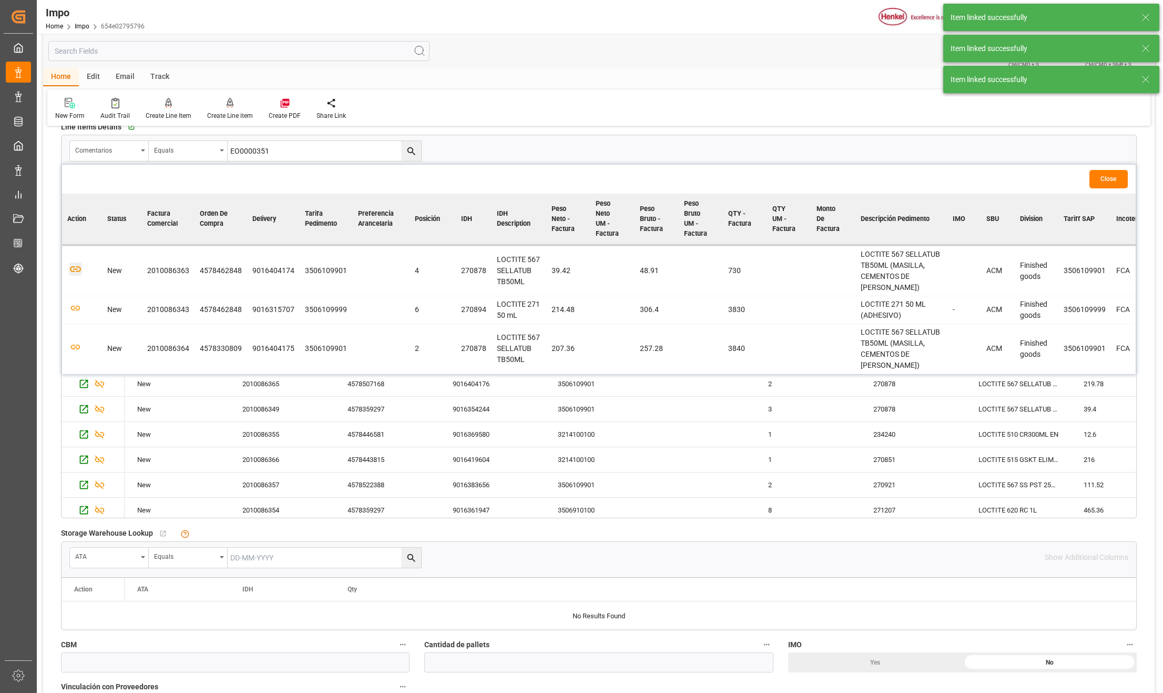
click at [77, 272] on icon "button" at bounding box center [75, 270] width 11 height 6
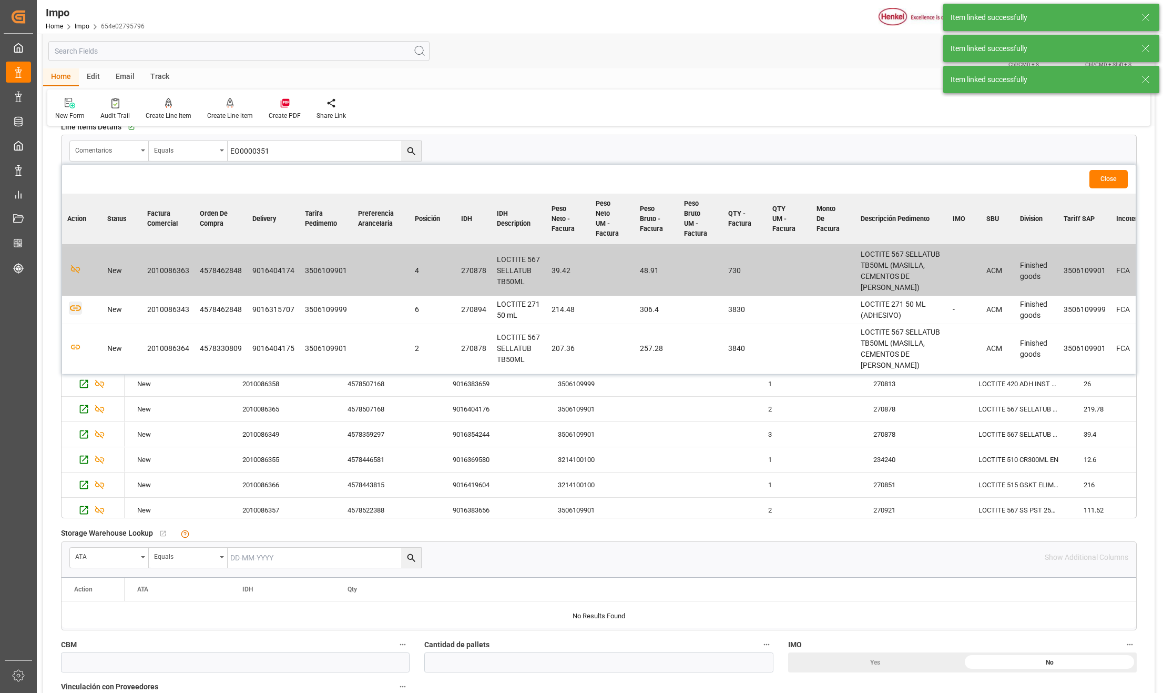
click at [78, 313] on icon "button" at bounding box center [75, 307] width 13 height 13
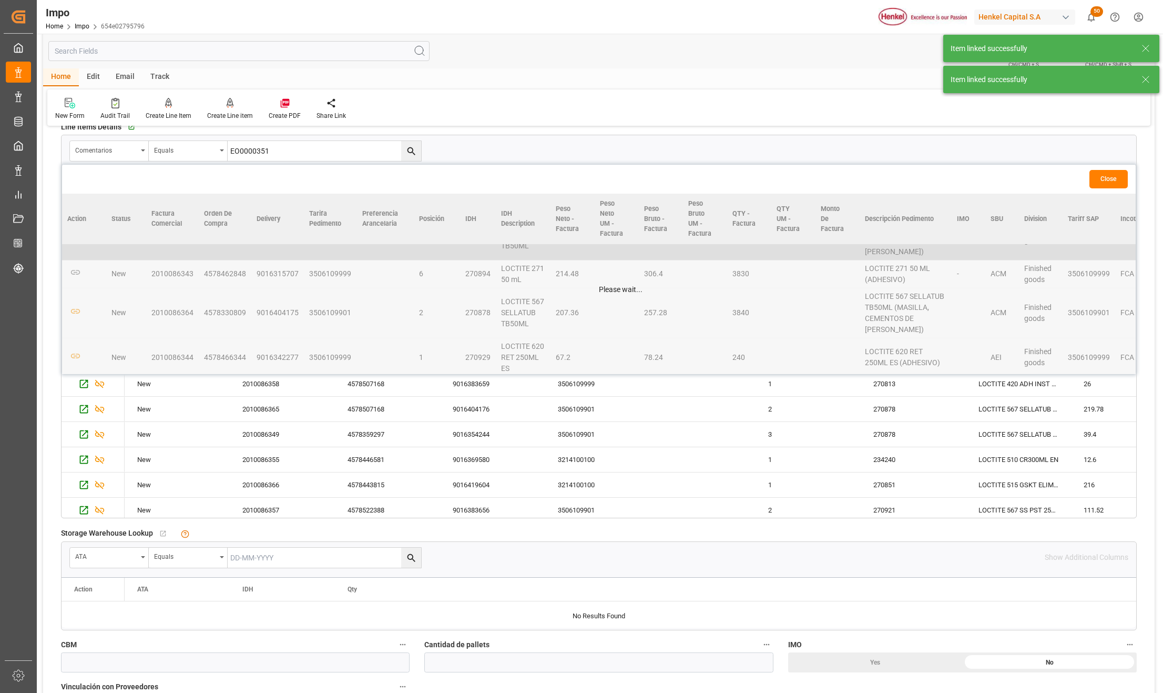
scroll to position [828, 0]
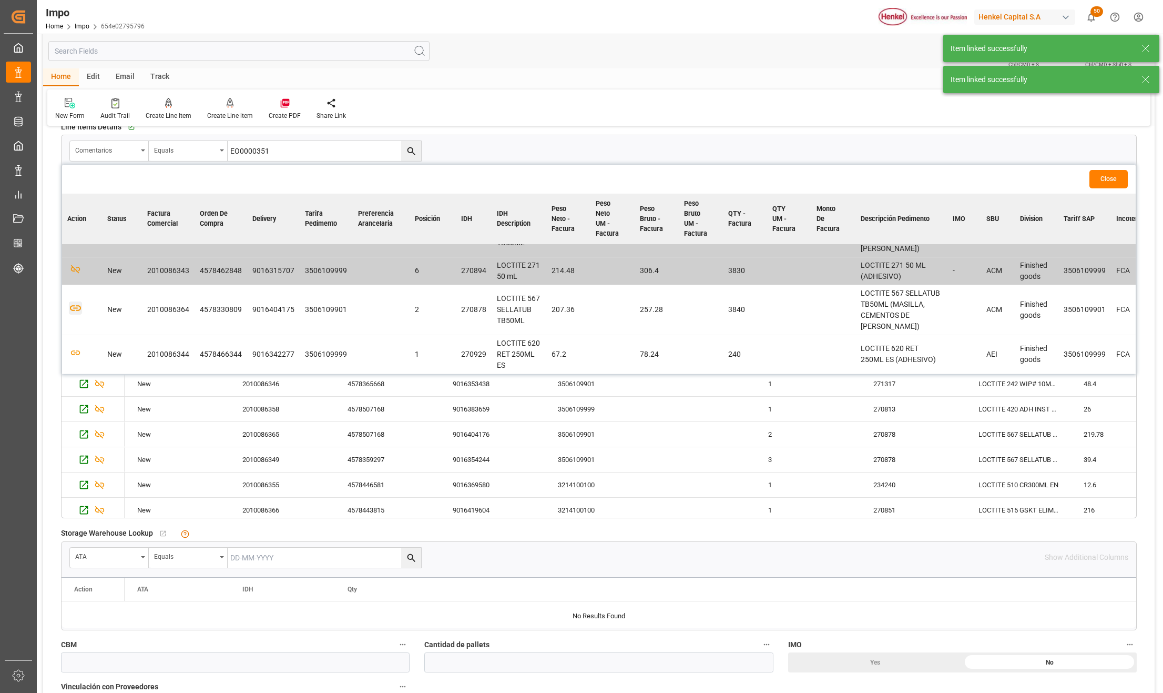
click at [76, 303] on icon "button" at bounding box center [75, 307] width 13 height 13
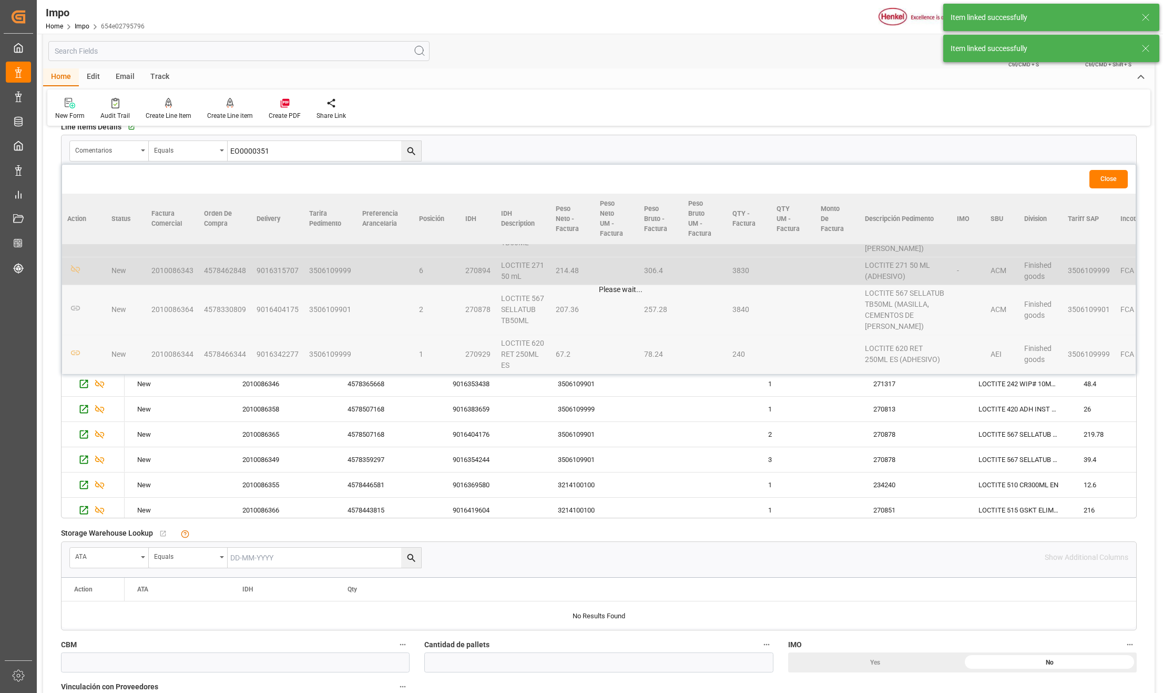
scroll to position [491, 0]
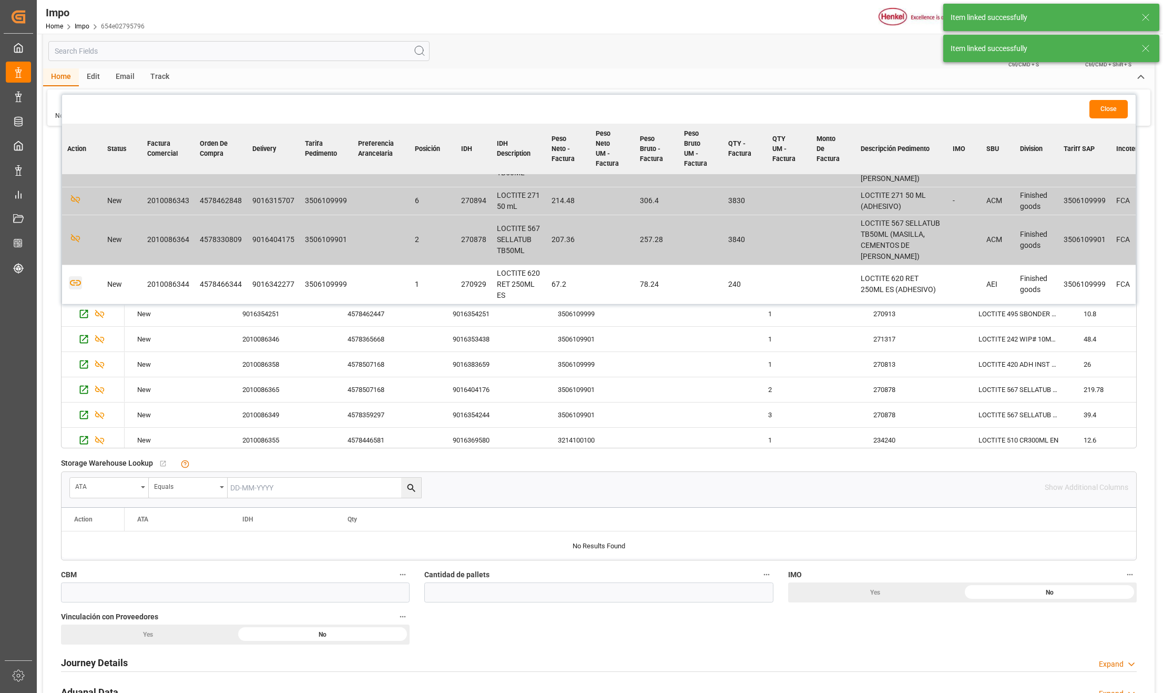
click at [78, 280] on icon "button" at bounding box center [75, 282] width 13 height 13
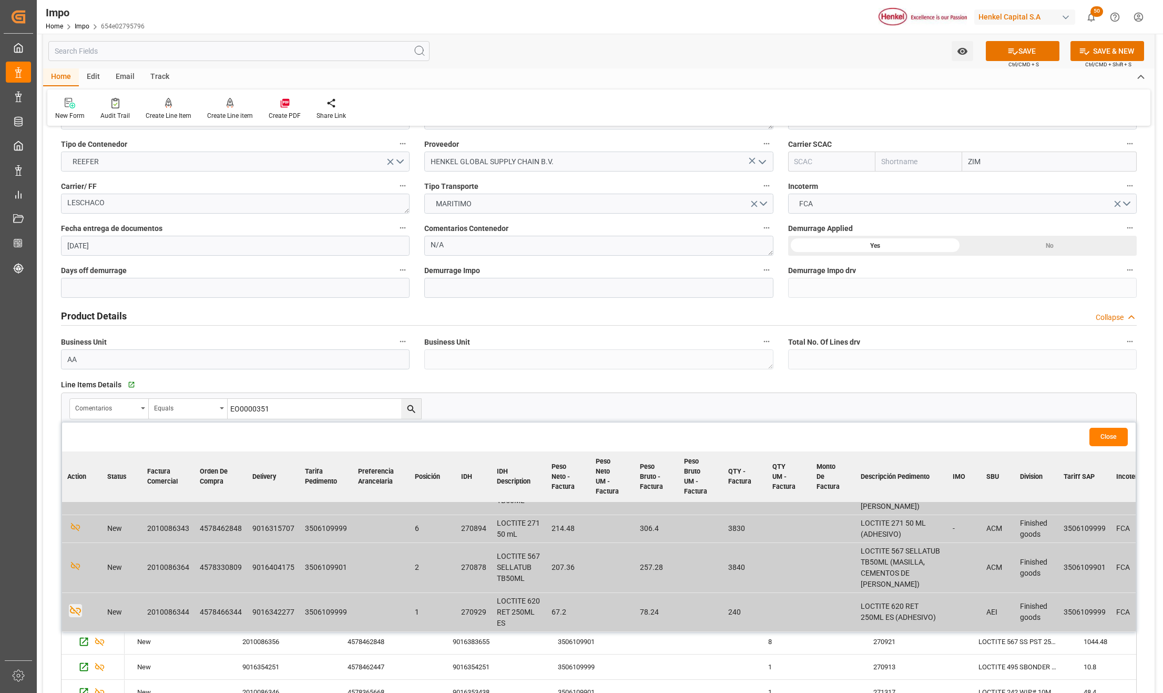
scroll to position [140, 0]
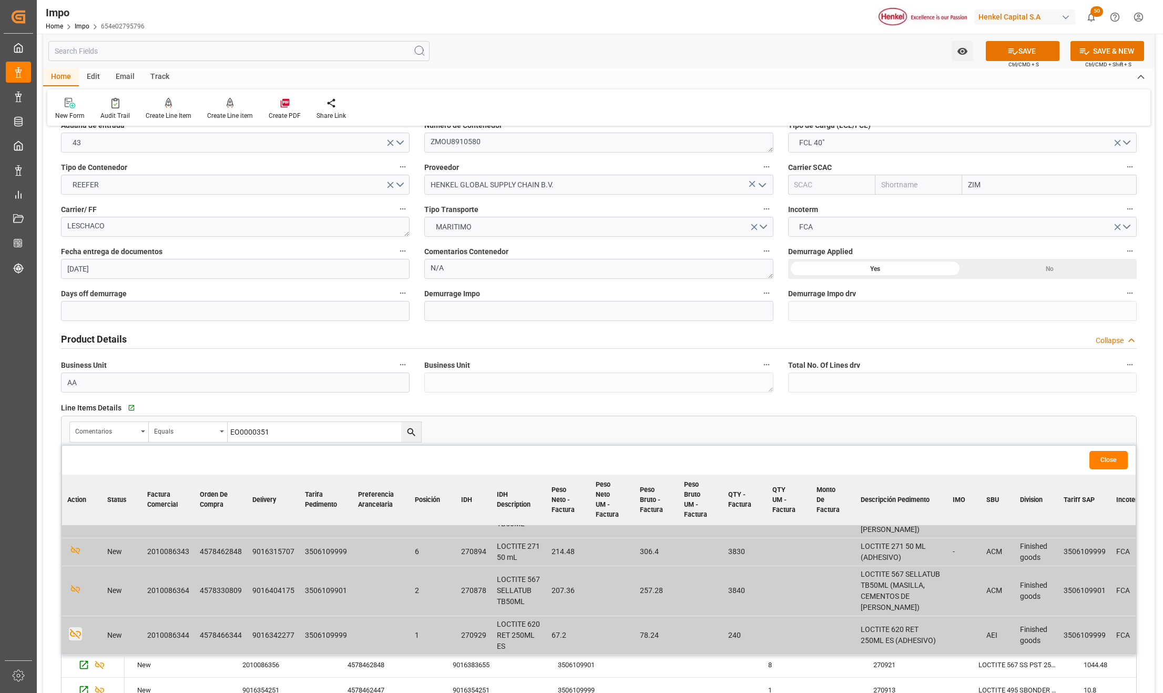
click at [1118, 461] on button "Close" at bounding box center [1109, 460] width 38 height 18
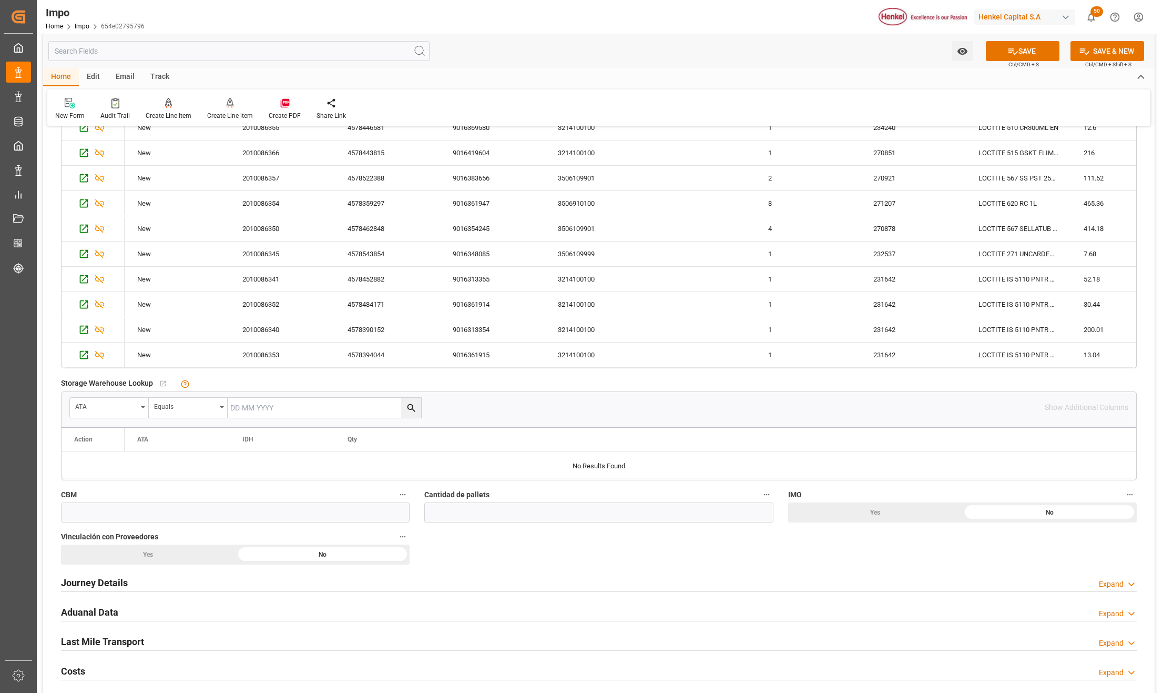
scroll to position [701, 0]
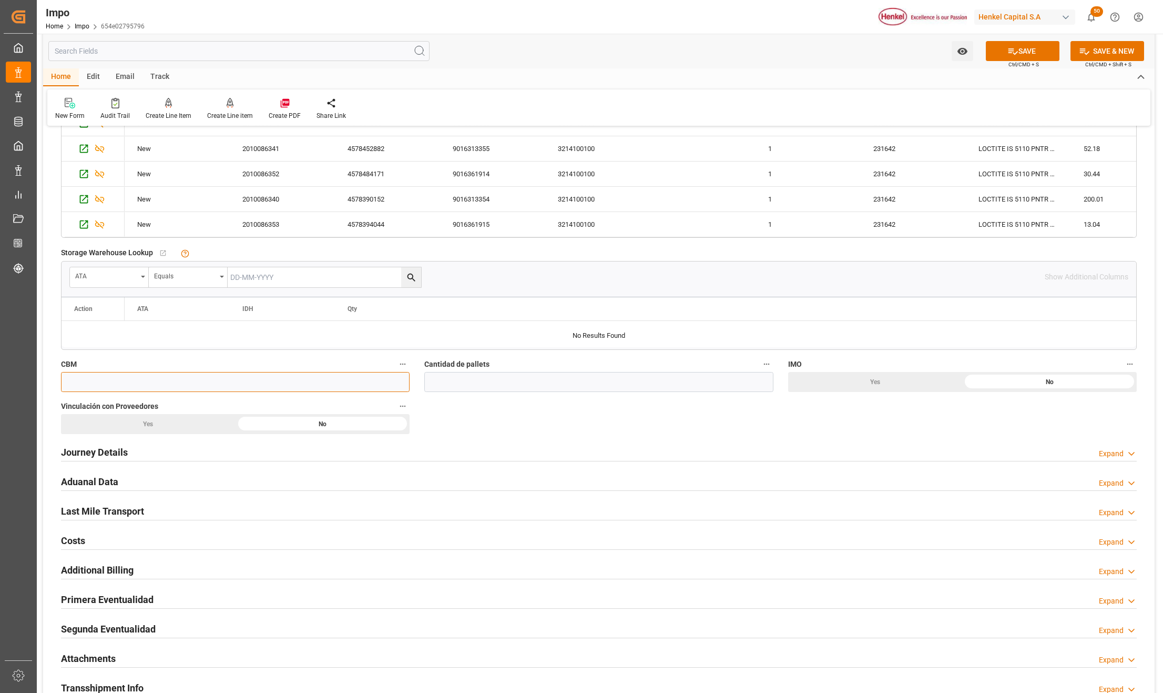
click at [81, 384] on input "text" at bounding box center [235, 382] width 349 height 20
click at [497, 387] on input "text" at bounding box center [598, 382] width 349 height 20
click at [497, 388] on input "14" at bounding box center [598, 382] width 349 height 20
type input "14"
click at [382, 386] on input "text" at bounding box center [235, 382] width 349 height 20
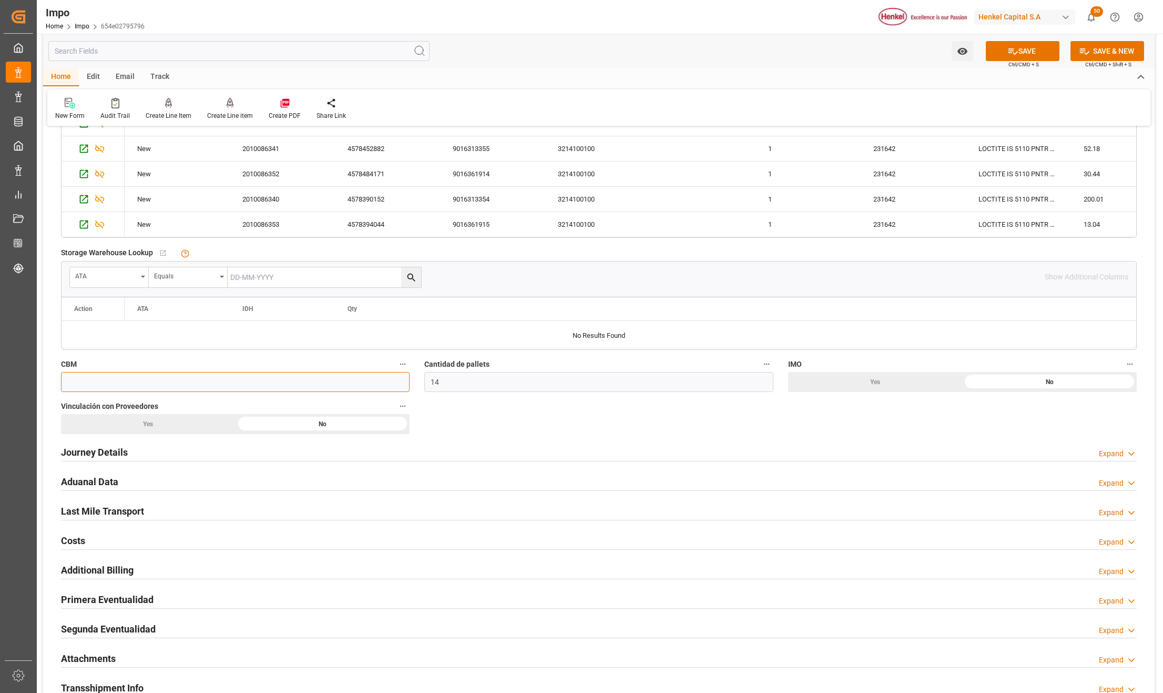
click at [230, 383] on input "text" at bounding box center [235, 382] width 349 height 20
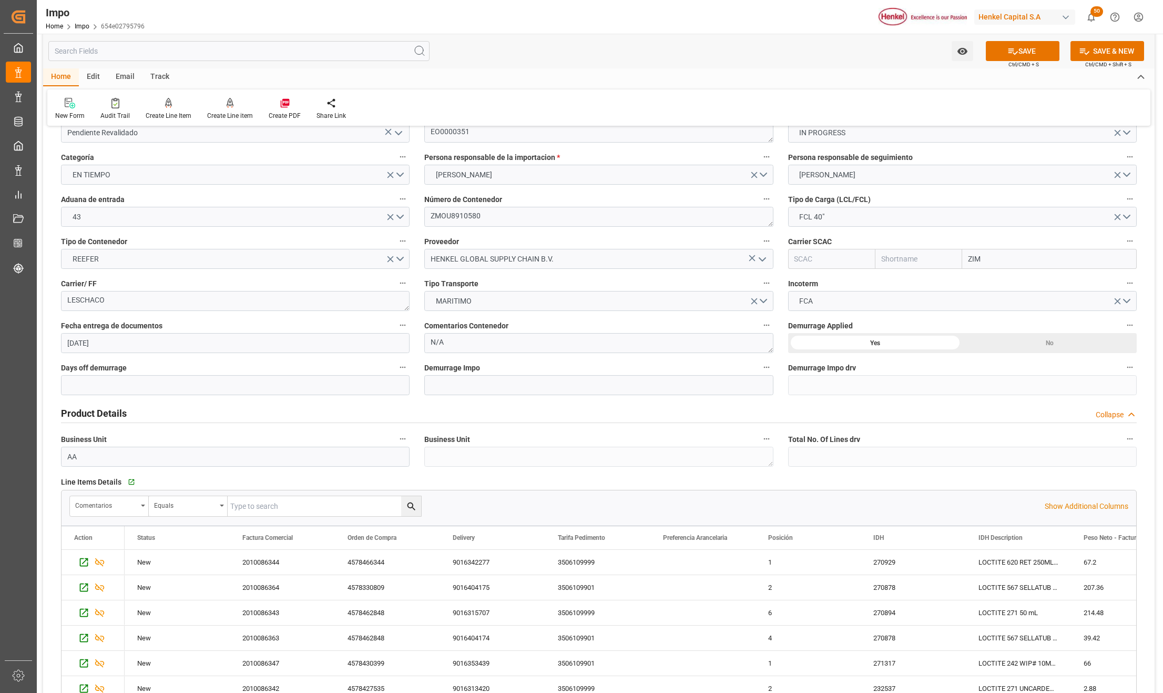
scroll to position [0, 0]
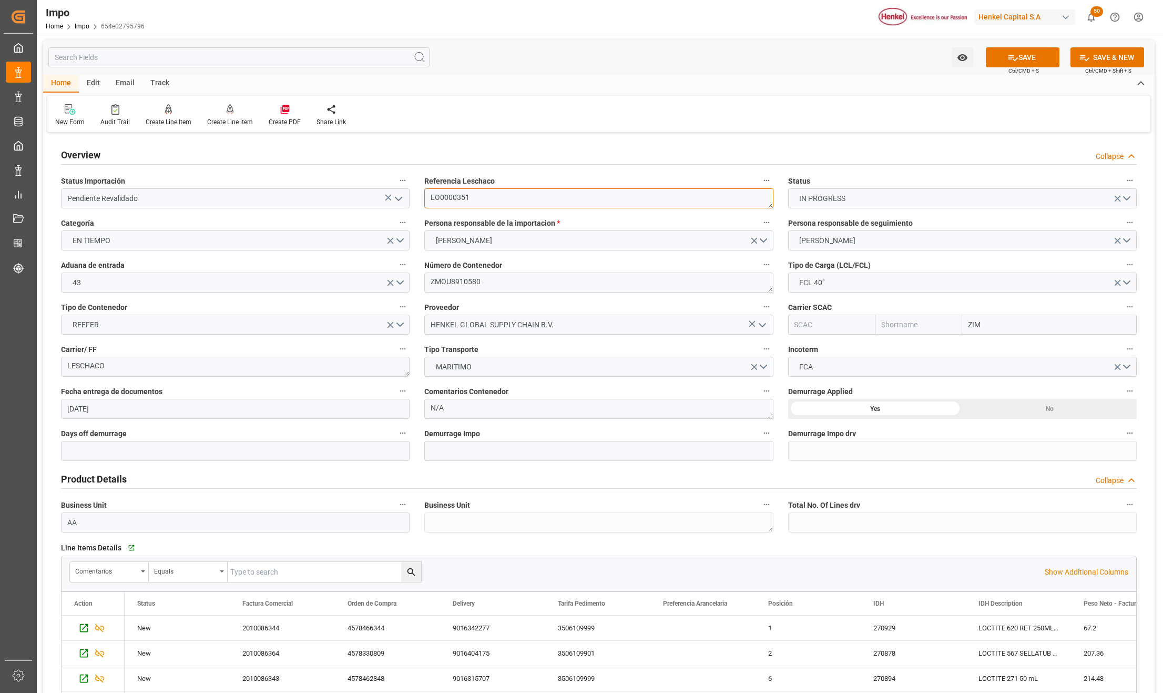
click at [448, 207] on textarea "EO0000351" at bounding box center [598, 198] width 349 height 20
click at [451, 198] on textarea "EO0000351" at bounding box center [598, 198] width 349 height 20
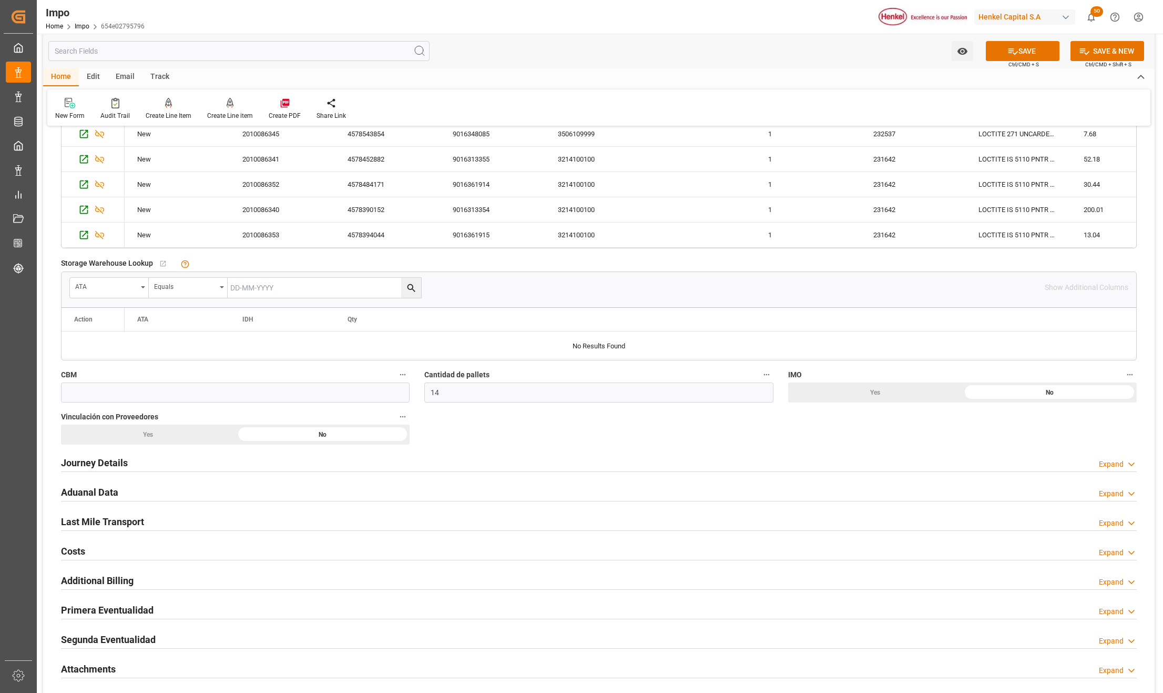
scroll to position [771, 0]
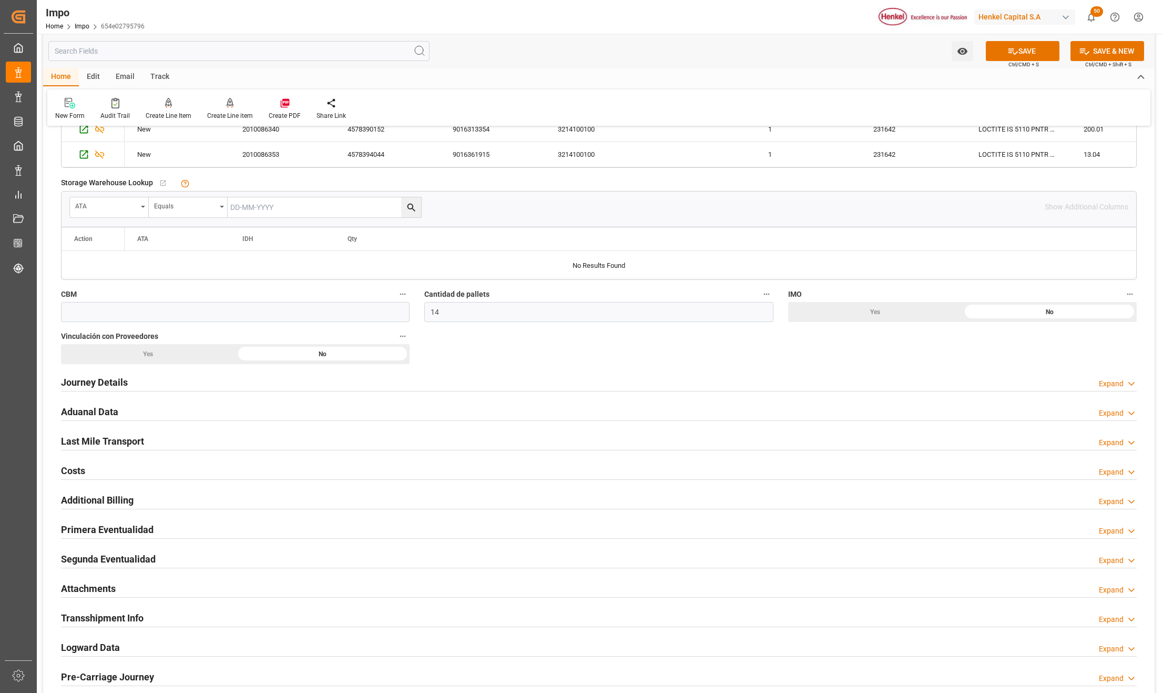
click at [83, 379] on h2 "Journey Details" at bounding box center [94, 382] width 67 height 14
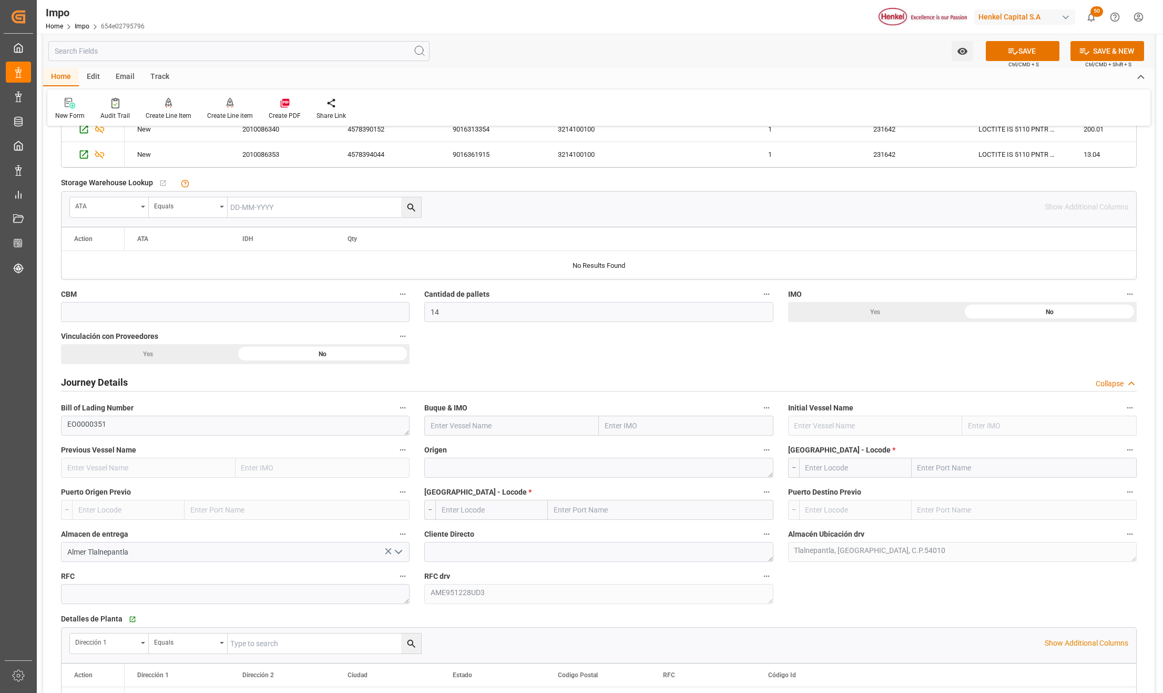
click at [607, 427] on input "text" at bounding box center [686, 426] width 175 height 20
click at [615, 424] on input "text" at bounding box center [686, 426] width 175 height 20
paste input "CONTSHIP ART"
click at [651, 450] on span "9664275 - CONTSHIP ART" at bounding box center [647, 448] width 82 height 8
type input "9664275"
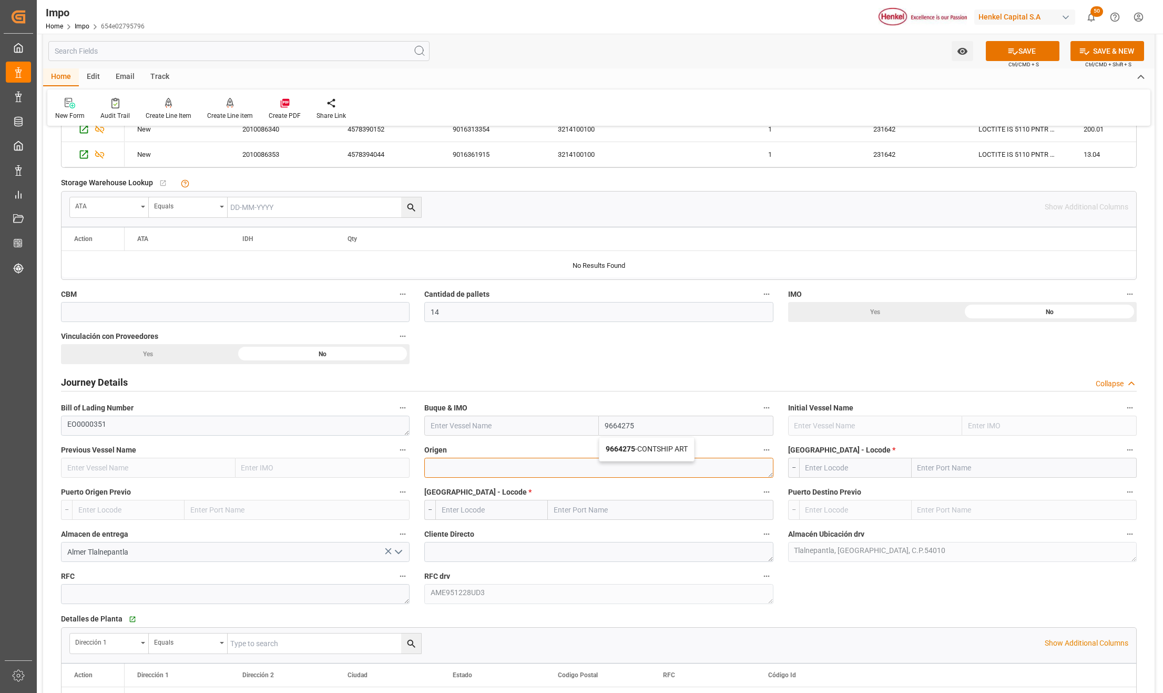
click at [499, 473] on textarea at bounding box center [598, 468] width 349 height 20
type input "CONTSHIP ART"
type textarea "[US_STATE]"
click at [954, 466] on input "text" at bounding box center [1024, 468] width 225 height 20
click at [1021, 468] on input "SAN JUAN PUERTO RICO" at bounding box center [1024, 468] width 225 height 20
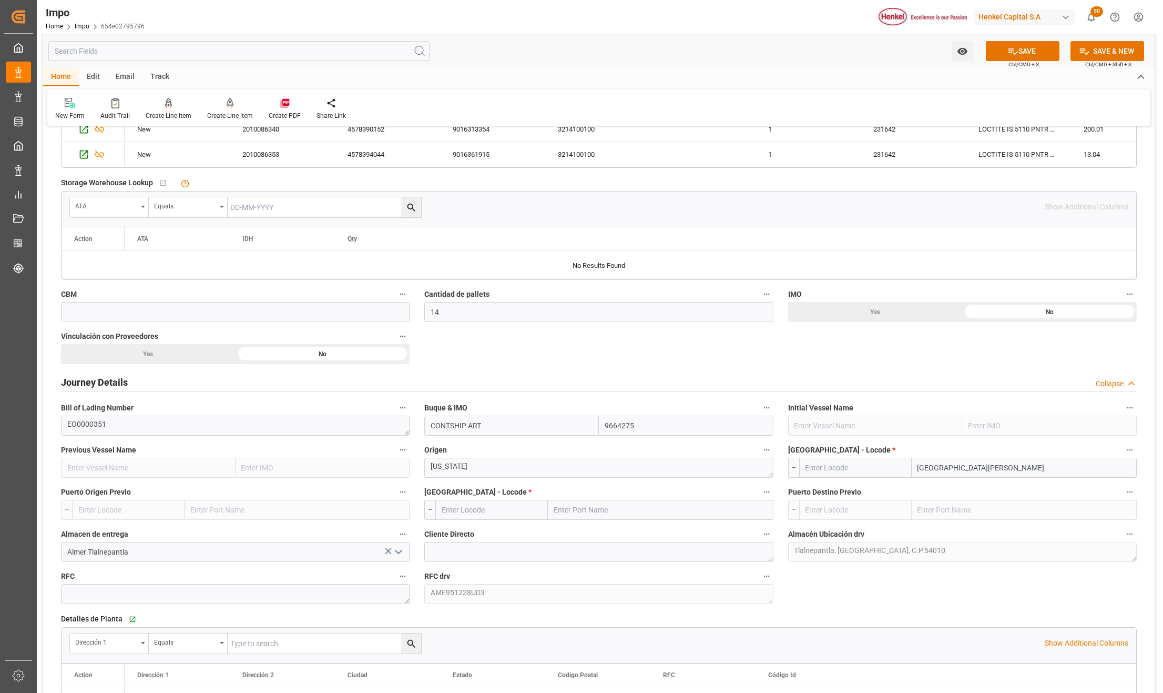
type input "SAN JUAN PUERTO"
click at [568, 517] on input "text" at bounding box center [660, 510] width 225 height 20
type input "[GEOGRAPHIC_DATA]"
click at [587, 529] on span "Veracruz - MXVER" at bounding box center [604, 533] width 98 height 8
type input "MXVER"
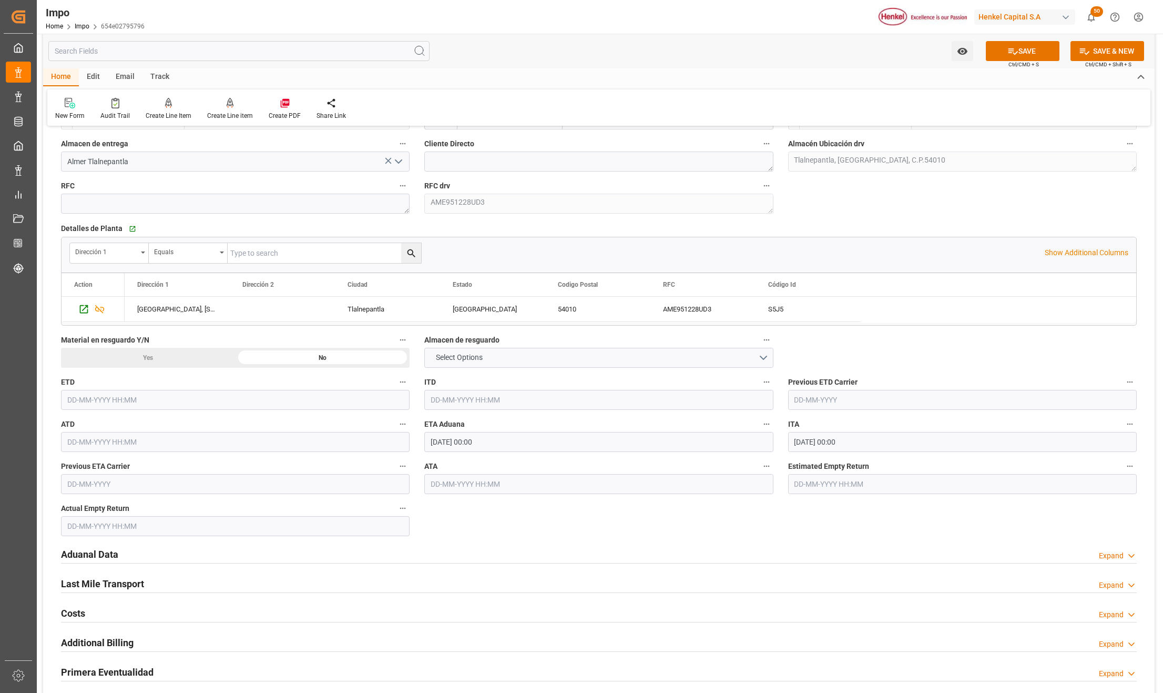
scroll to position [1192, 0]
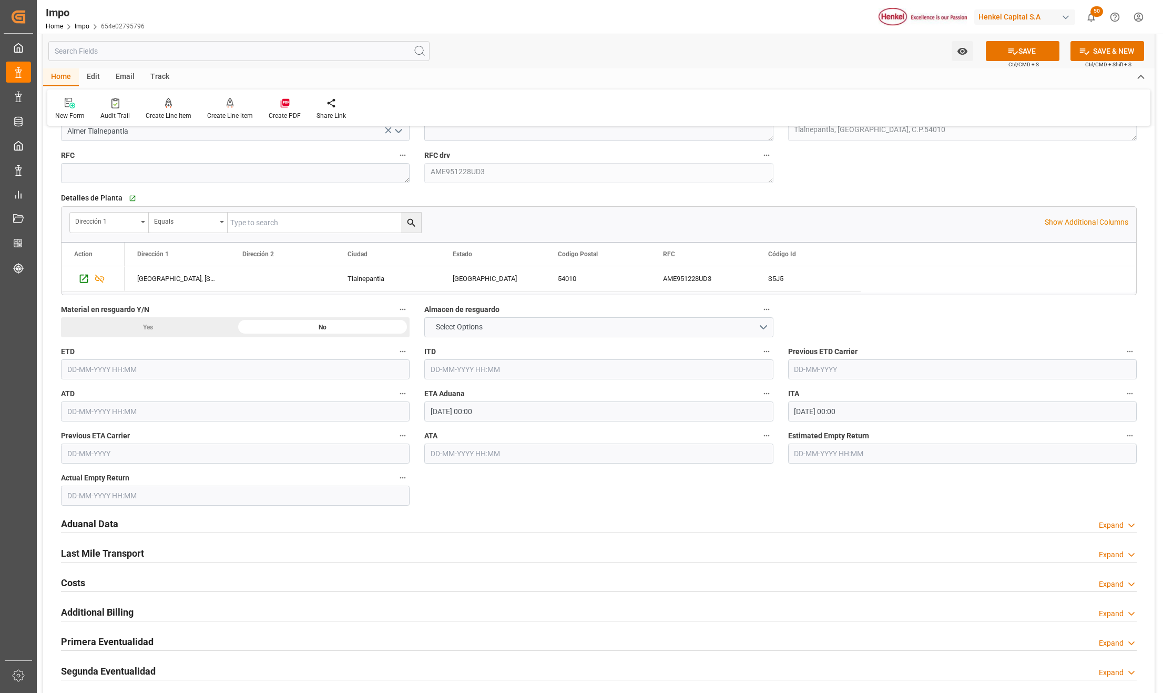
type input "[GEOGRAPHIC_DATA]"
click at [92, 529] on h2 "Aduanal Data" at bounding box center [89, 524] width 57 height 14
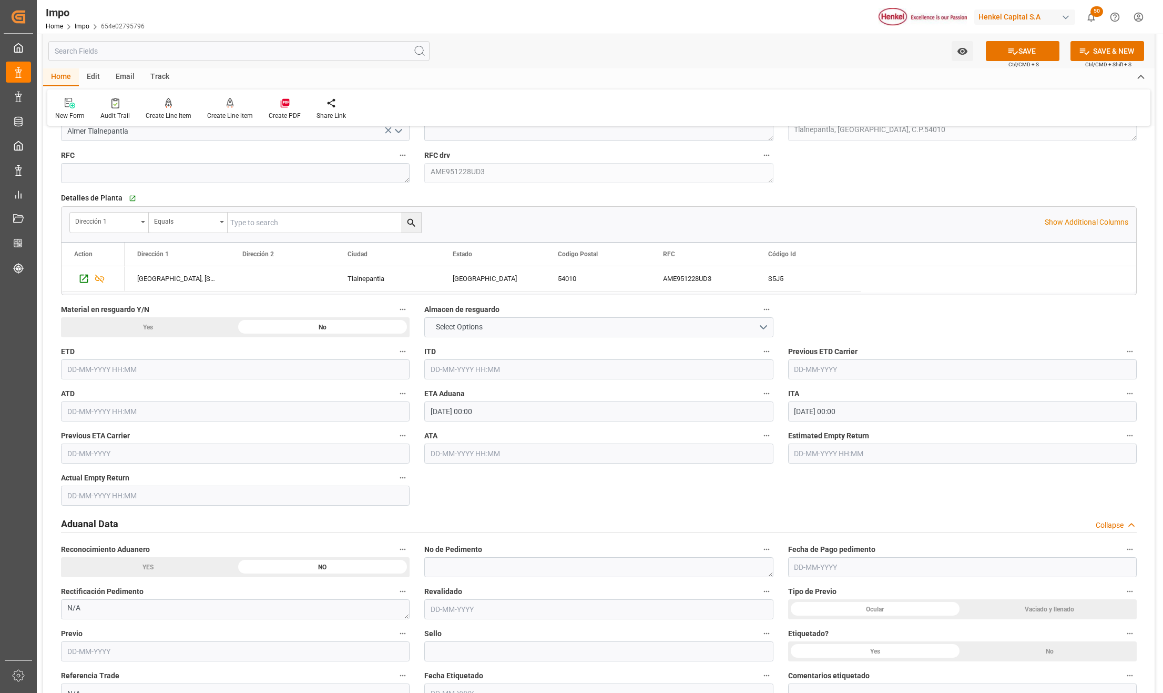
scroll to position [1332, 0]
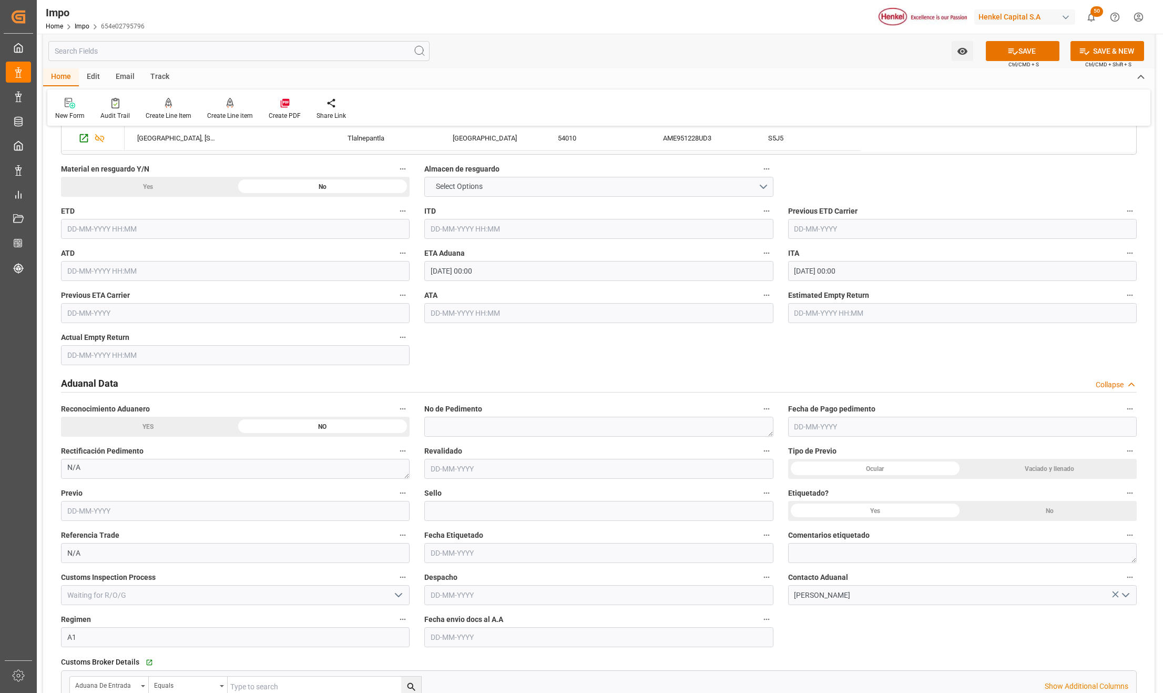
click at [493, 634] on input "text" at bounding box center [598, 637] width 349 height 20
type input "[DATE]"
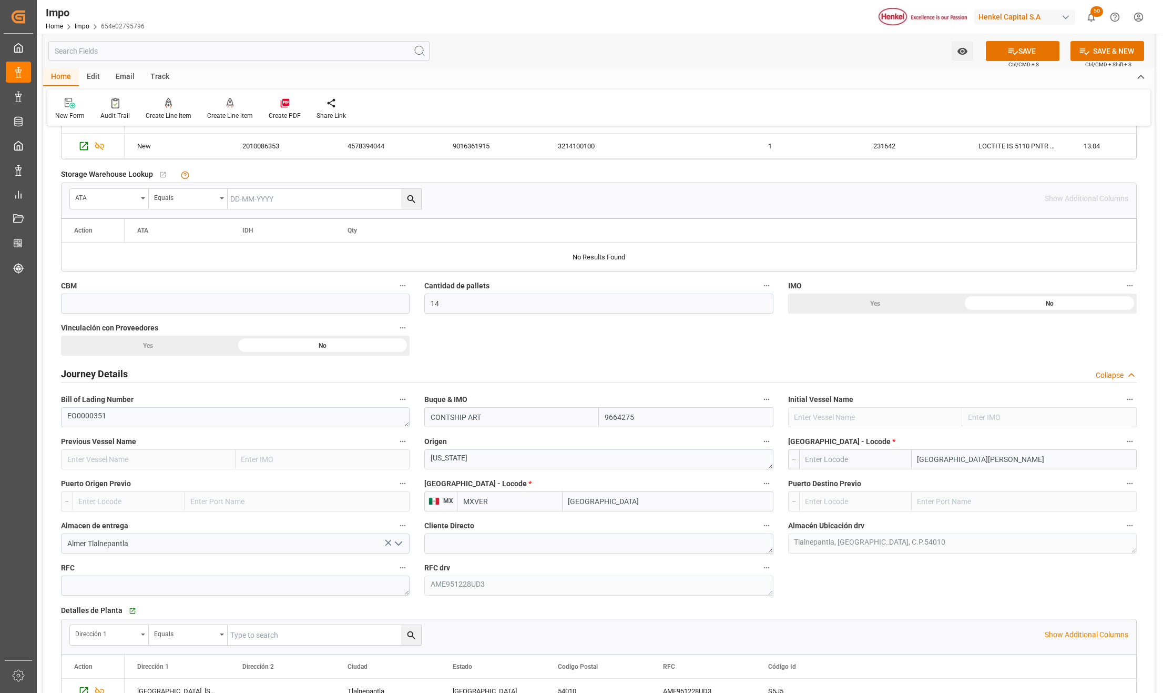
scroll to position [771, 0]
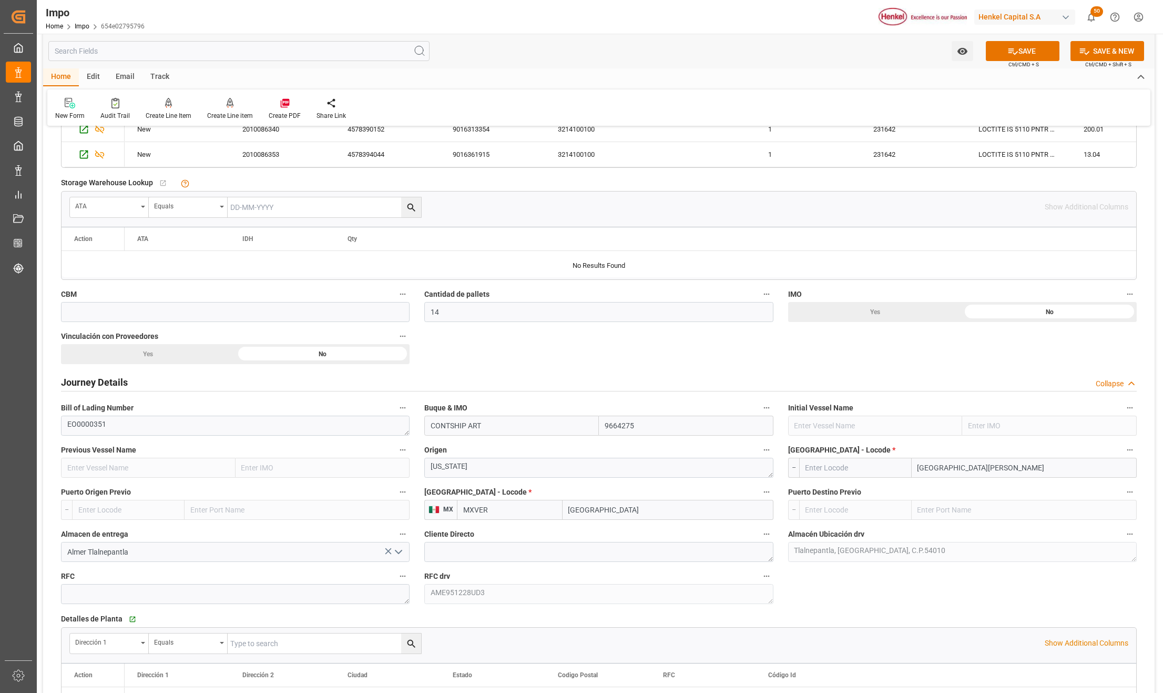
click at [994, 470] on input "SAN JUAN PUERTO" at bounding box center [1024, 468] width 225 height 20
type input "SAN JUAN"
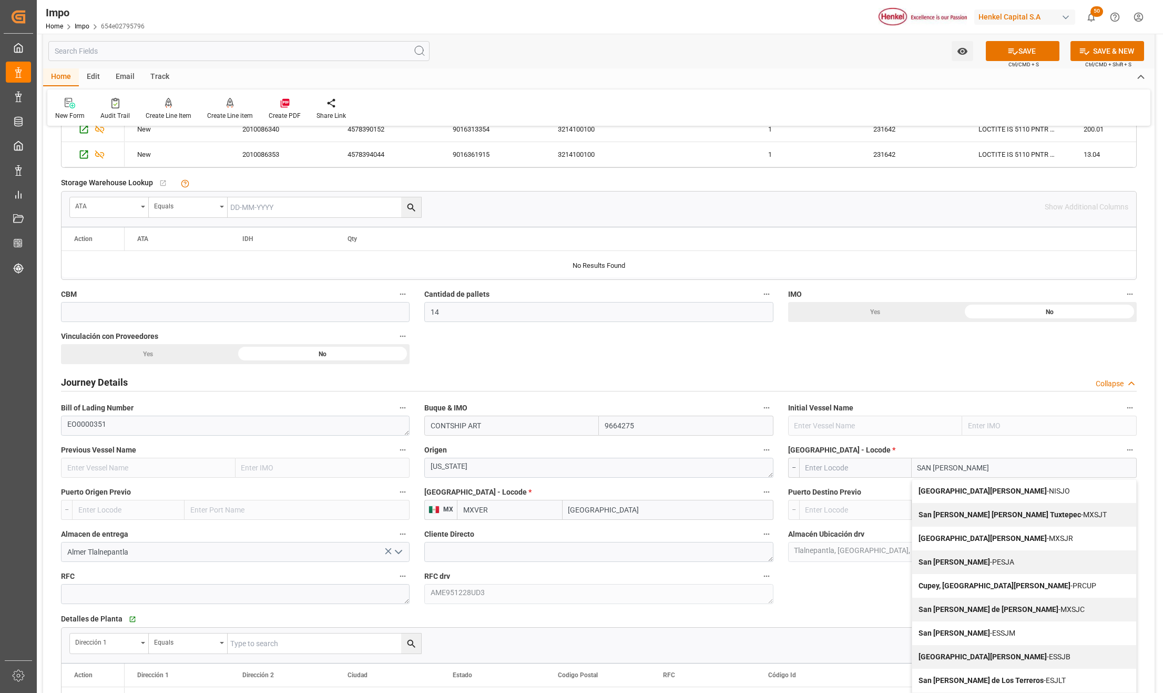
click at [1021, 585] on div "Cupey, San Juan - PRCUP" at bounding box center [1025, 586] width 224 height 24
type input "PRCUP"
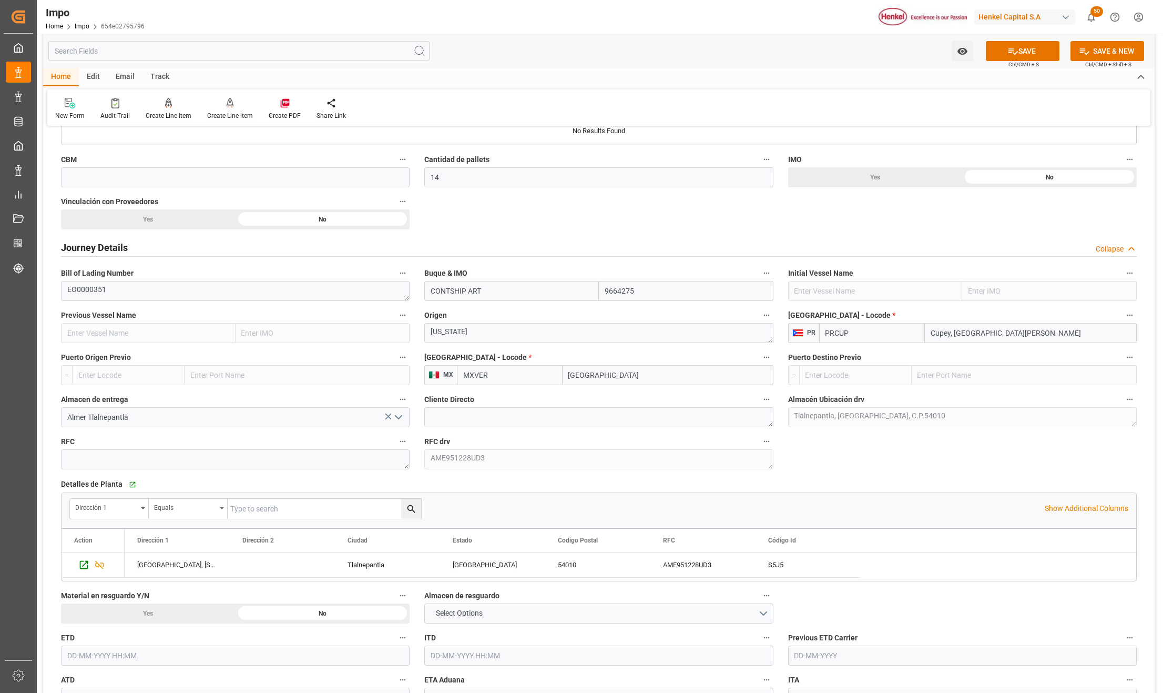
scroll to position [912, 0]
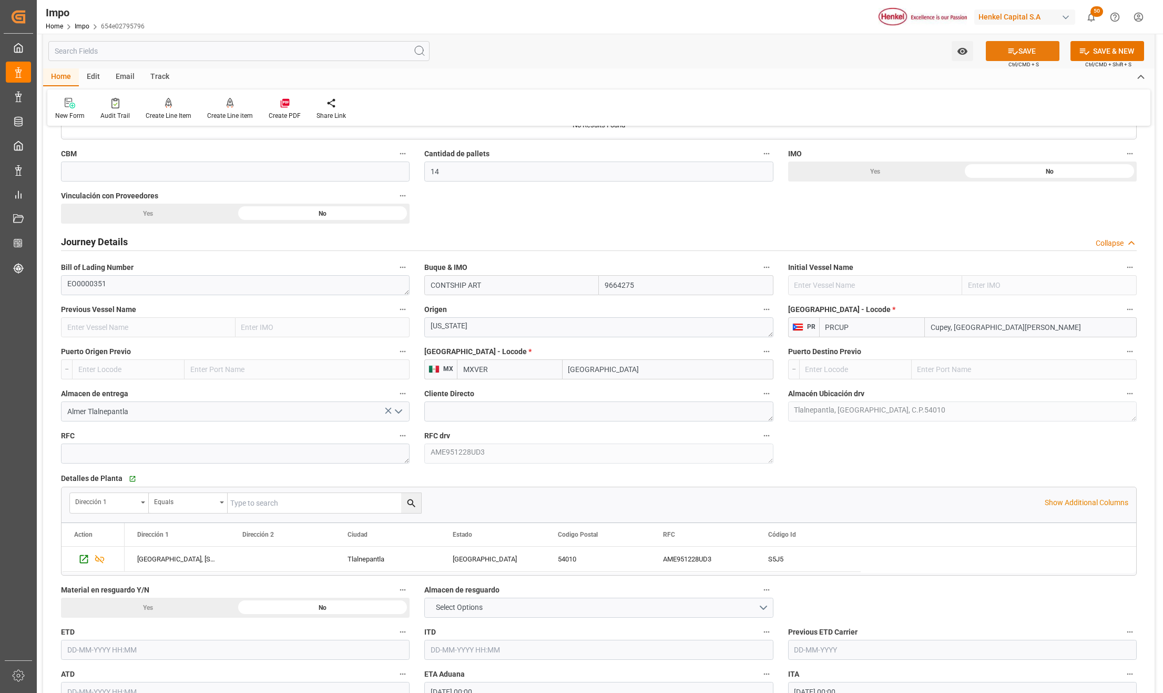
type input "Cupey, [GEOGRAPHIC_DATA][PERSON_NAME]"
click at [1014, 46] on icon at bounding box center [1013, 51] width 11 height 11
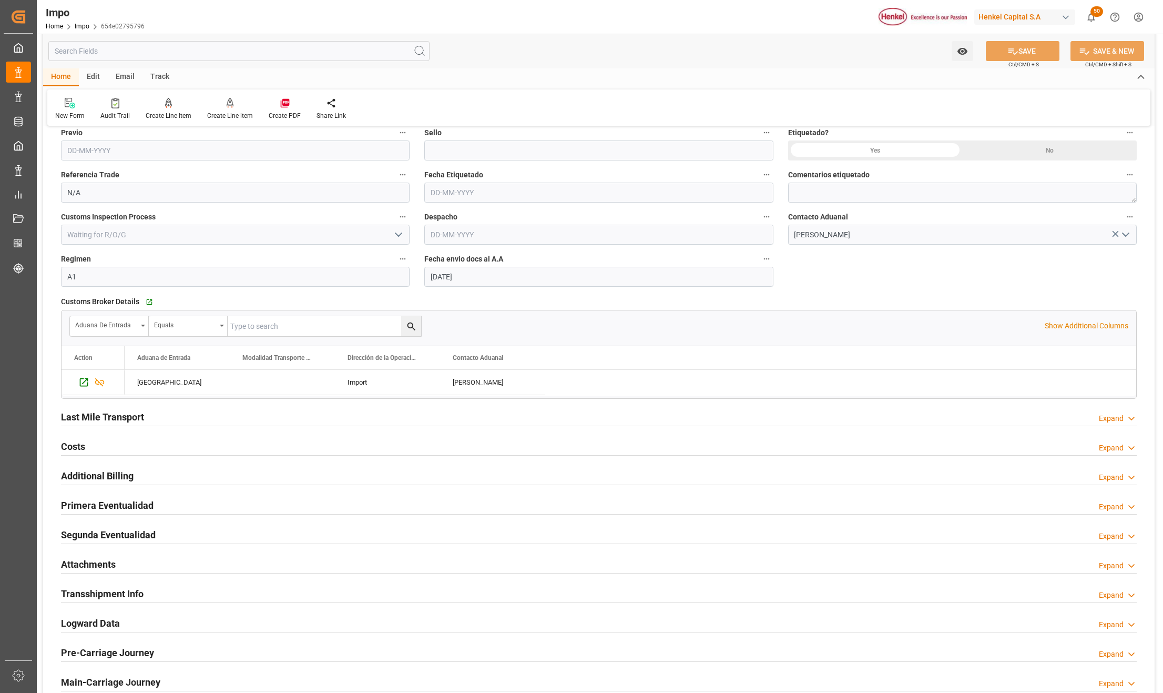
scroll to position [1894, 0]
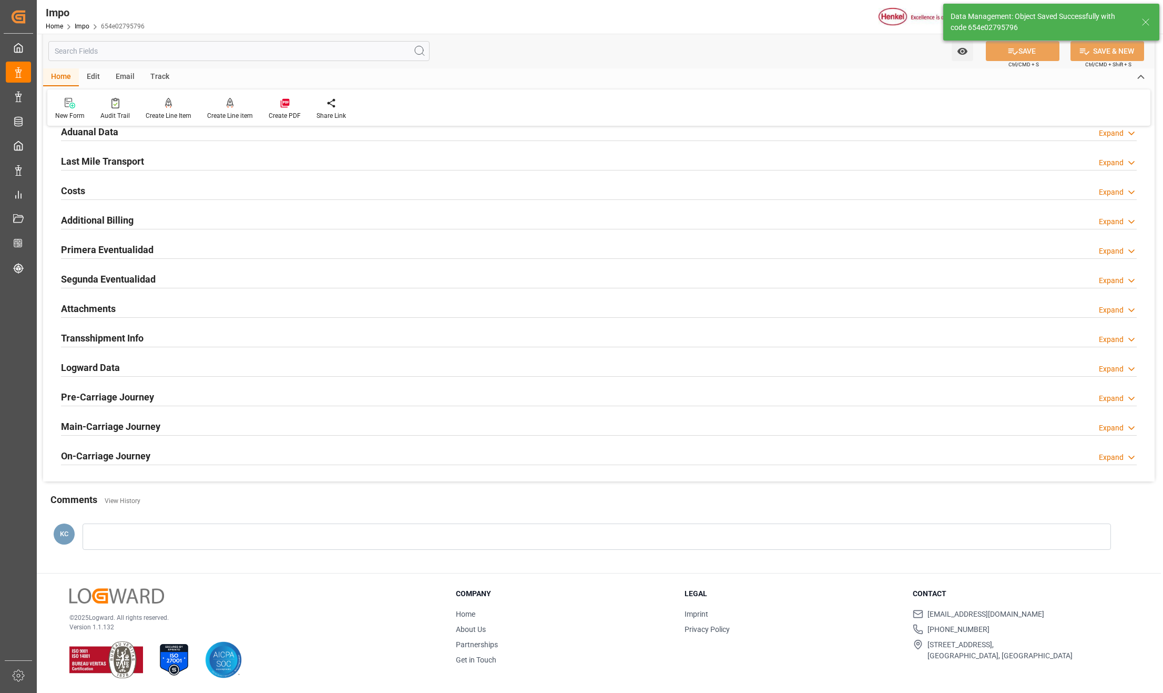
type textarea "AA"
type input "23"
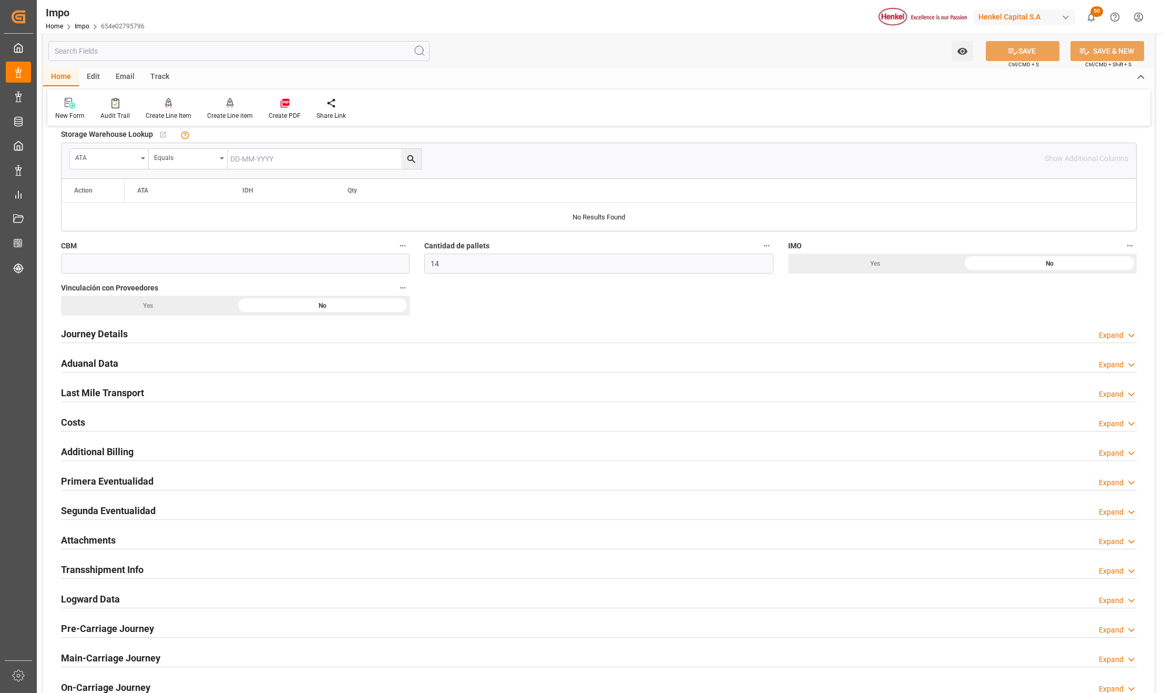
scroll to position [855, 0]
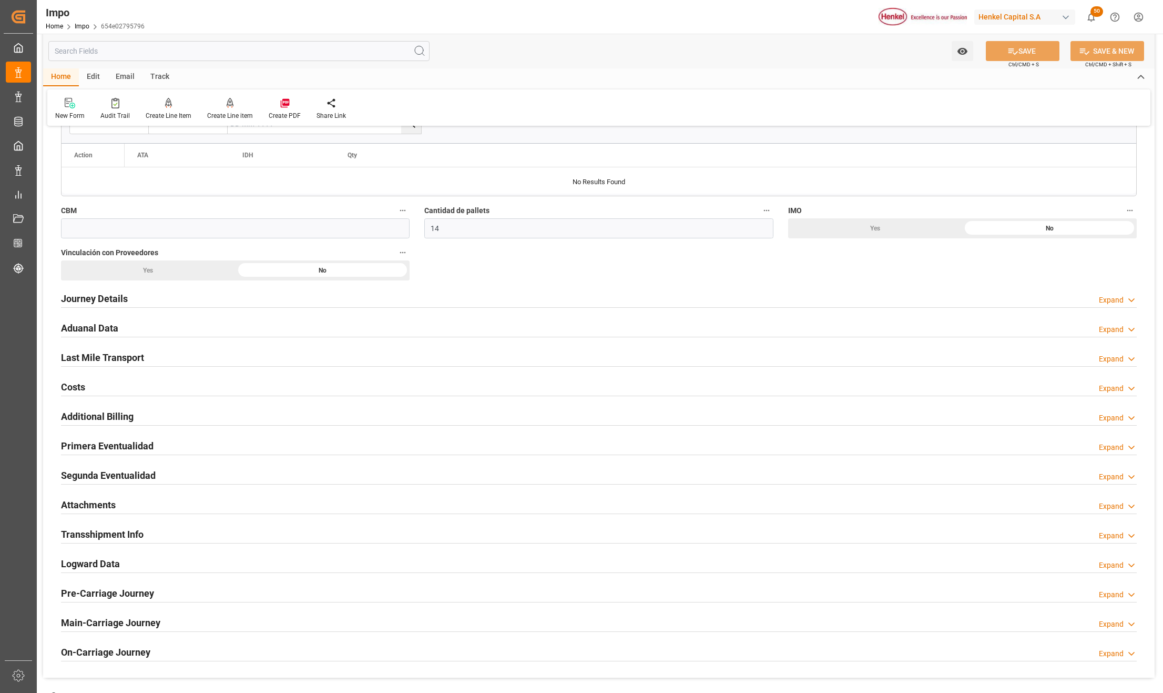
click at [104, 512] on h2 "Attachments" at bounding box center [88, 505] width 55 height 14
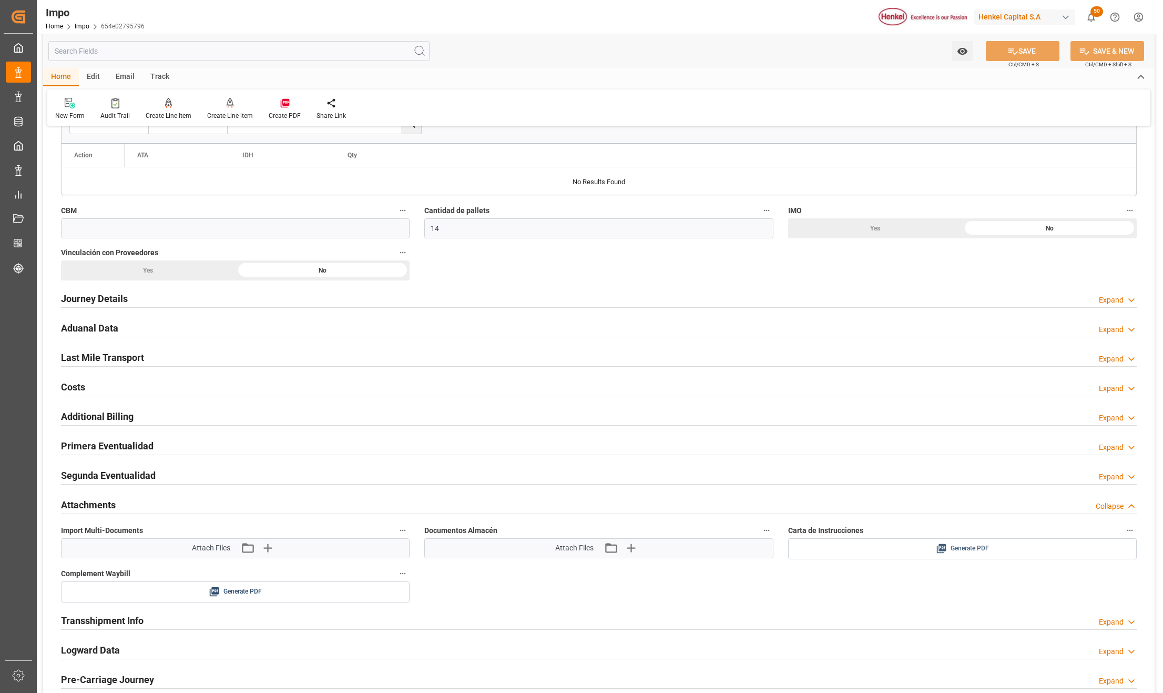
click at [873, 552] on div "Generate PDF" at bounding box center [962, 548] width 333 height 13
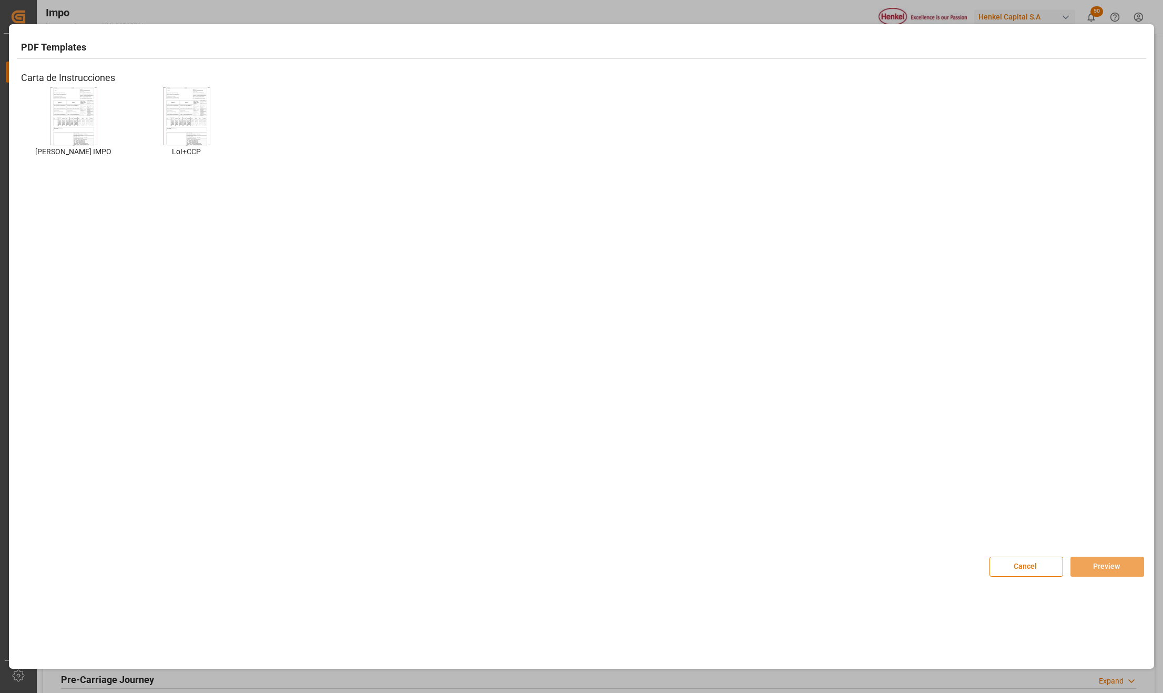
click at [64, 116] on img at bounding box center [74, 116] width 42 height 59
click at [1094, 566] on button "Preview" at bounding box center [1108, 566] width 74 height 20
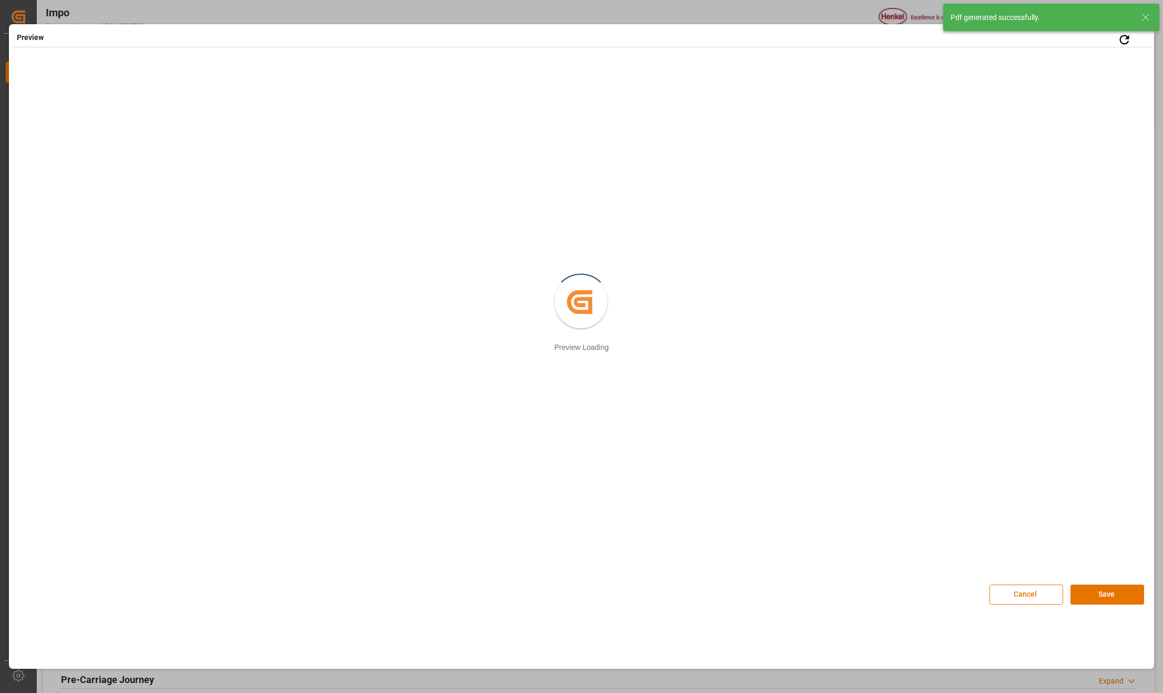
click at [1145, 22] on icon at bounding box center [1146, 17] width 13 height 13
click at [1122, 595] on button "Save" at bounding box center [1108, 594] width 74 height 20
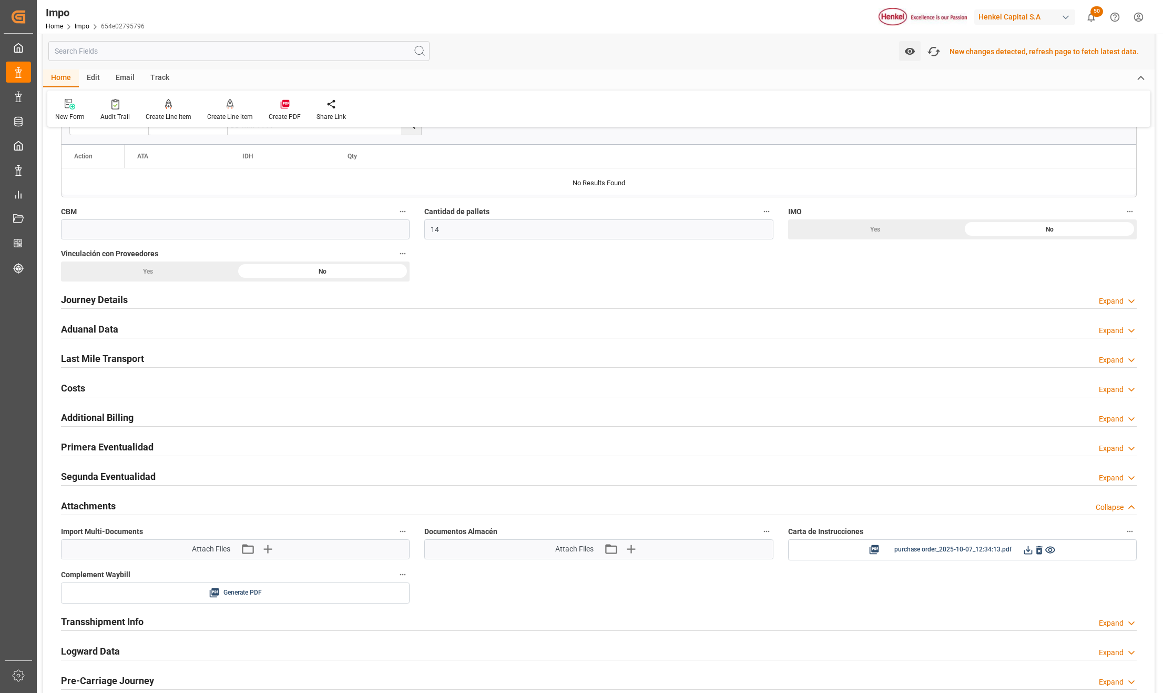
scroll to position [856, 0]
click at [1031, 550] on icon at bounding box center [1028, 548] width 11 height 11
click at [938, 47] on icon "button" at bounding box center [934, 51] width 17 height 17
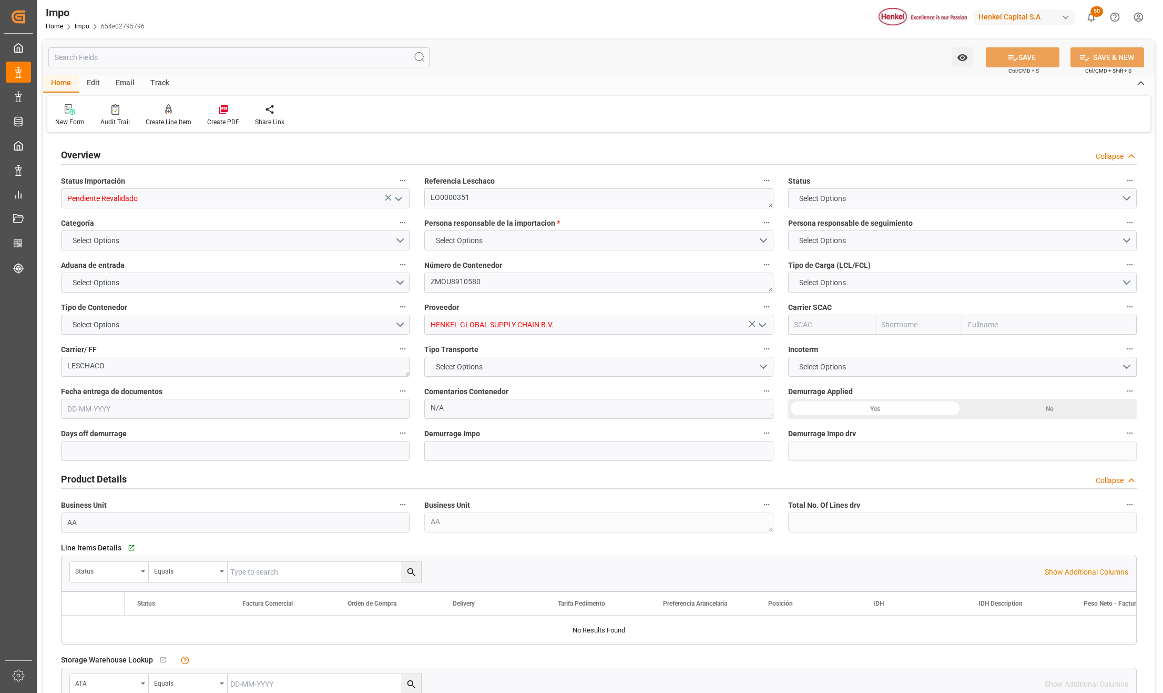
type input "Pendiente Revalidado"
type textarea "EO0000351"
type textarea "ZMOU8910580"
type input "HENKEL GLOBAL SUPPLY CHAIN B.V."
type textarea "LESCHACO"
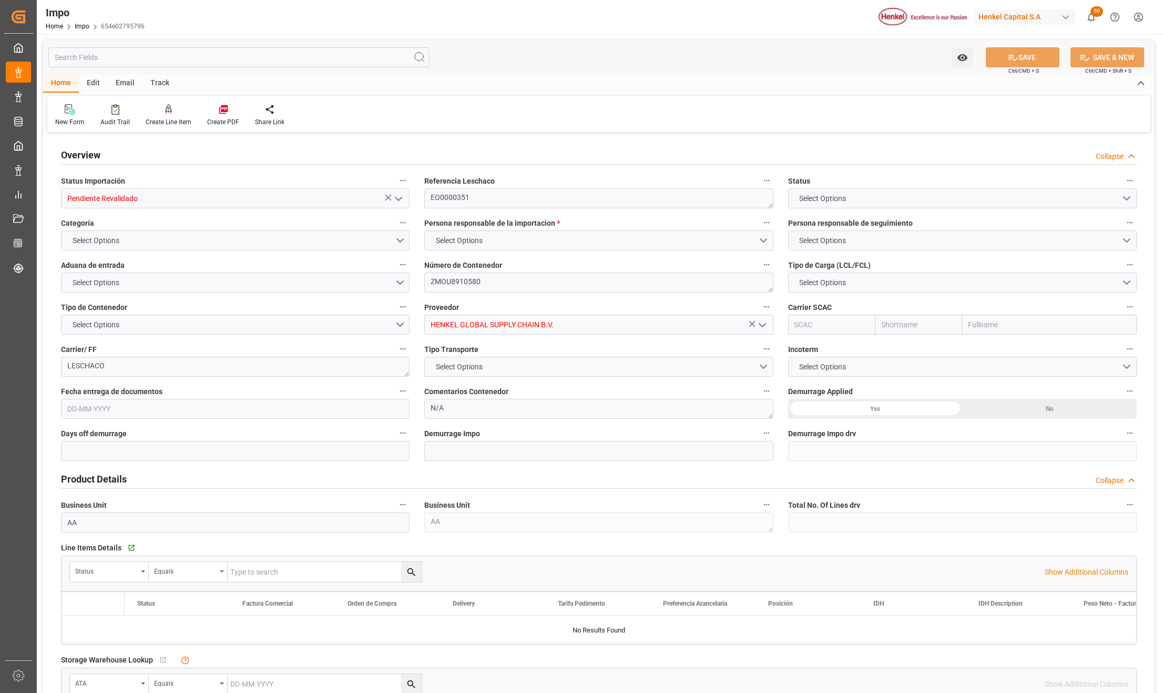
type textarea "N/A"
type input "AA"
type textarea "AA"
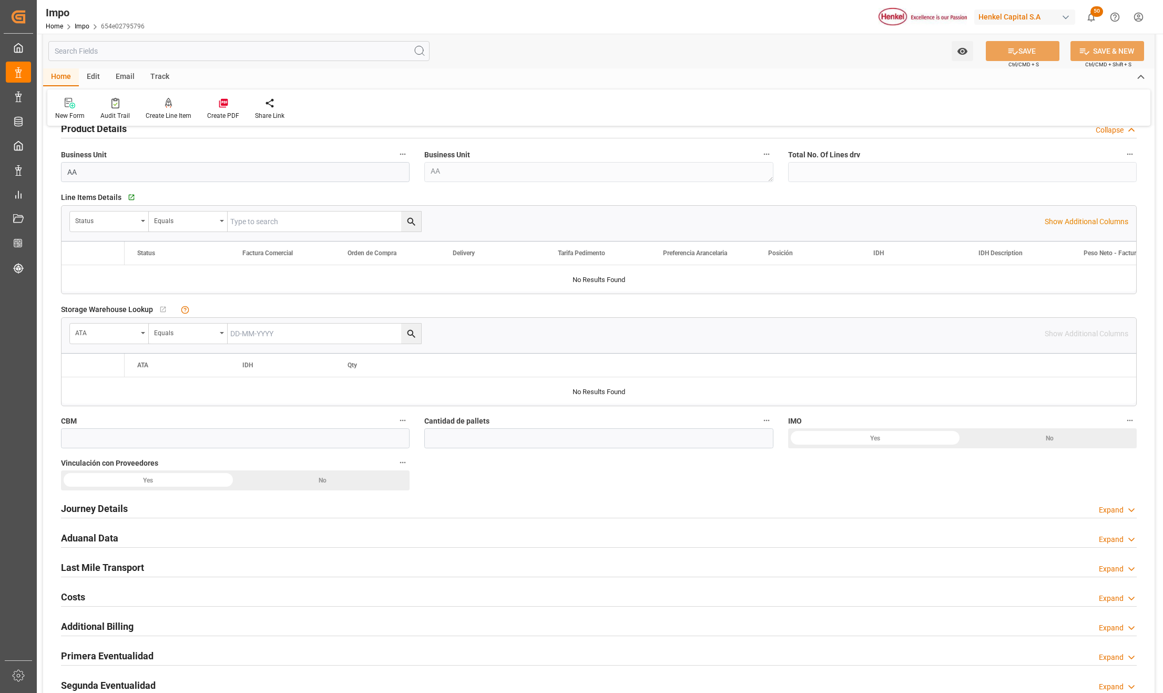
type input "23"
type input "14"
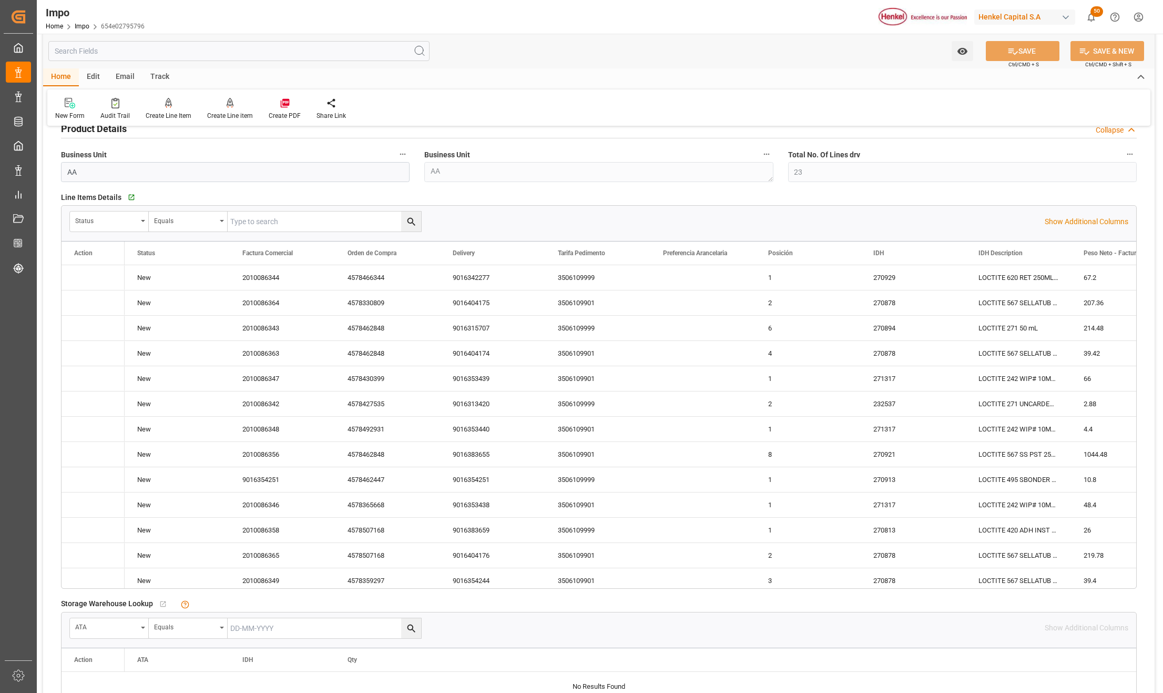
type input "[DATE]"
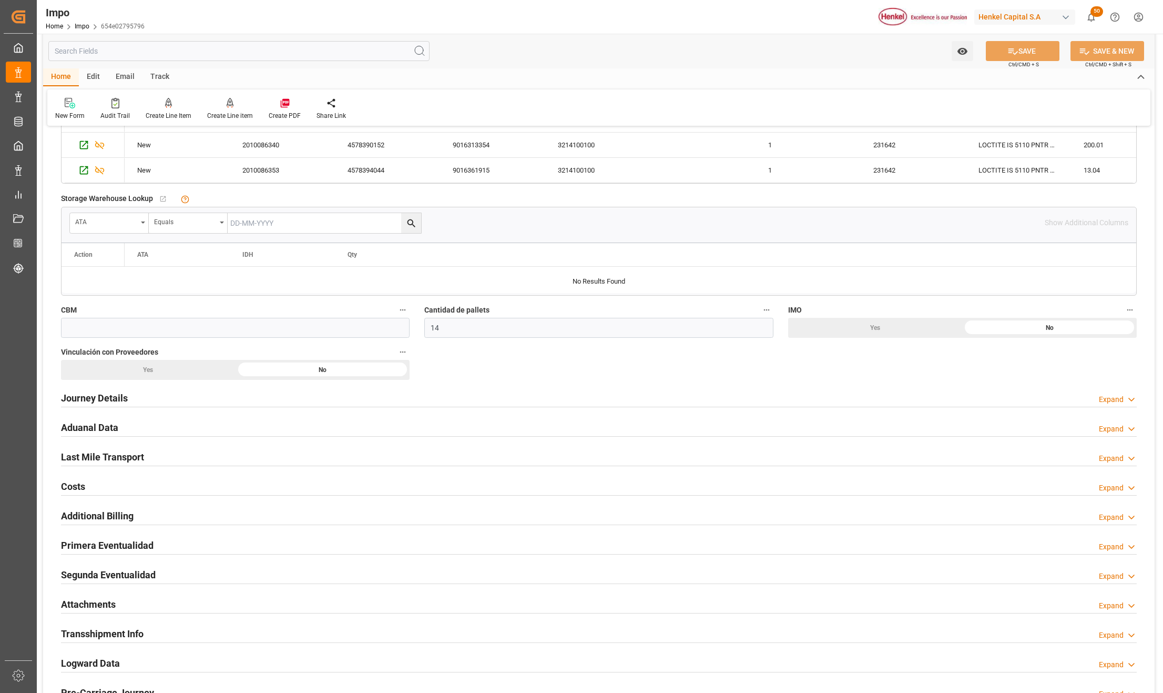
scroll to position [912, 0]
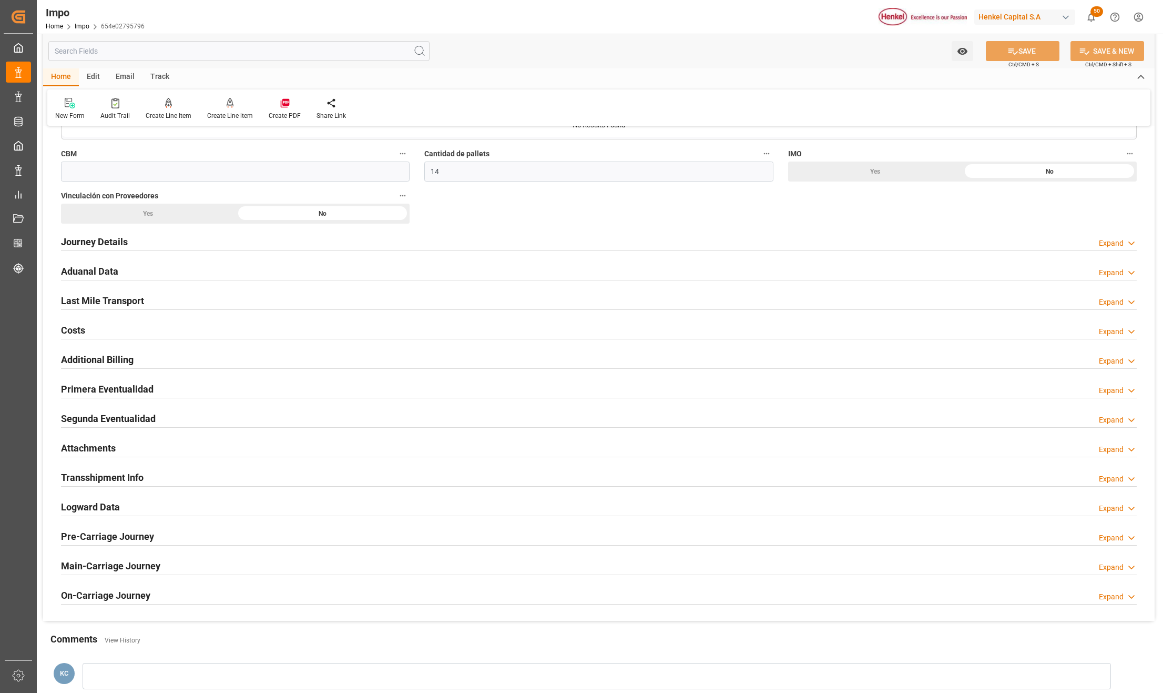
drag, startPoint x: 103, startPoint y: 447, endPoint x: 237, endPoint y: 501, distance: 144.2
click at [103, 447] on h2 "Attachments" at bounding box center [88, 448] width 55 height 14
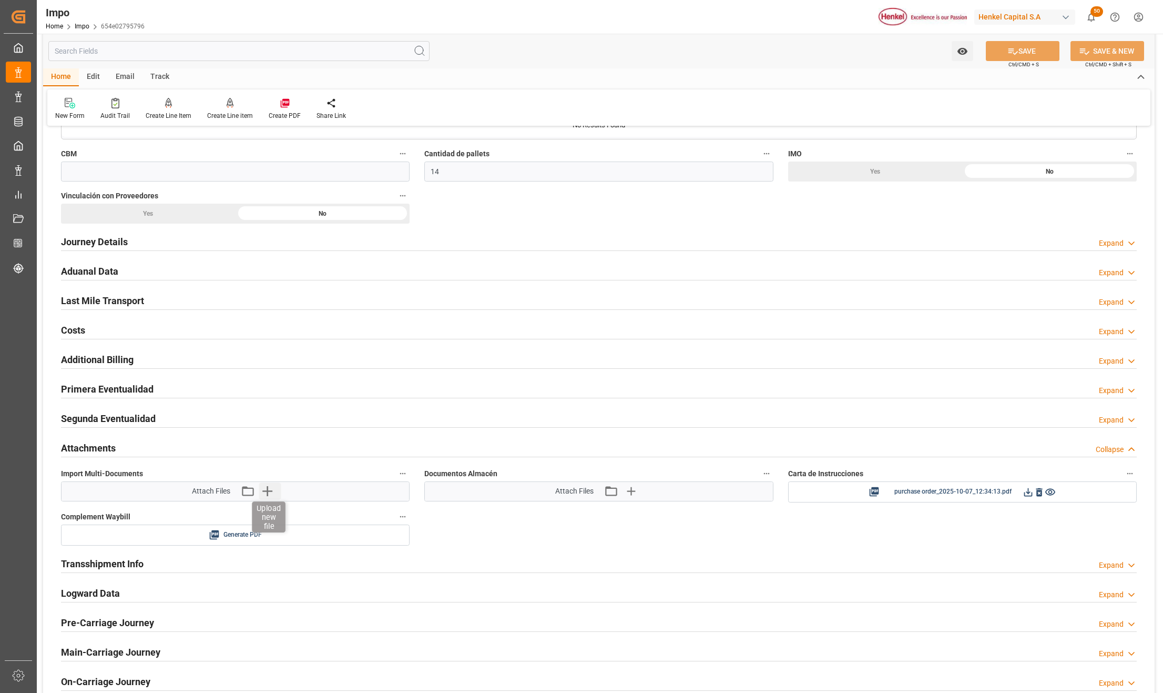
click at [264, 494] on icon "button" at bounding box center [267, 491] width 10 height 10
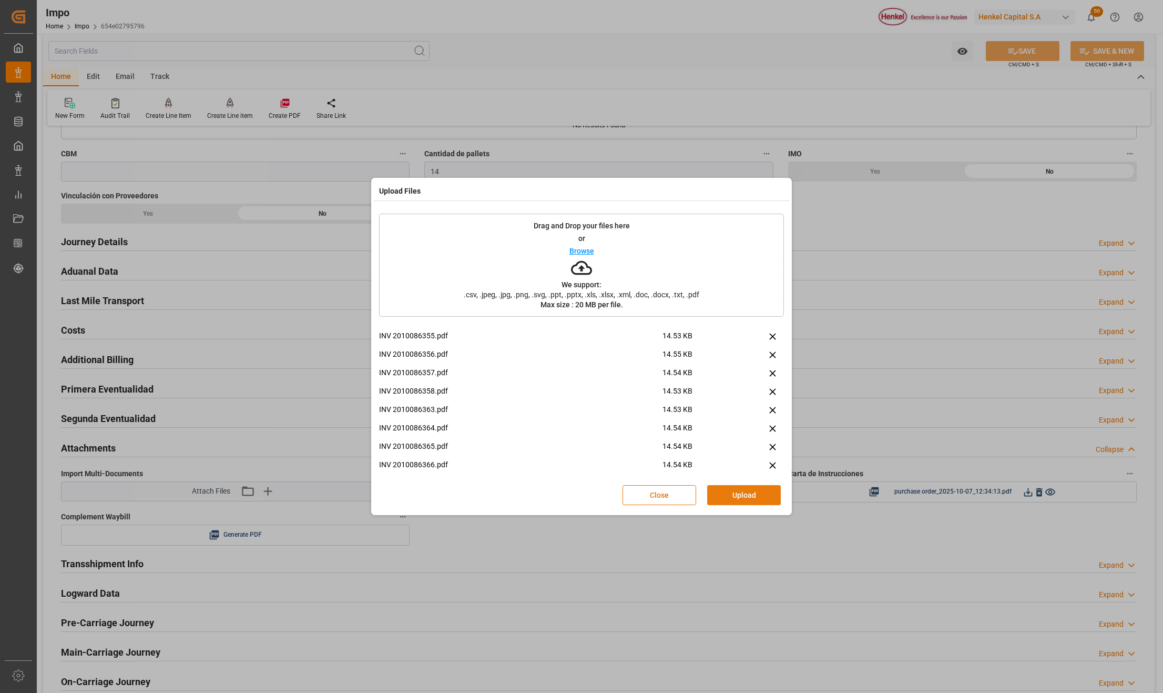
click at [724, 498] on button "Upload" at bounding box center [744, 495] width 74 height 20
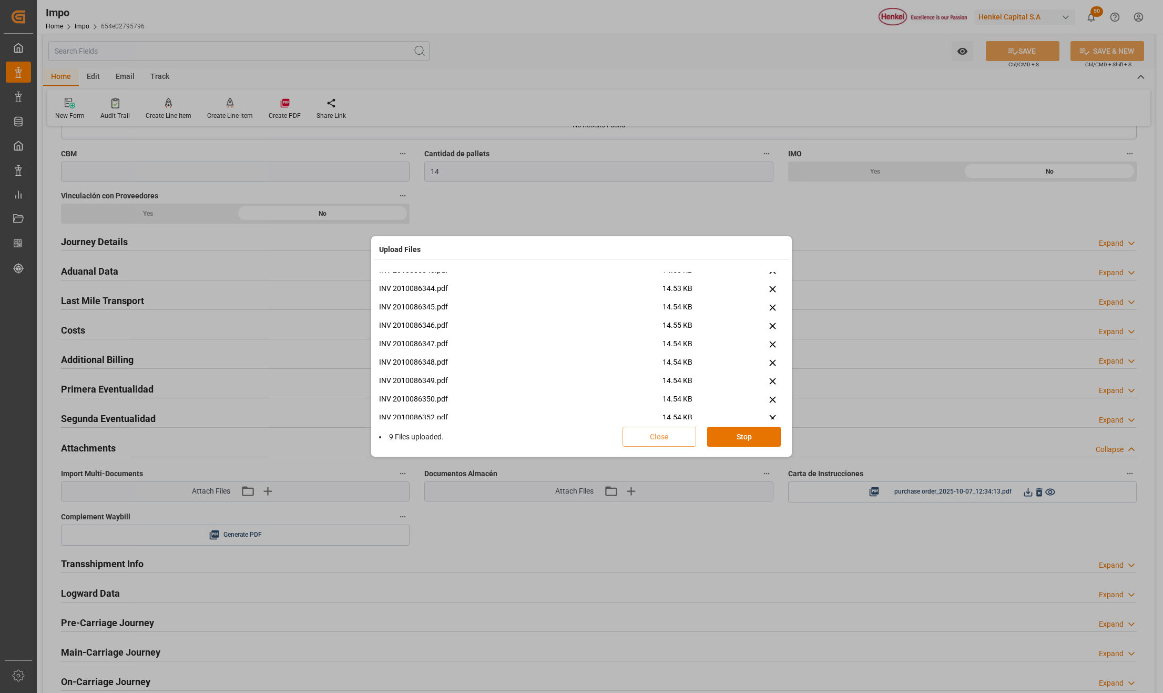
scroll to position [339, 0]
click at [756, 437] on button "Done" at bounding box center [744, 437] width 74 height 20
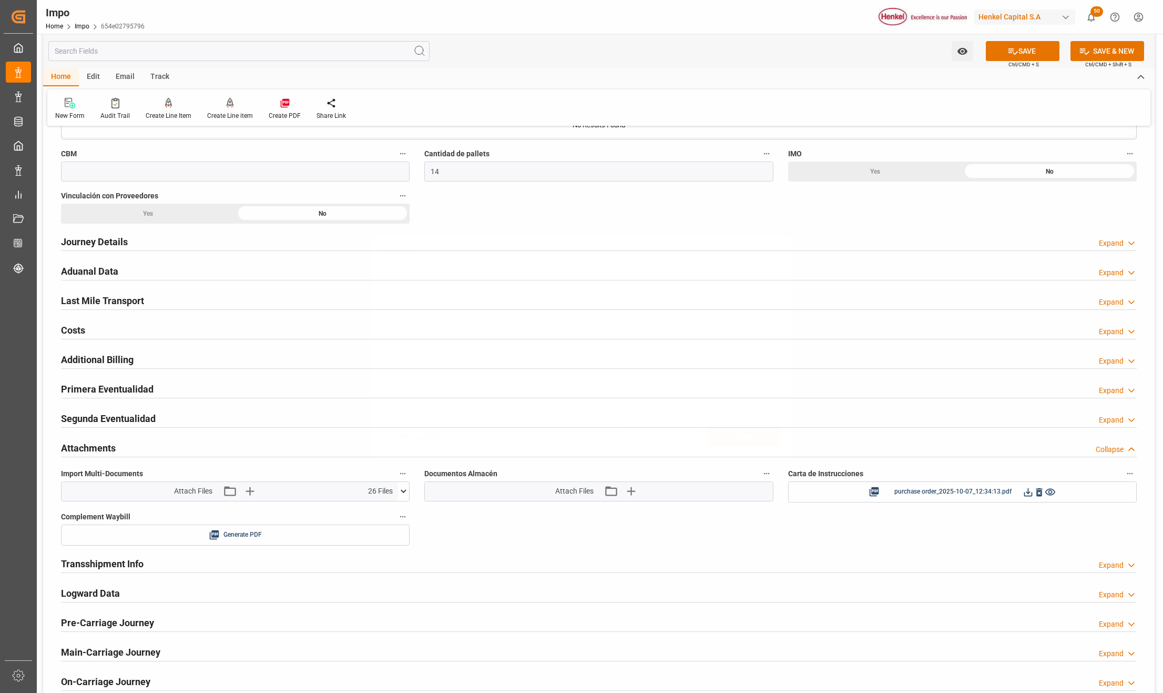
scroll to position [0, 0]
click at [1008, 48] on icon at bounding box center [1013, 51] width 11 height 11
